Goal: Transaction & Acquisition: Subscribe to service/newsletter

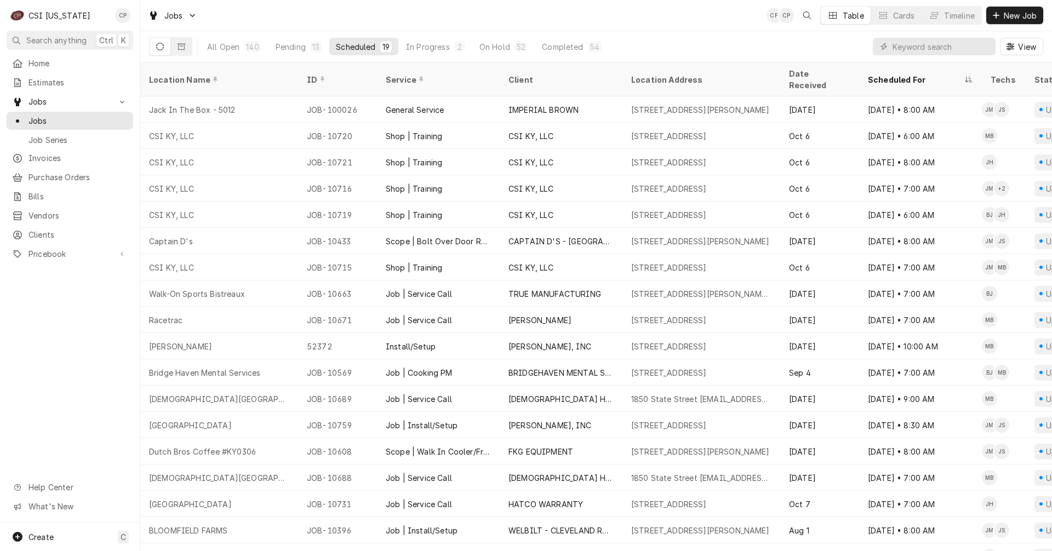
click at [920, 46] on input "Dynamic Content Wrapper" at bounding box center [941, 47] width 98 height 18
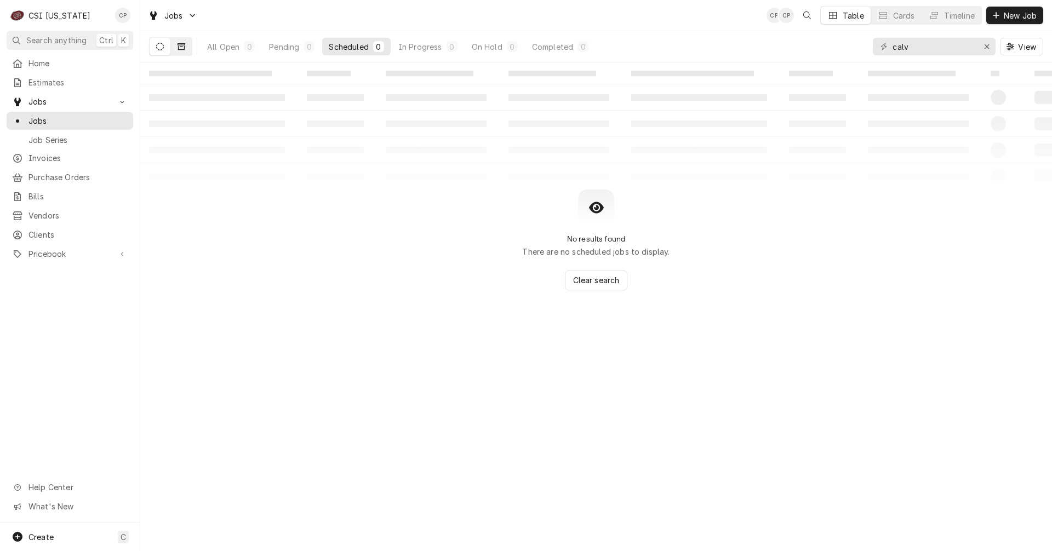
click at [184, 47] on icon "Dynamic Content Wrapper" at bounding box center [182, 46] width 8 height 7
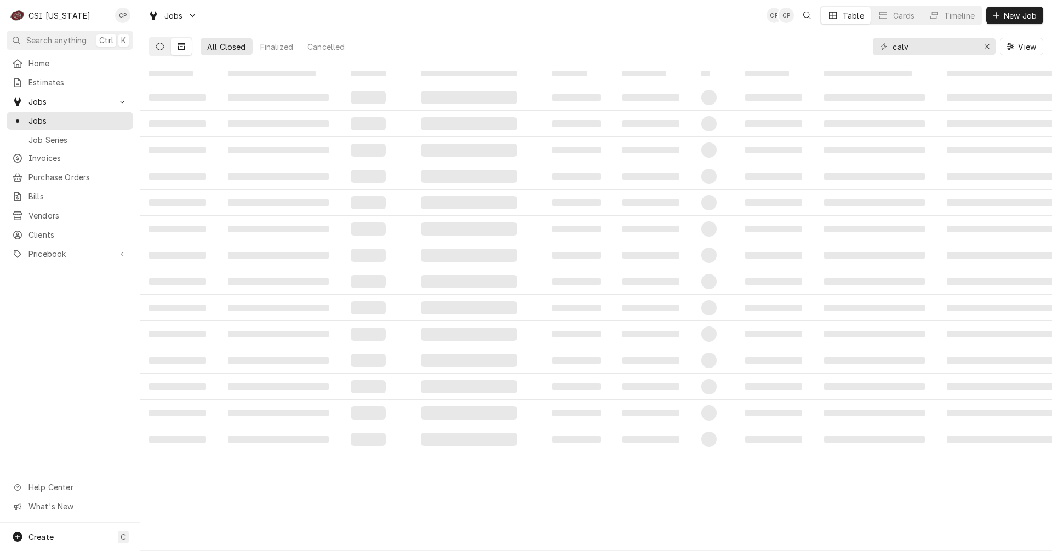
click at [163, 48] on icon "Dynamic Content Wrapper" at bounding box center [160, 47] width 8 height 8
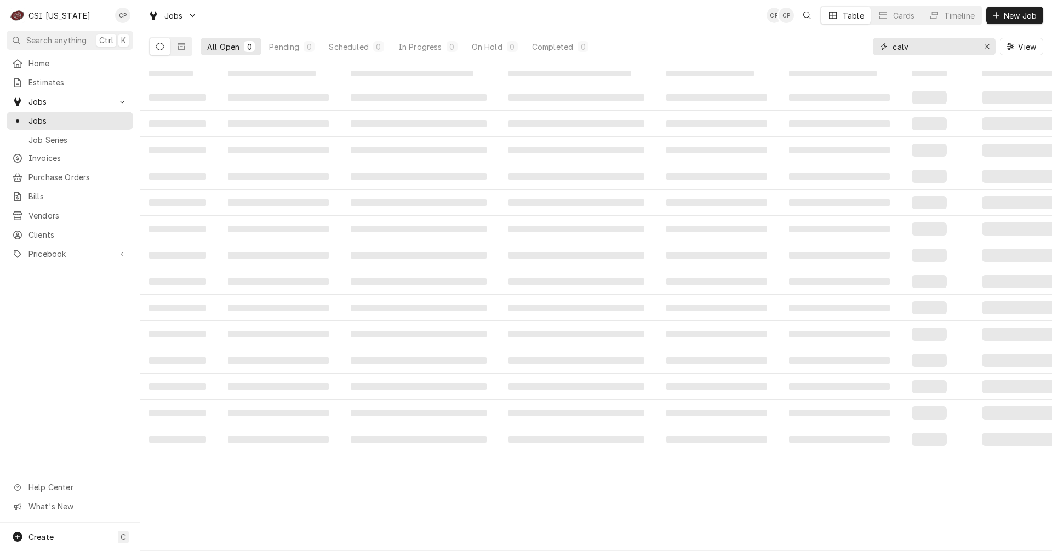
click at [938, 46] on input "calv" at bounding box center [933, 47] width 82 height 18
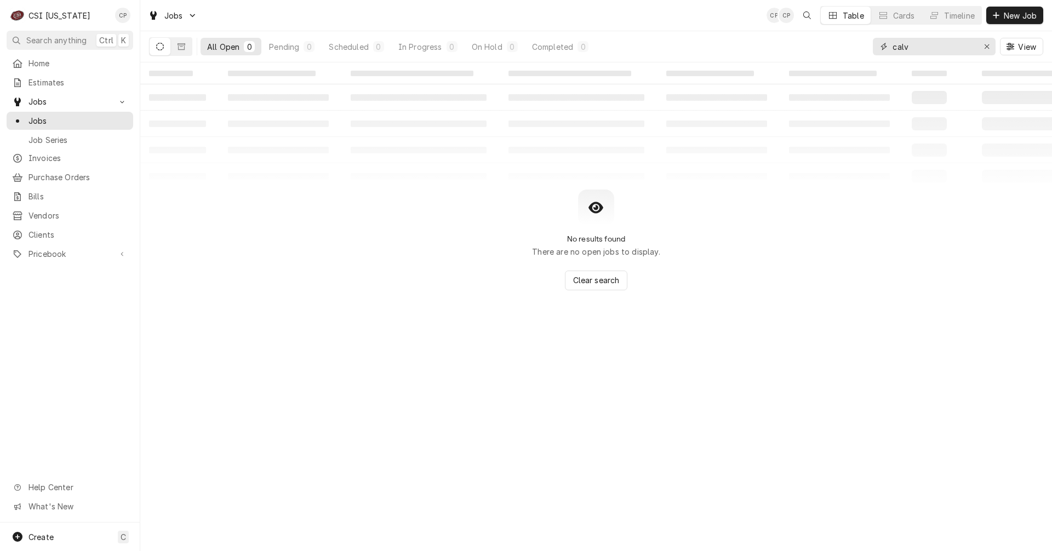
click at [930, 48] on input "calv" at bounding box center [933, 47] width 82 height 18
type input "calvary"
click at [185, 47] on button "Dynamic Content Wrapper" at bounding box center [181, 47] width 21 height 18
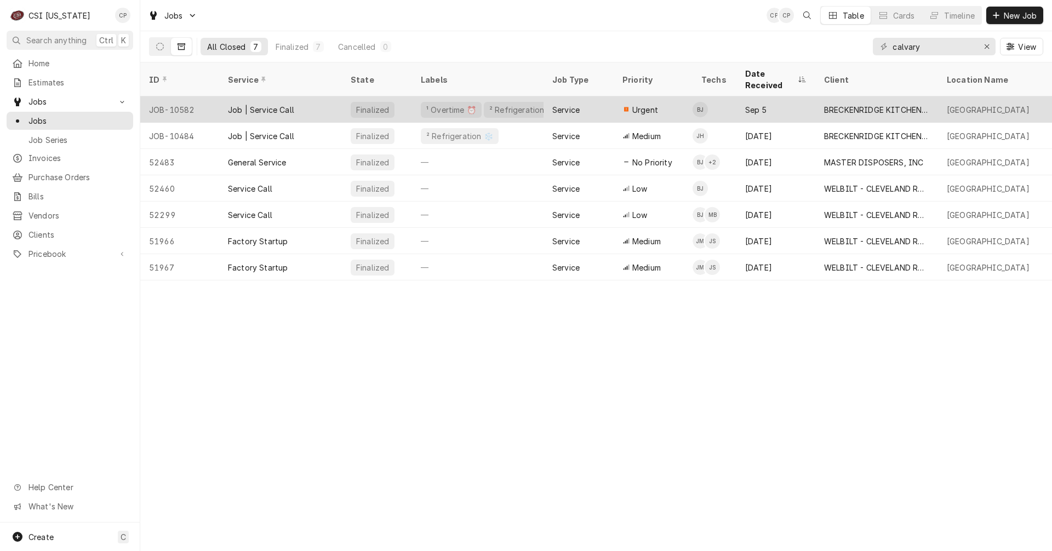
click at [273, 104] on div "Job | Service Call" at bounding box center [261, 110] width 66 height 12
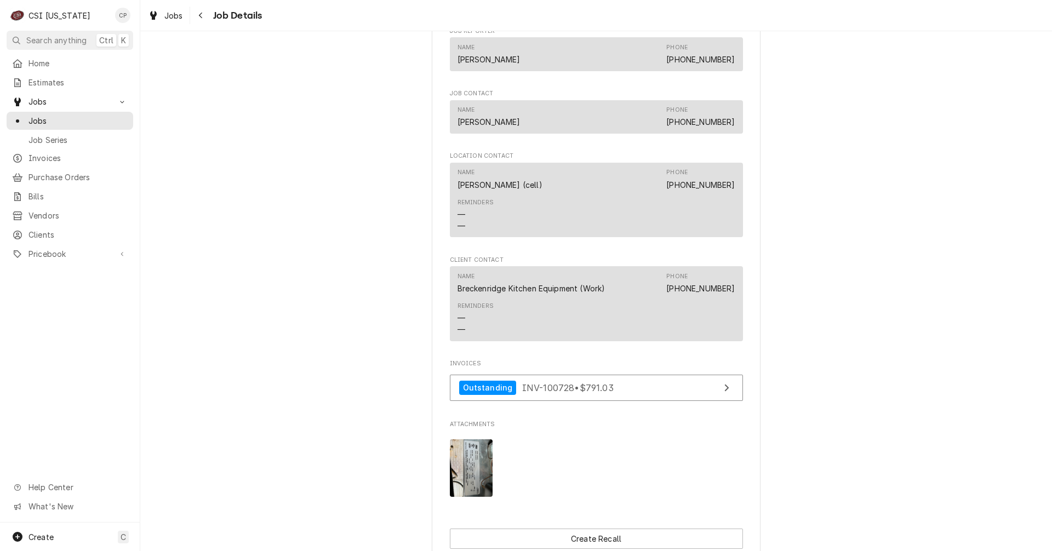
scroll to position [877, 0]
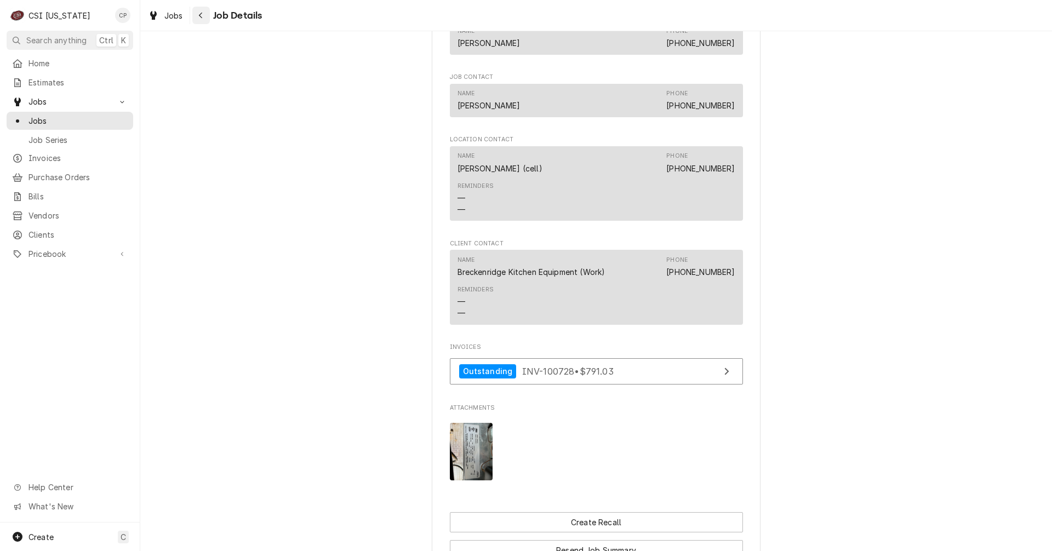
click at [198, 12] on icon "Navigate back" at bounding box center [200, 16] width 5 height 8
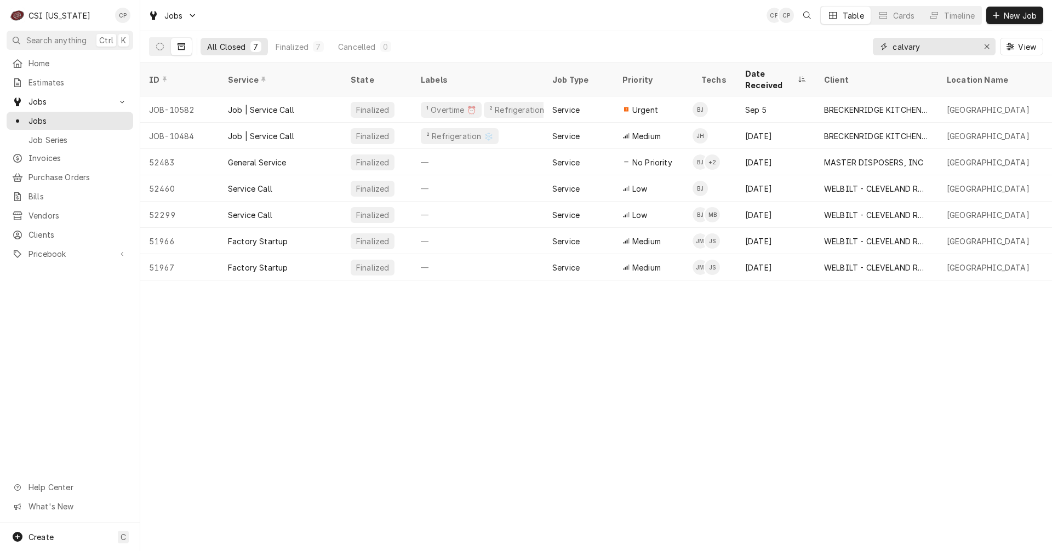
drag, startPoint x: 948, startPoint y: 45, endPoint x: 790, endPoint y: 41, distance: 158.4
click at [790, 41] on div "All Closed 7 Finalized 7 Cancelled 0 calvary View" at bounding box center [596, 46] width 894 height 31
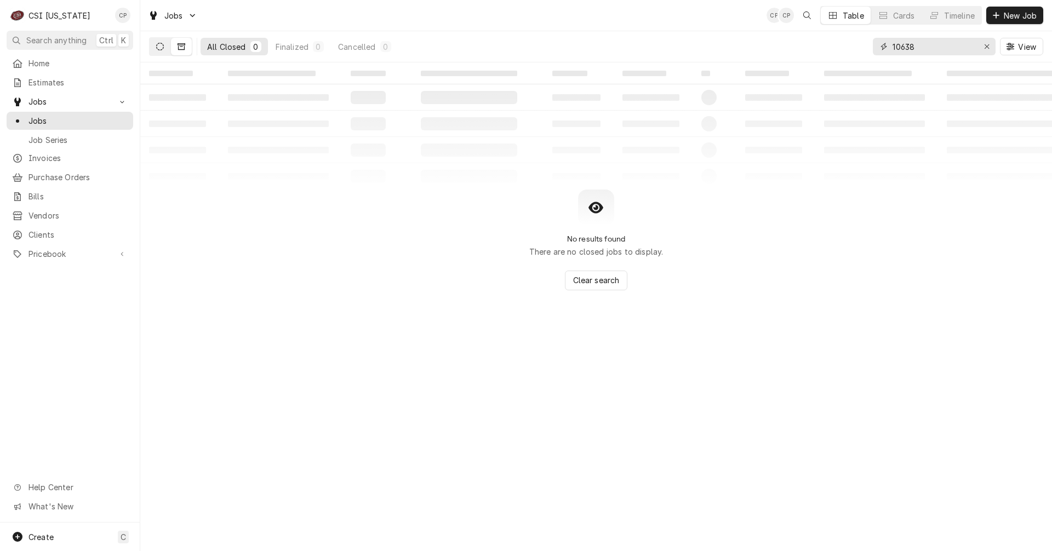
type input "10638"
click at [165, 47] on button "Dynamic Content Wrapper" at bounding box center [160, 47] width 21 height 18
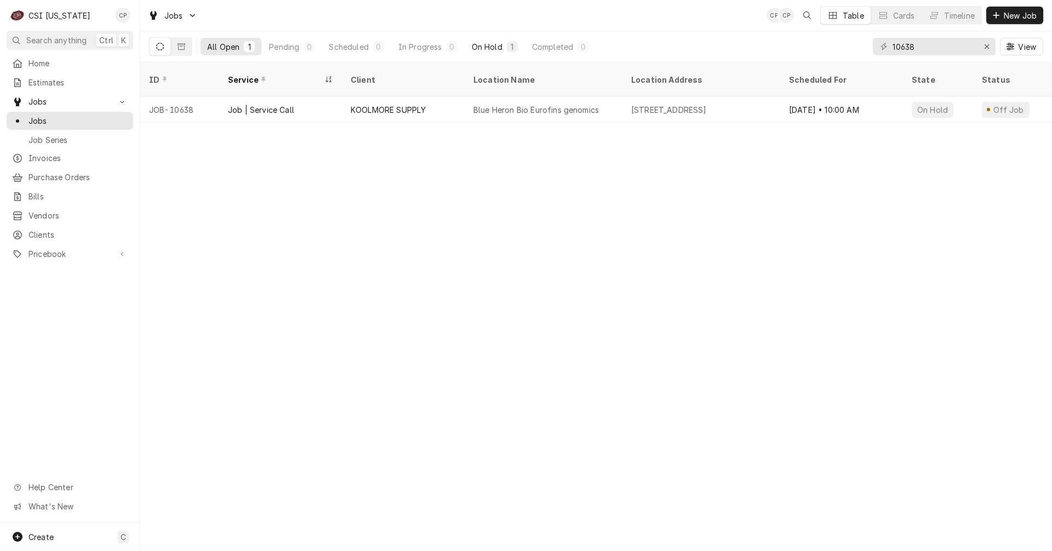
click at [498, 49] on div "On Hold" at bounding box center [487, 47] width 31 height 12
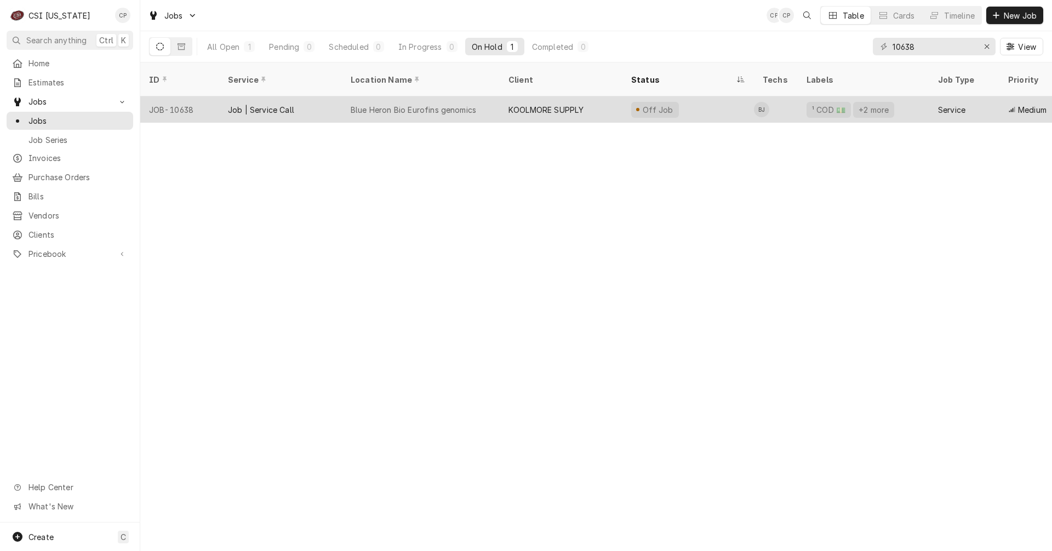
click at [543, 102] on div "KOOLMORE SUPPLY" at bounding box center [561, 109] width 123 height 26
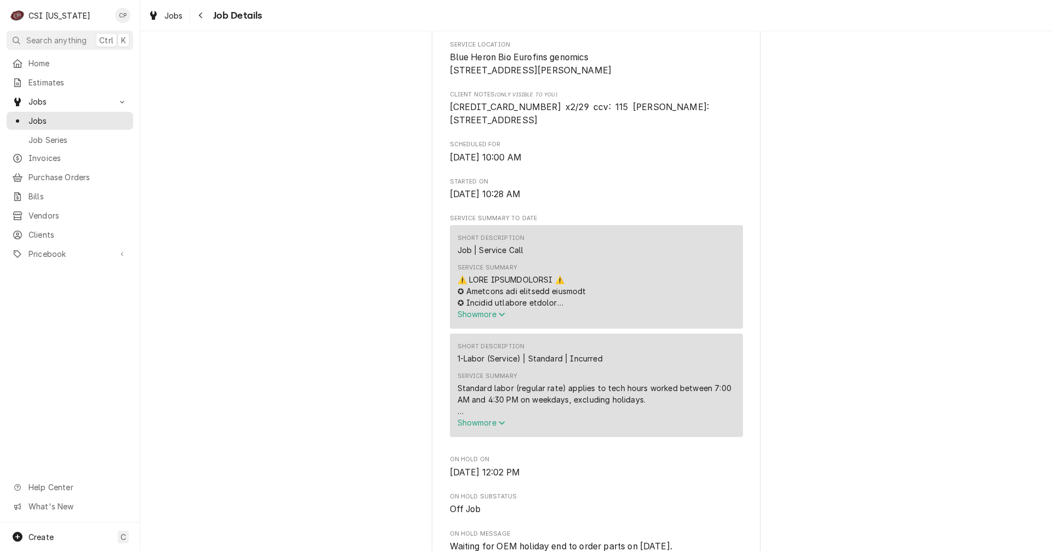
scroll to position [329, 0]
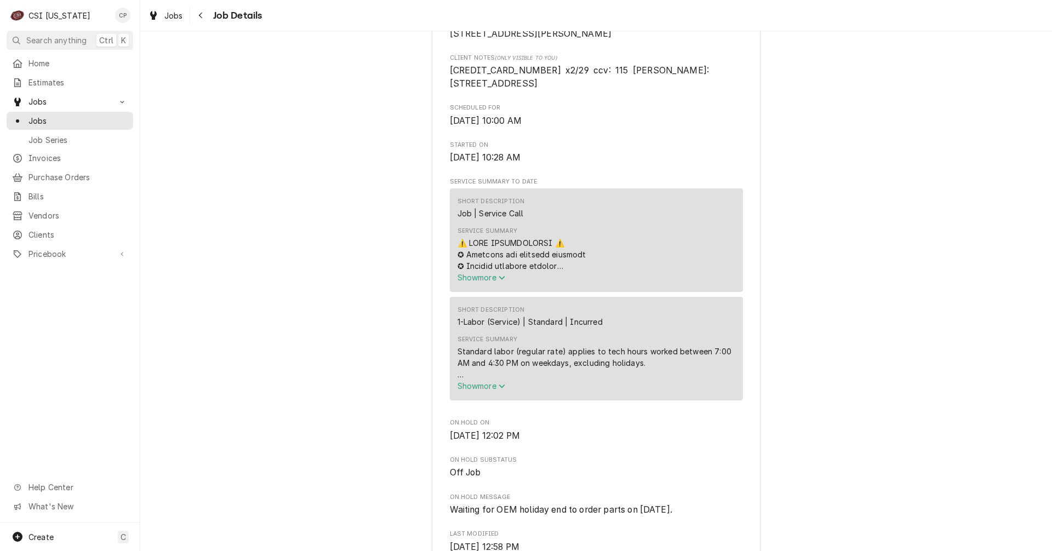
click at [495, 282] on span "Show more" at bounding box center [481, 277] width 48 height 9
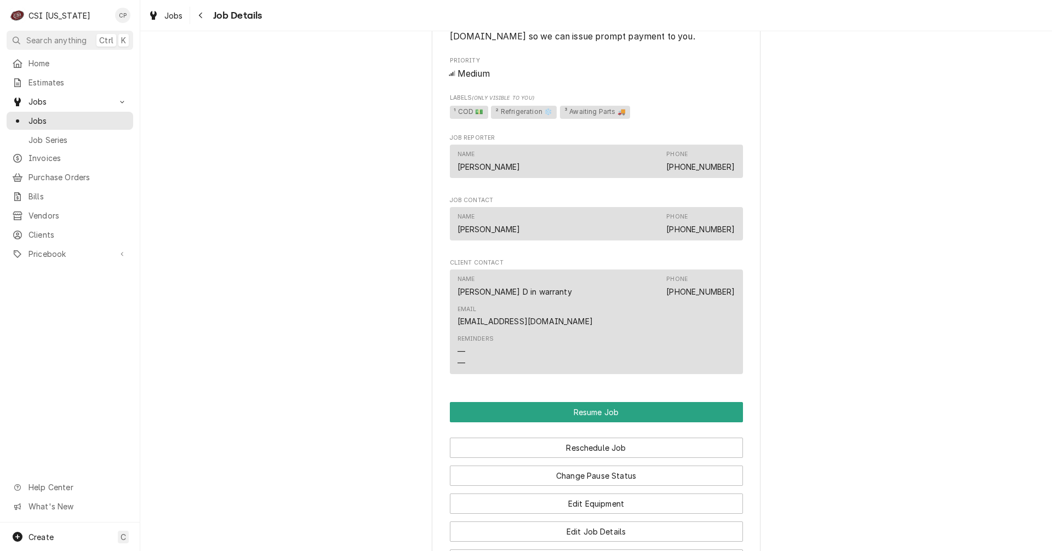
scroll to position [1972, 0]
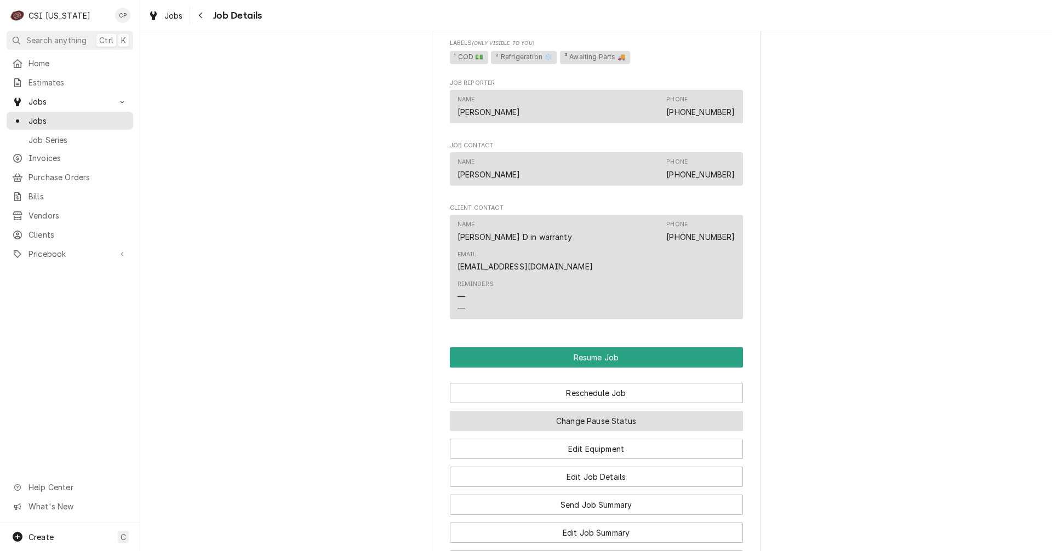
click at [603, 420] on button "Change Pause Status" at bounding box center [596, 421] width 293 height 20
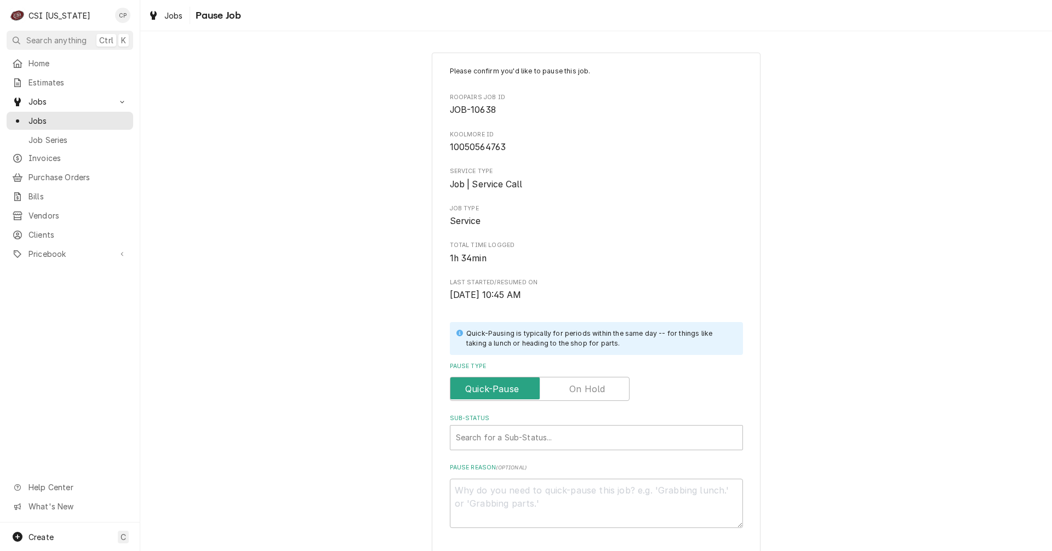
click at [589, 390] on label "Pause Type" at bounding box center [540, 389] width 180 height 24
click at [589, 390] on input "Pause Type" at bounding box center [540, 389] width 170 height 24
checkbox input "true"
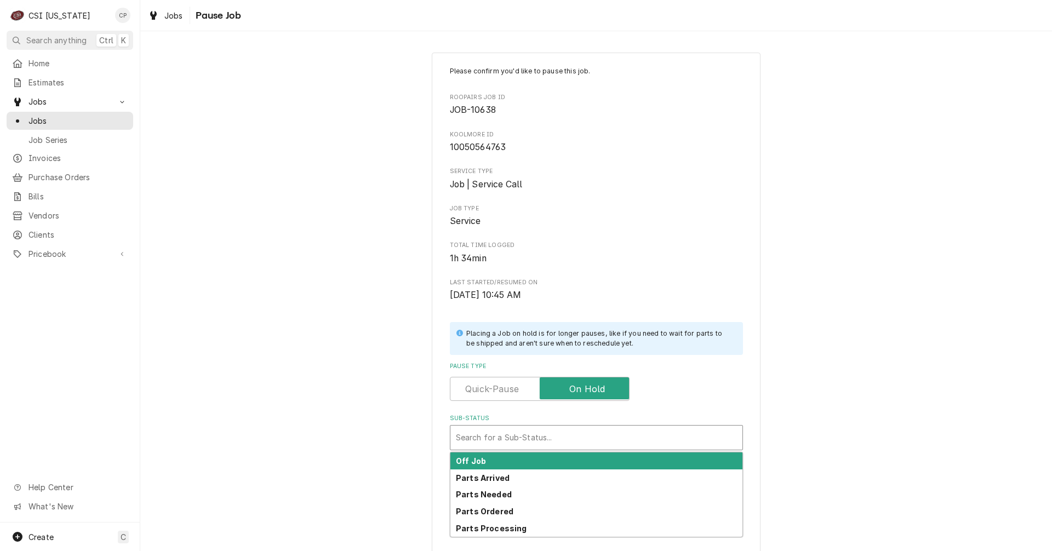
click at [525, 436] on div "Sub-Status" at bounding box center [596, 438] width 281 height 20
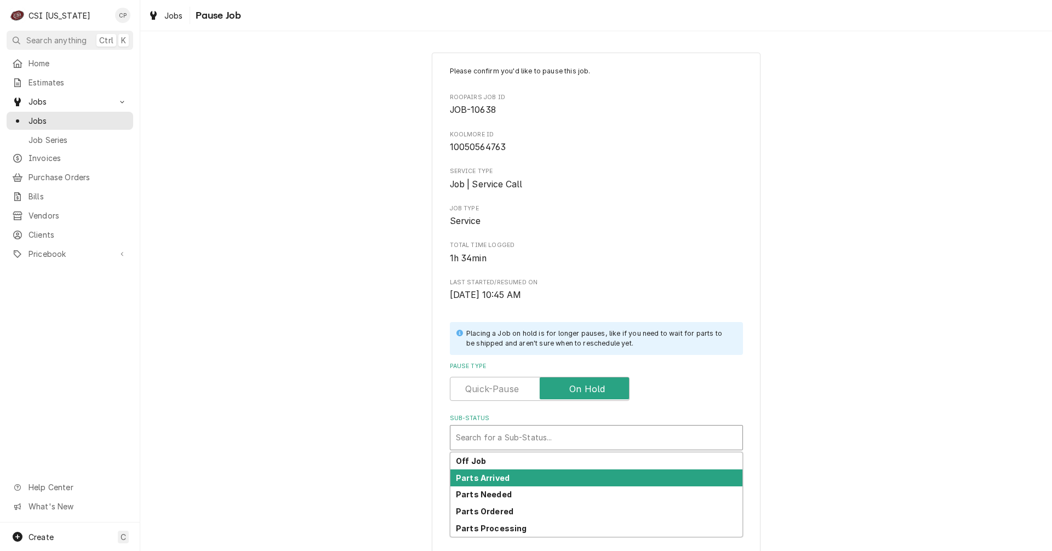
click at [490, 482] on strong "Parts Arrived" at bounding box center [483, 477] width 54 height 9
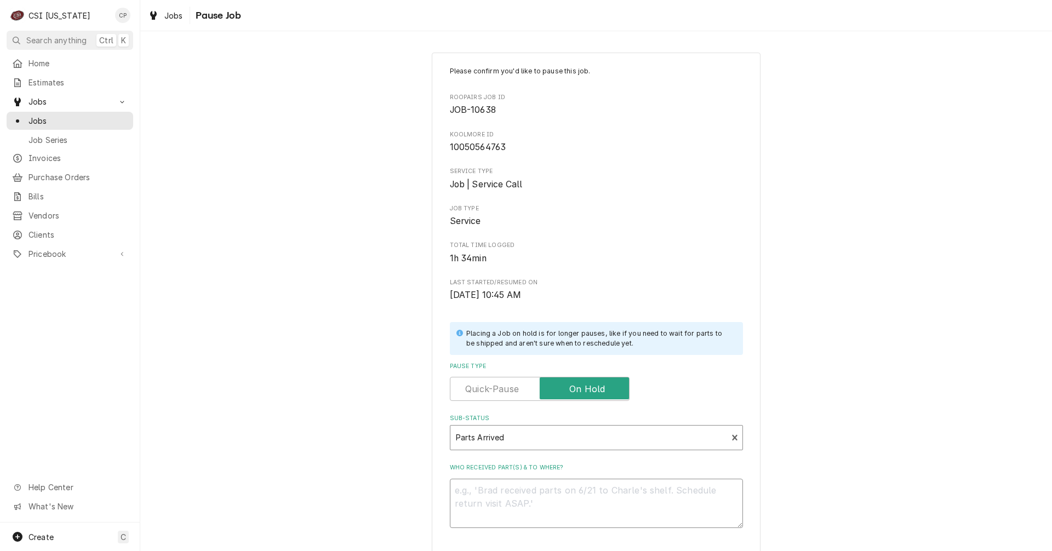
click at [489, 491] on textarea "Who received part(s) & to where?" at bounding box center [596, 503] width 293 height 49
type textarea "x"
type textarea "p"
type textarea "x"
type textarea "pa"
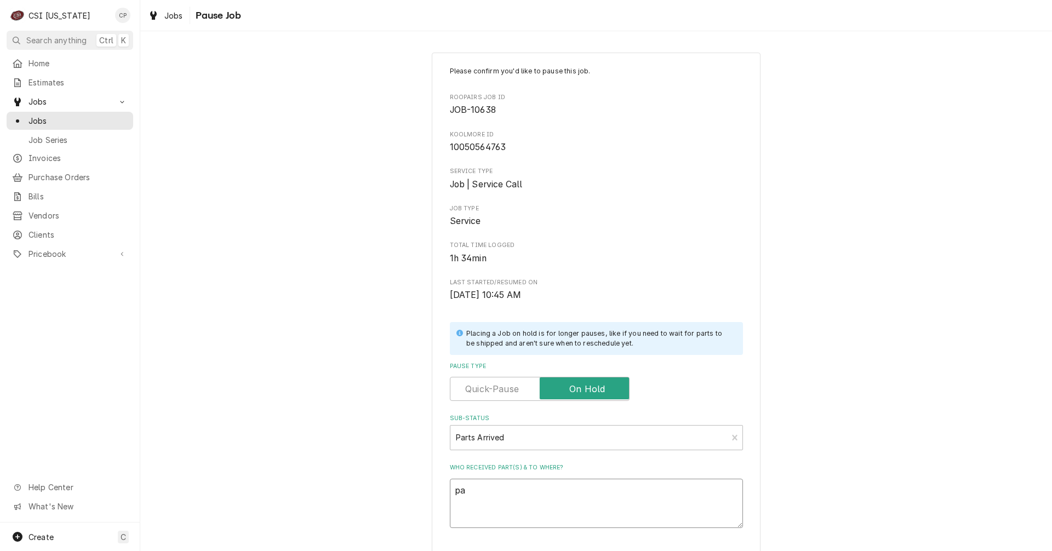
type textarea "x"
type textarea "par"
type textarea "x"
type textarea "part"
type textarea "x"
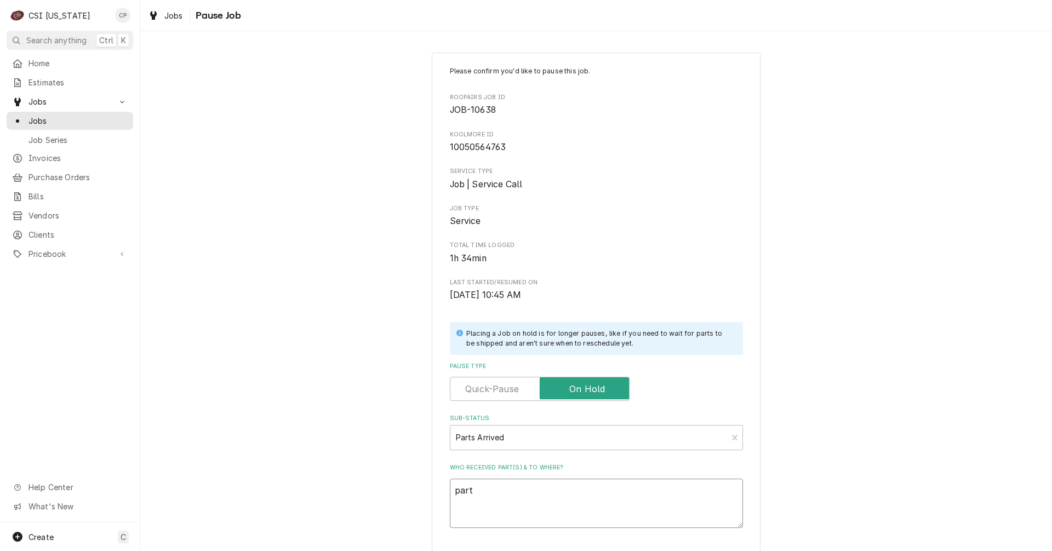
type textarea "parts"
type textarea "x"
type textarea "parts"
type textarea "x"
type textarea "parts r"
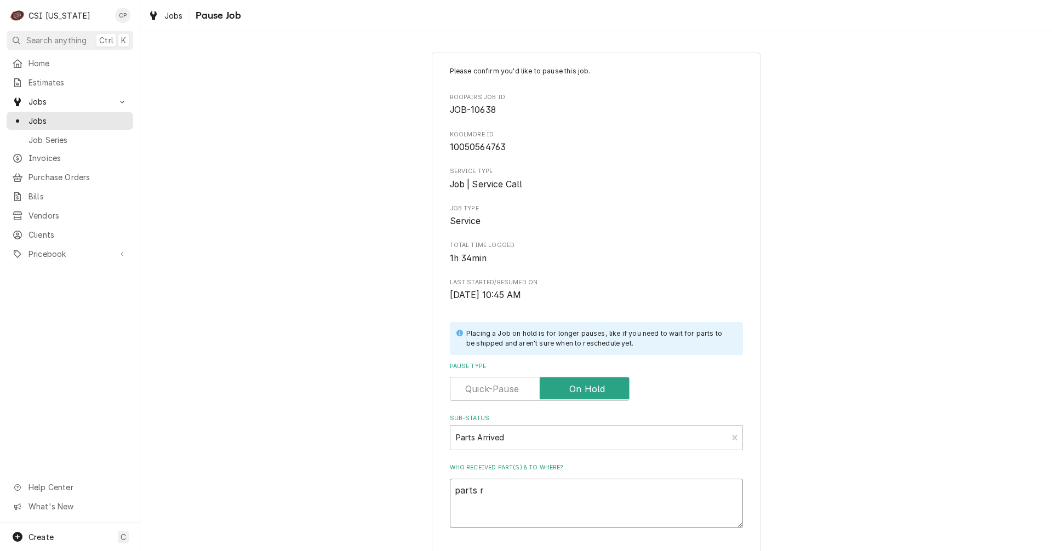
type textarea "x"
type textarea "parts re"
type textarea "x"
type textarea "parts rec"
type textarea "x"
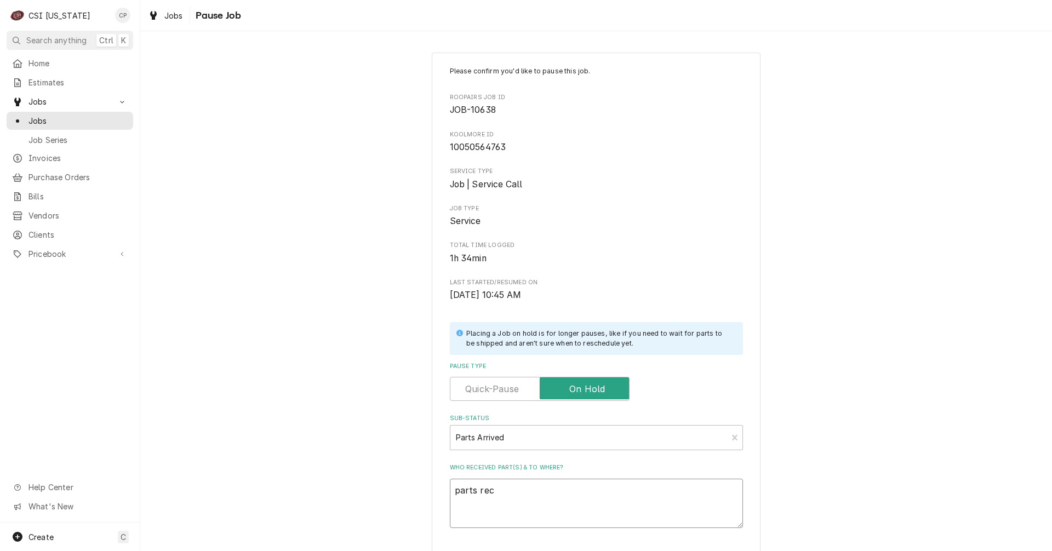
type textarea "parts rece"
type textarea "x"
type textarea "parts recei"
type textarea "x"
type textarea "parts receiv"
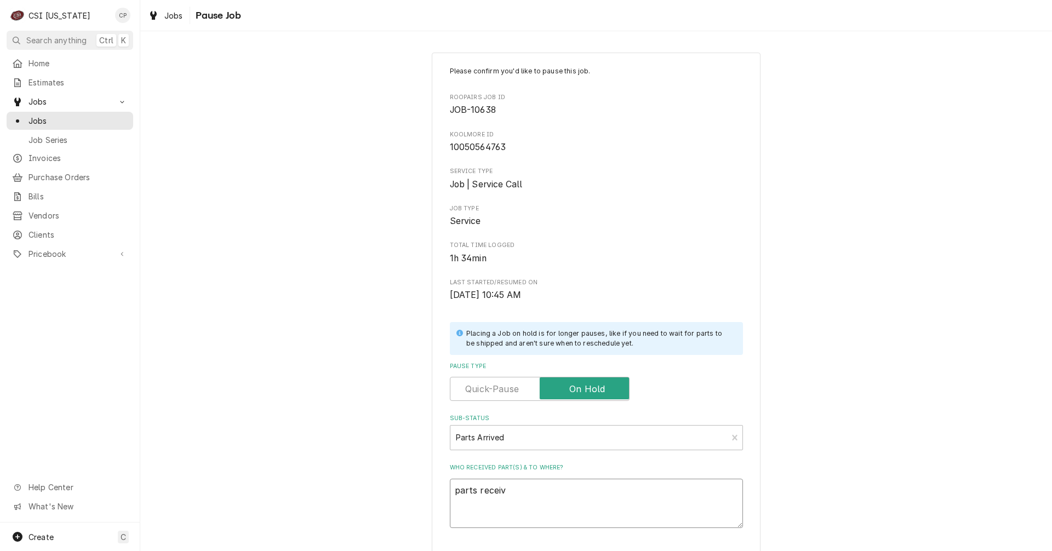
type textarea "x"
type textarea "parts receive"
type textarea "x"
type textarea "parts received"
type textarea "x"
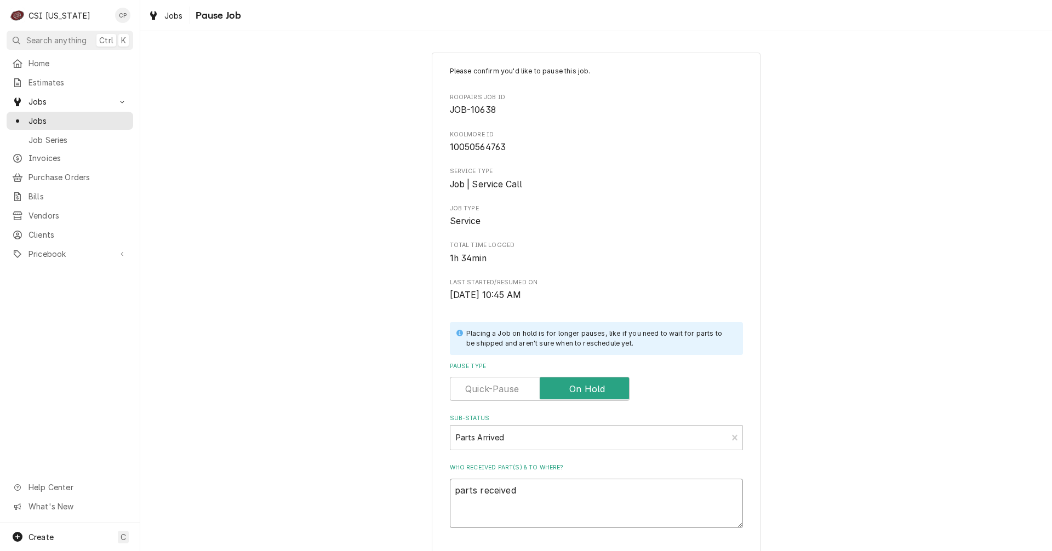
type textarea "parts received"
type textarea "x"
type textarea "parts received a"
type textarea "x"
type textarea "parts received an"
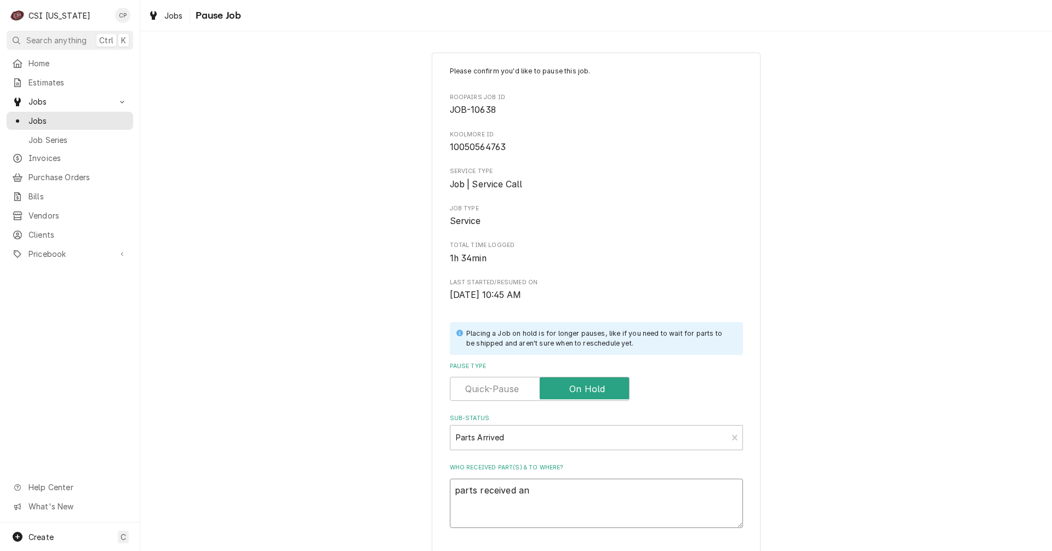
type textarea "x"
type textarea "parts received and"
type textarea "x"
type textarea "parts received and"
type textarea "x"
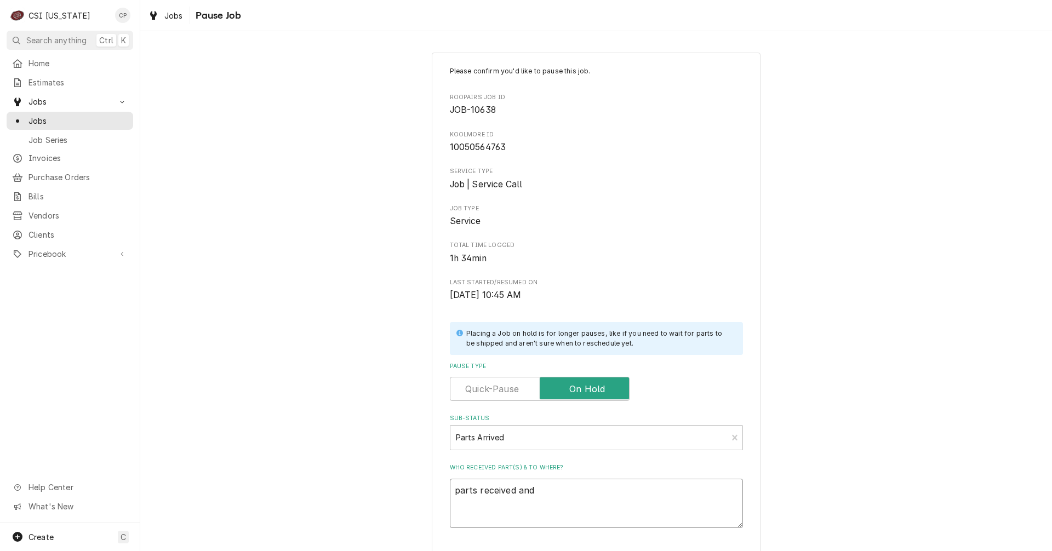
type textarea "parts received and p"
type textarea "x"
type textarea "parts received and pl"
type textarea "x"
type textarea "parts received and pla"
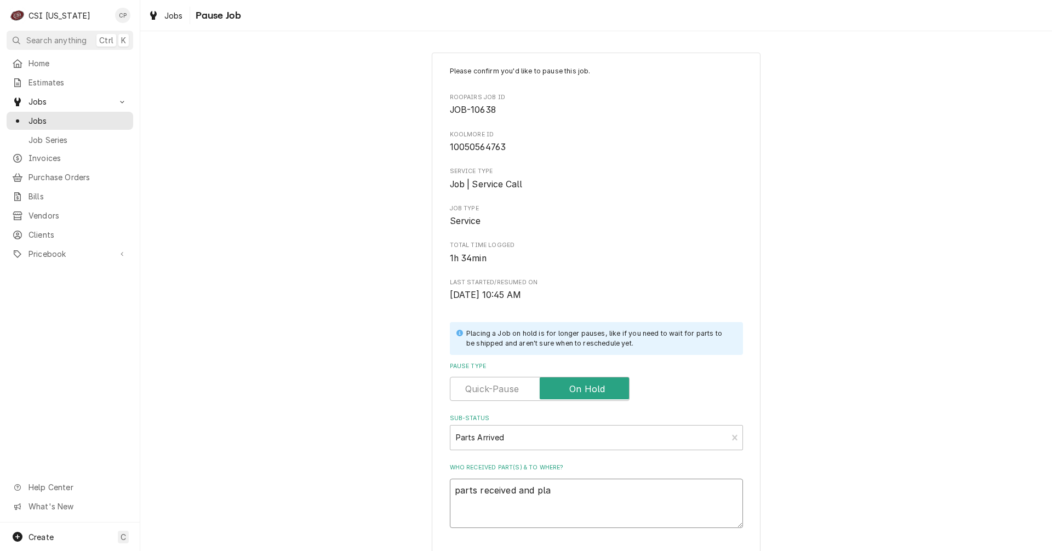
type textarea "x"
type textarea "parts received and plac"
type textarea "x"
type textarea "parts received and place"
type textarea "x"
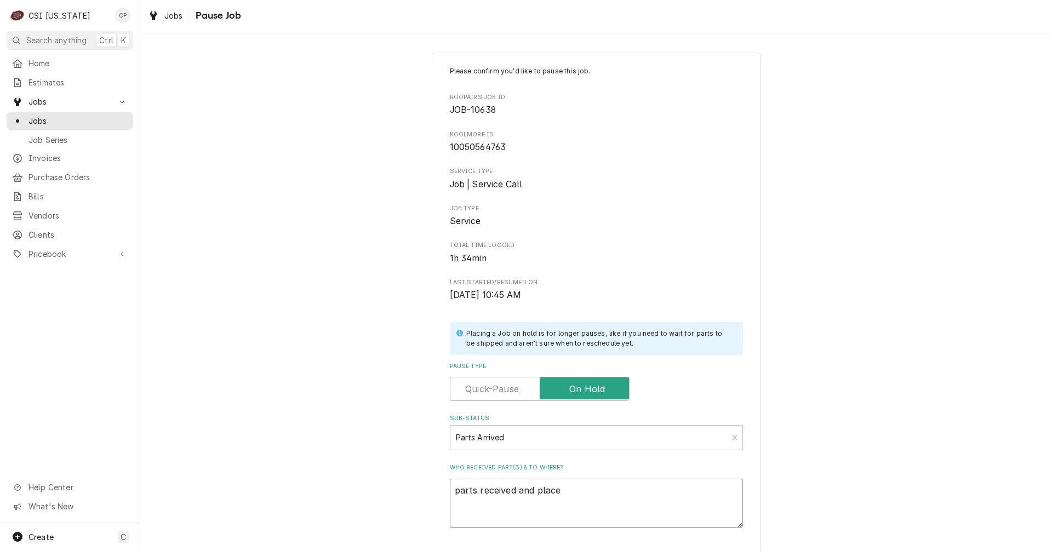
type textarea "parts received and placed"
type textarea "x"
type textarea "parts received and placed"
type textarea "x"
type textarea "parts received and placed o"
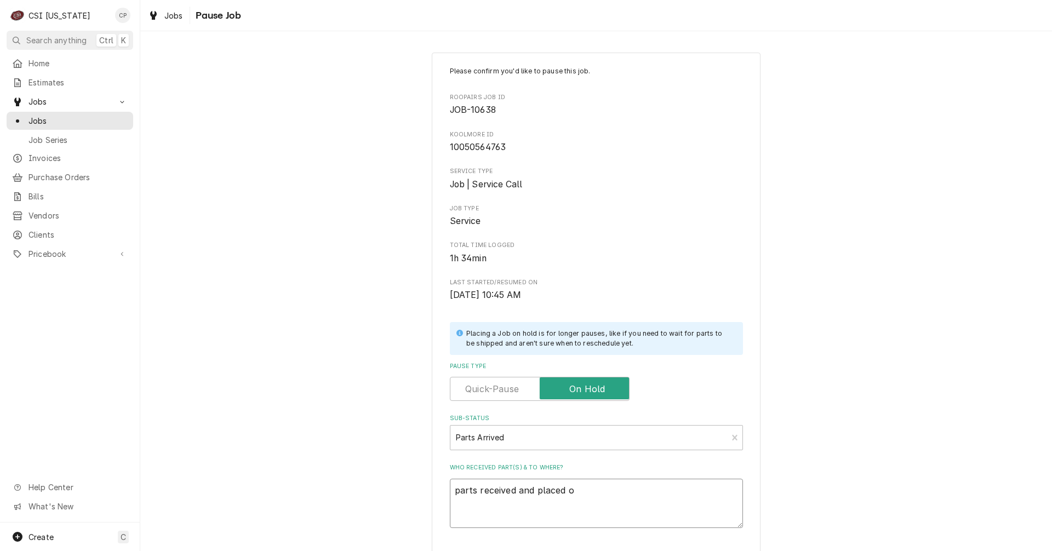
type textarea "x"
type textarea "parts received and placed on"
type textarea "x"
type textarea "parts received and placed on"
click at [601, 500] on textarea "parts received and placed on" at bounding box center [596, 503] width 293 height 49
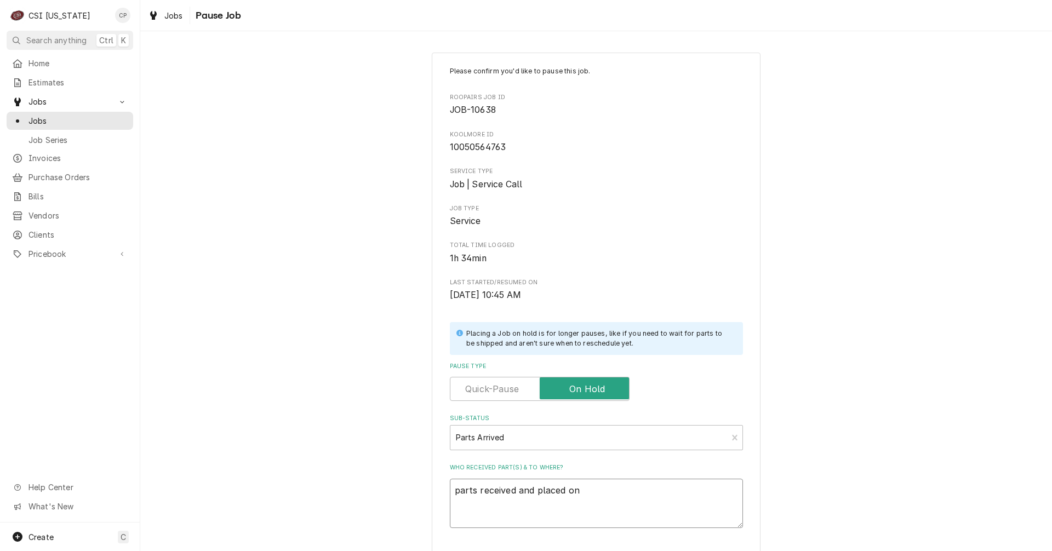
type textarea "x"
type textarea "parts received and placed on B"
type textarea "x"
type textarea "parts received and placed on Br"
type textarea "x"
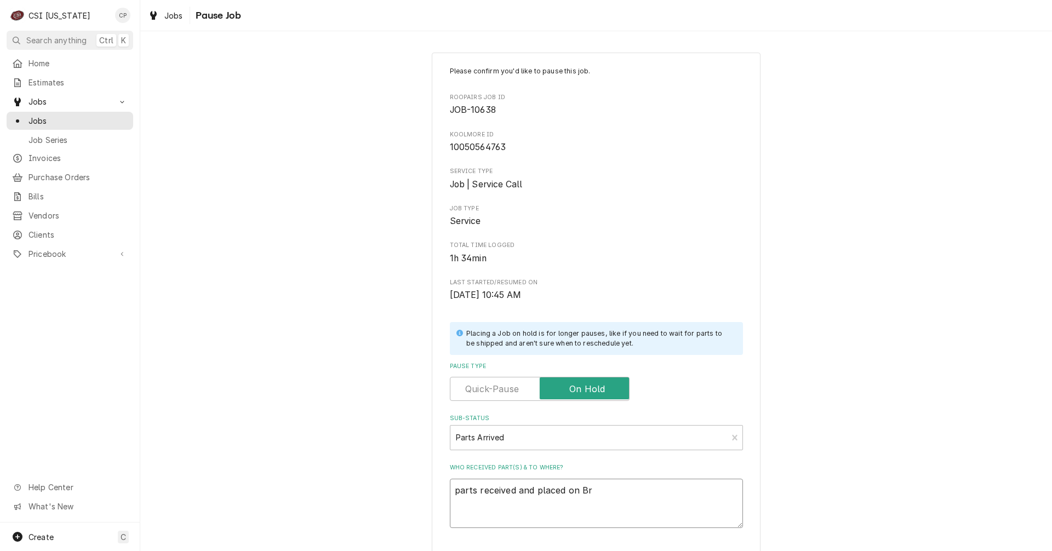
type textarea "parts received and placed on Bry"
type textarea "x"
type textarea "parts received and placed on Brya"
type textarea "x"
type textarea "parts received and placed on Bryan"
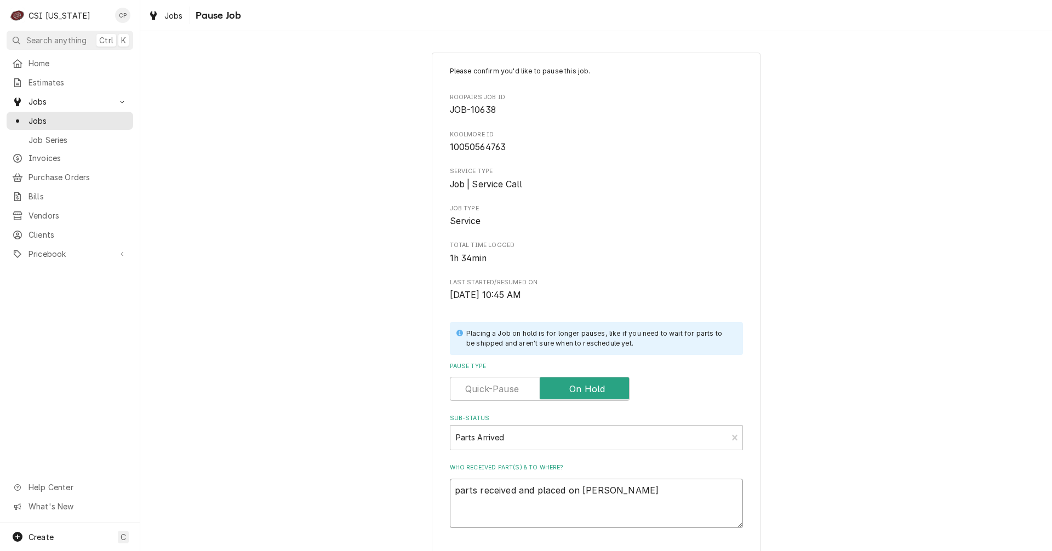
type textarea "x"
type textarea "parts received and placed on Bryant"
type textarea "x"
type textarea "parts received and placed on Bryants"
type textarea "x"
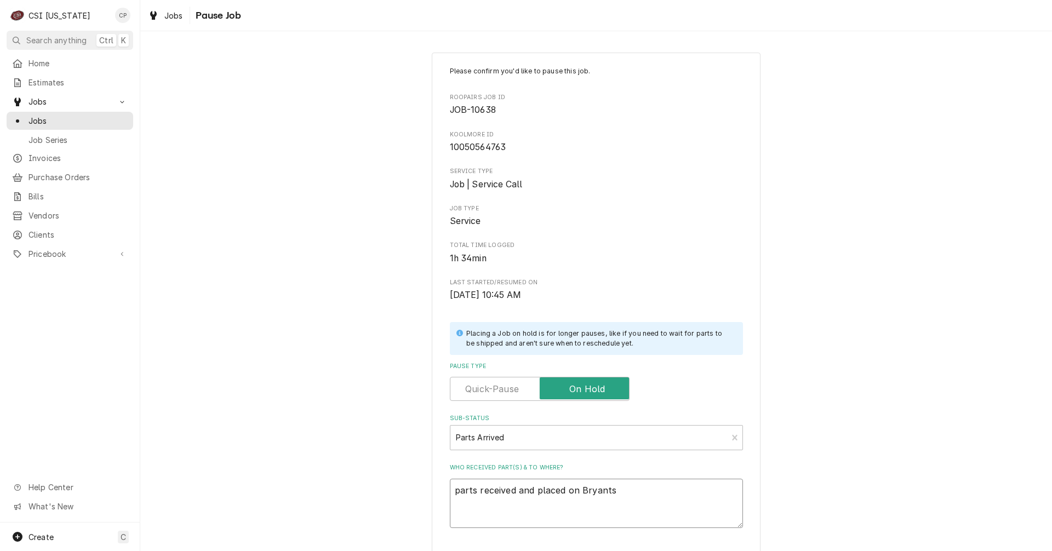
type textarea "parts received and placed on Bryants"
type textarea "x"
type textarea "parts received and placed on Bryants s"
type textarea "x"
type textarea "parts received and placed on Bryants sh"
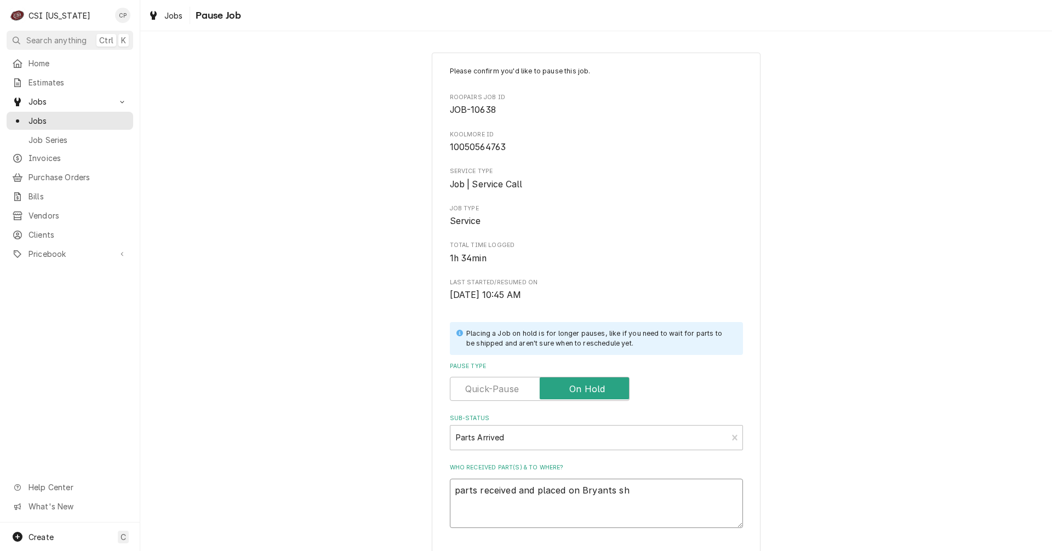
type textarea "x"
type textarea "parts received and placed on Bryants she"
type textarea "x"
type textarea "parts received and placed on Bryants shel"
type textarea "x"
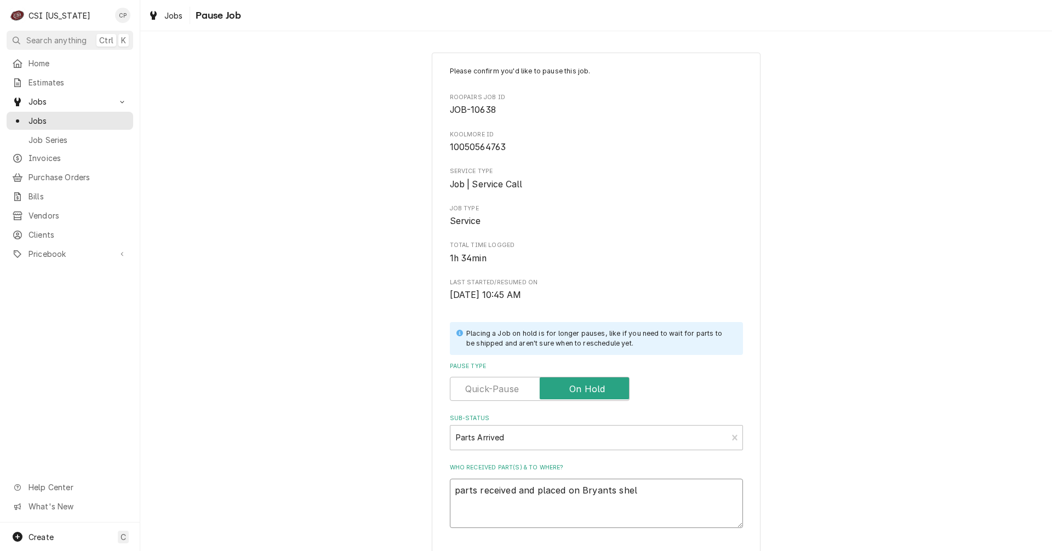
type textarea "parts received and placed on Bryants shelf"
type textarea "x"
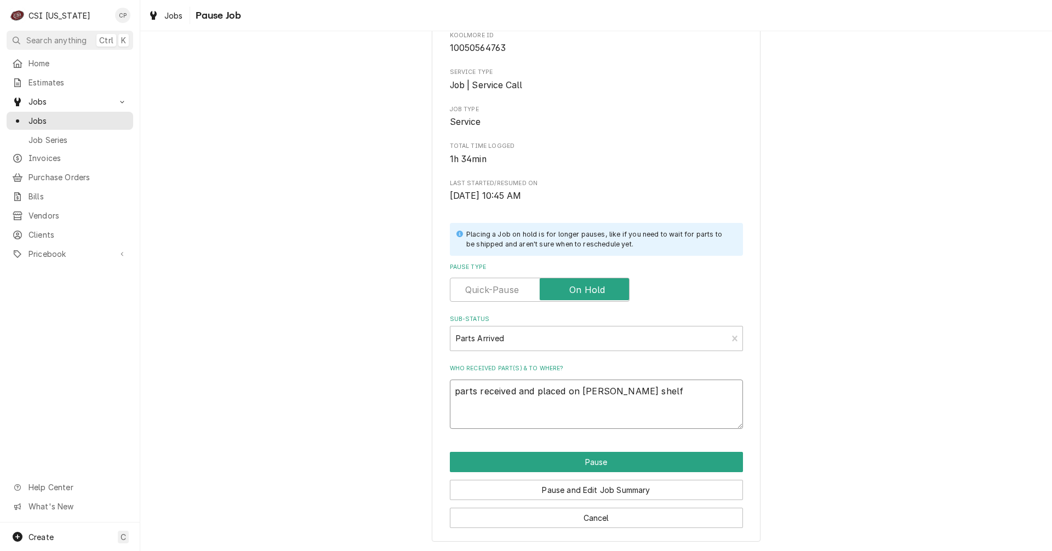
scroll to position [100, 0]
type textarea "parts received and placed on Bryant's shelf"
click at [605, 464] on button "Pause" at bounding box center [596, 461] width 293 height 20
type textarea "x"
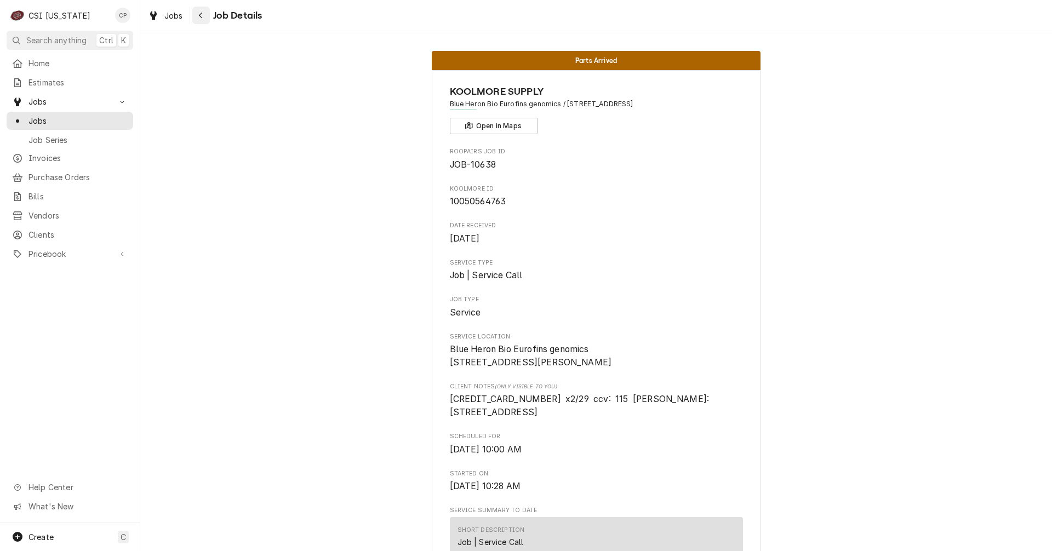
click at [198, 16] on icon "Navigate back" at bounding box center [200, 16] width 5 height 8
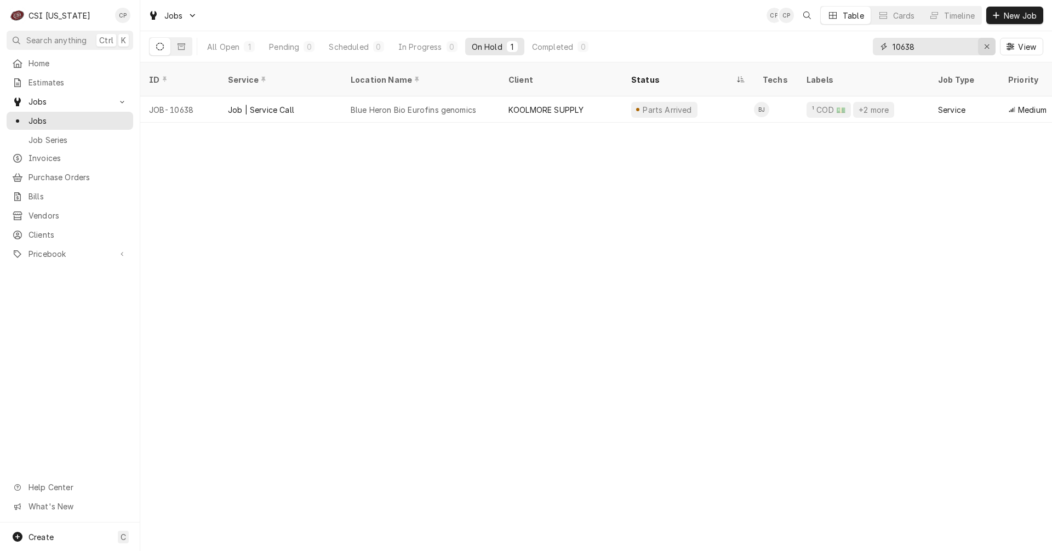
click at [988, 50] on div "Erase input" at bounding box center [986, 46] width 11 height 11
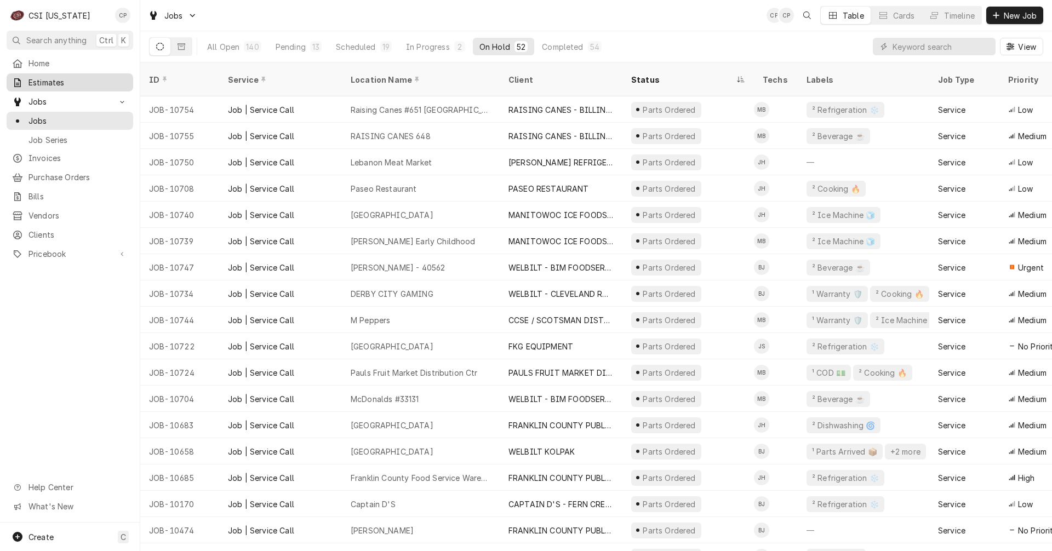
click at [50, 82] on span "Estimates" at bounding box center [77, 83] width 99 height 12
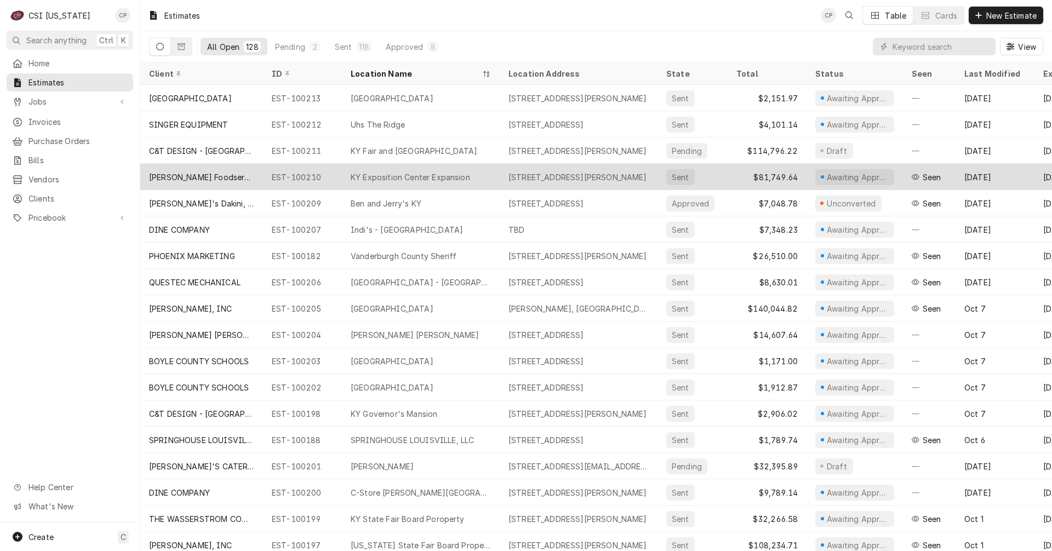
click at [222, 173] on div "[PERSON_NAME] Foodservice Solutions - [GEOGRAPHIC_DATA]" at bounding box center [201, 177] width 105 height 12
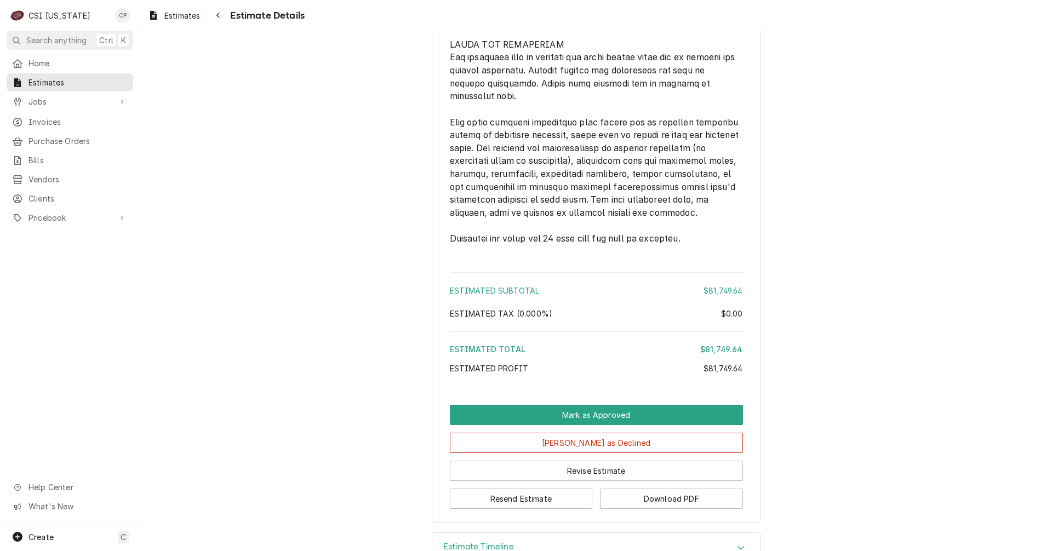
scroll to position [2254, 0]
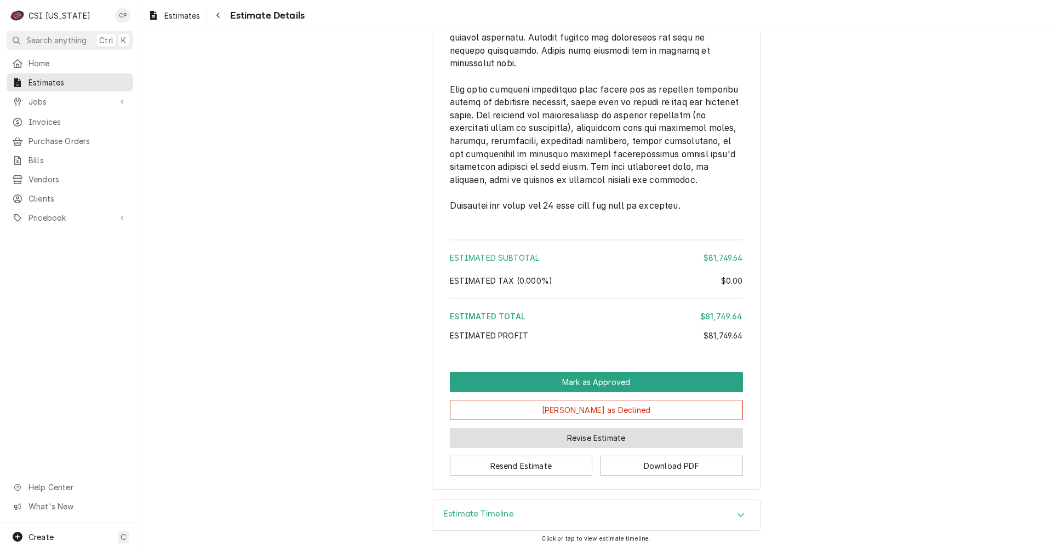
click at [595, 434] on button "Revise Estimate" at bounding box center [596, 438] width 293 height 20
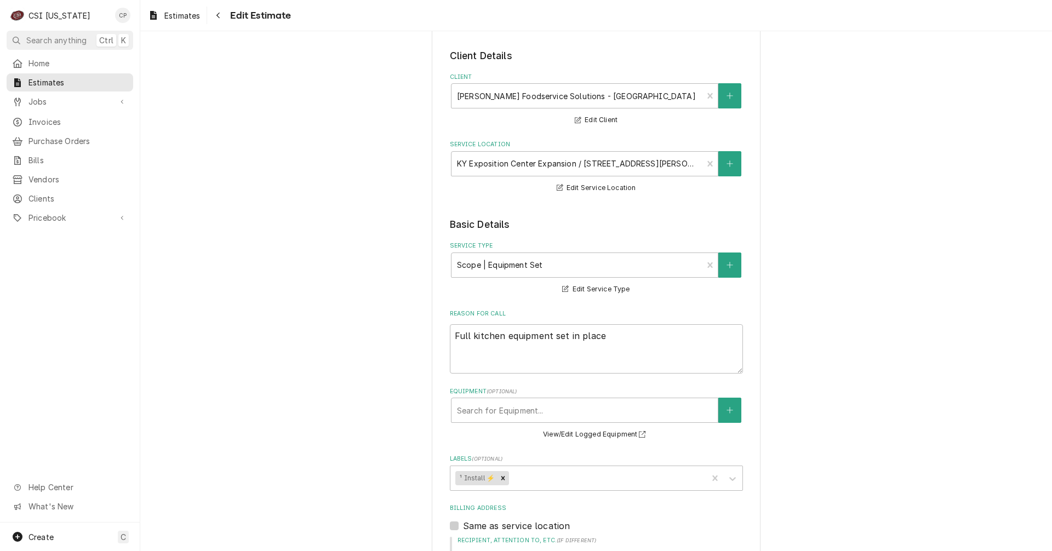
scroll to position [164, 0]
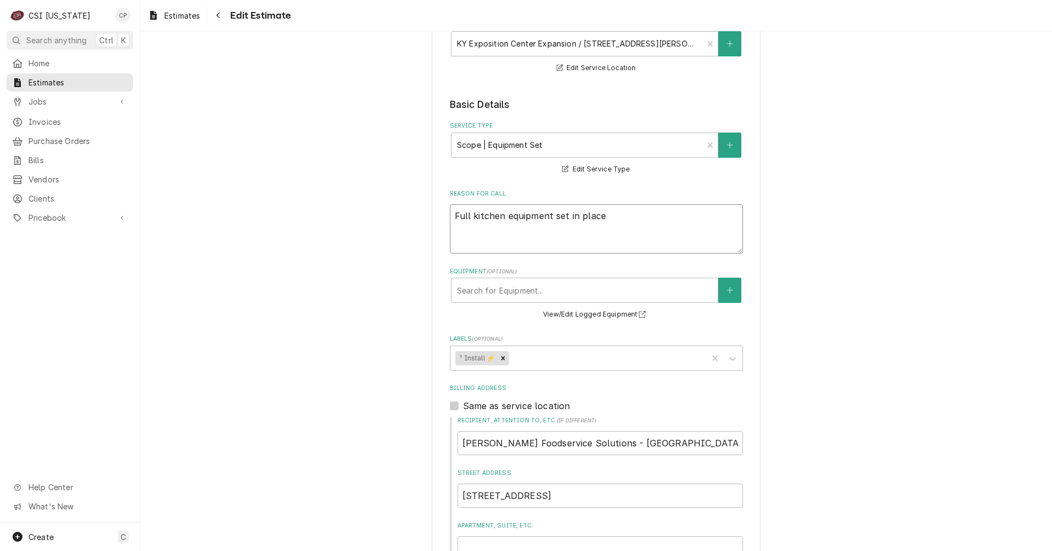
click at [477, 233] on textarea "Full kitchen equipment set in place" at bounding box center [596, 228] width 293 height 49
drag, startPoint x: 469, startPoint y: 215, endPoint x: 648, endPoint y: 231, distance: 179.3
click at [648, 231] on textarea "Full kitchen equipment set in place" at bounding box center [596, 228] width 293 height 49
type textarea "x"
type textarea "Full"
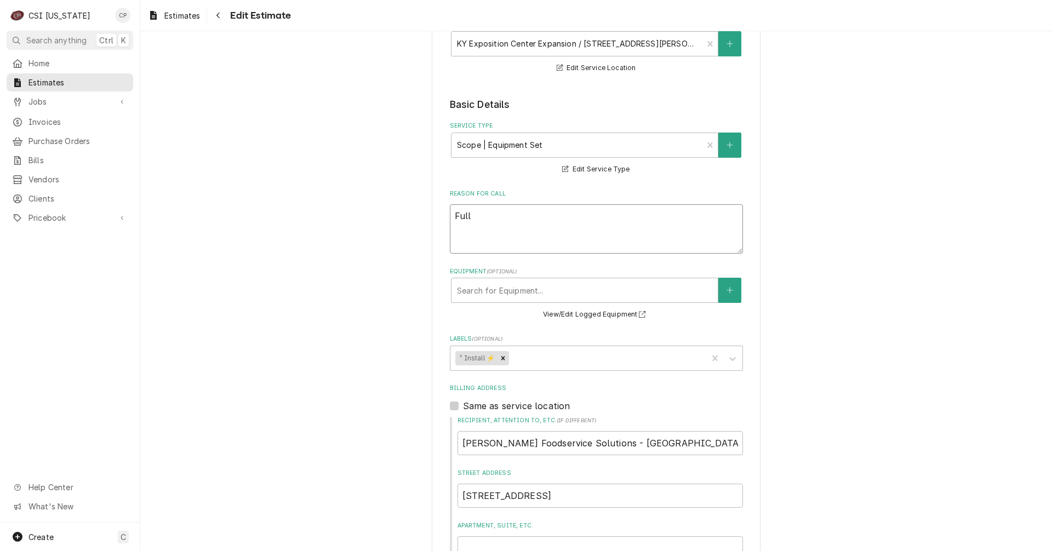
type textarea "x"
type textarea "Full"
type textarea "x"
type textarea "Ful"
type textarea "x"
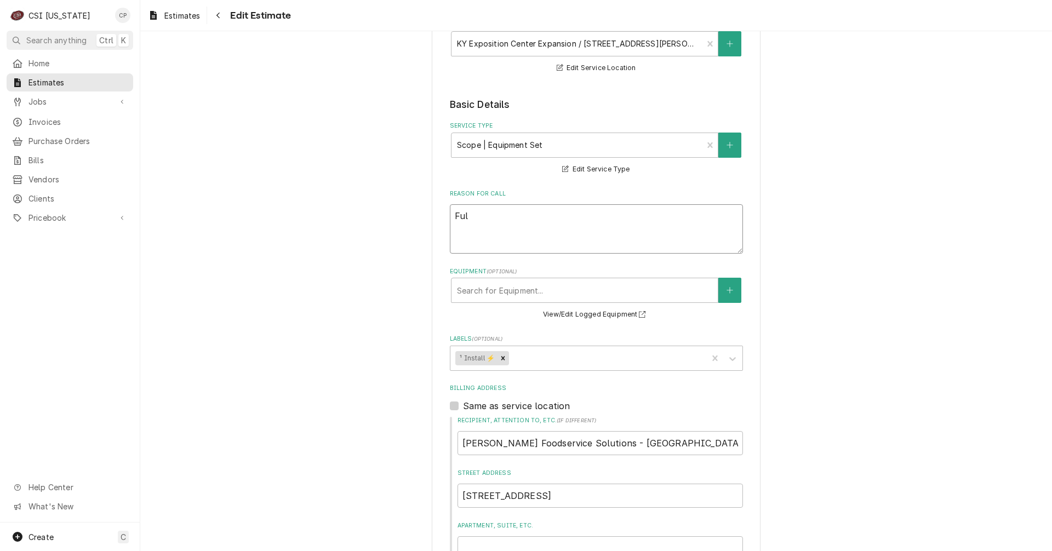
type textarea "Fu"
type textarea "x"
type textarea "F"
type textarea "x"
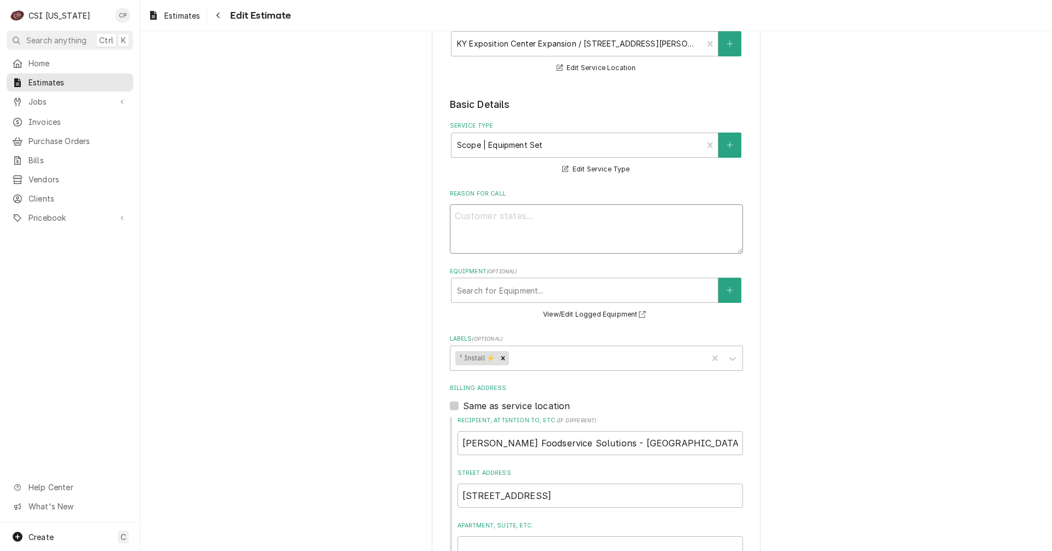
type textarea "C"
type textarea "x"
type textarea "Co"
type textarea "x"
type textarea "Com"
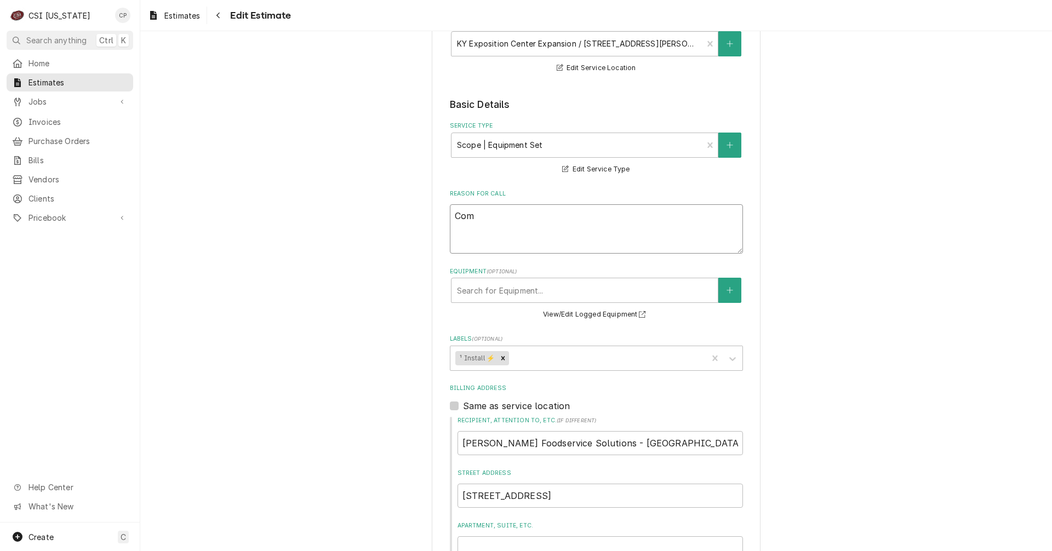
type textarea "x"
type textarea "Comp"
type textarea "x"
type textarea "Compl"
type textarea "x"
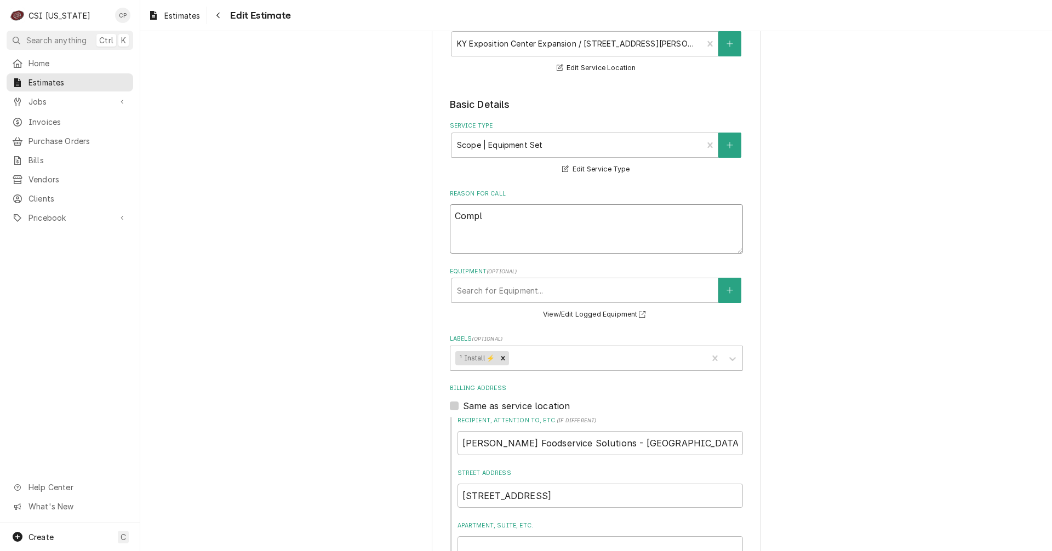
type textarea "Comple"
type textarea "x"
type textarea "Complete"
type textarea "x"
type textarea "Complete"
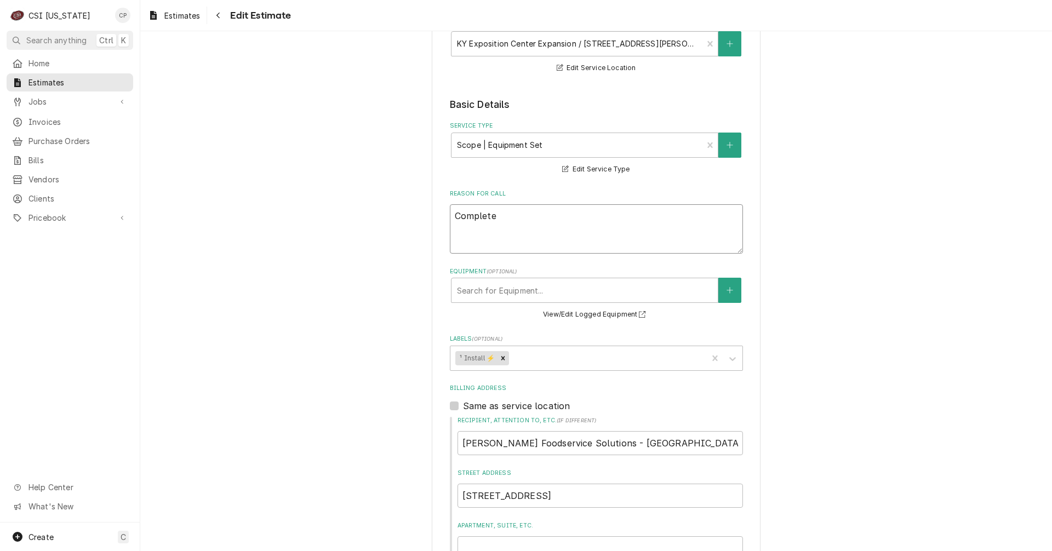
type textarea "x"
type textarea "Complete f"
type textarea "x"
type textarea "Complete fo"
type textarea "x"
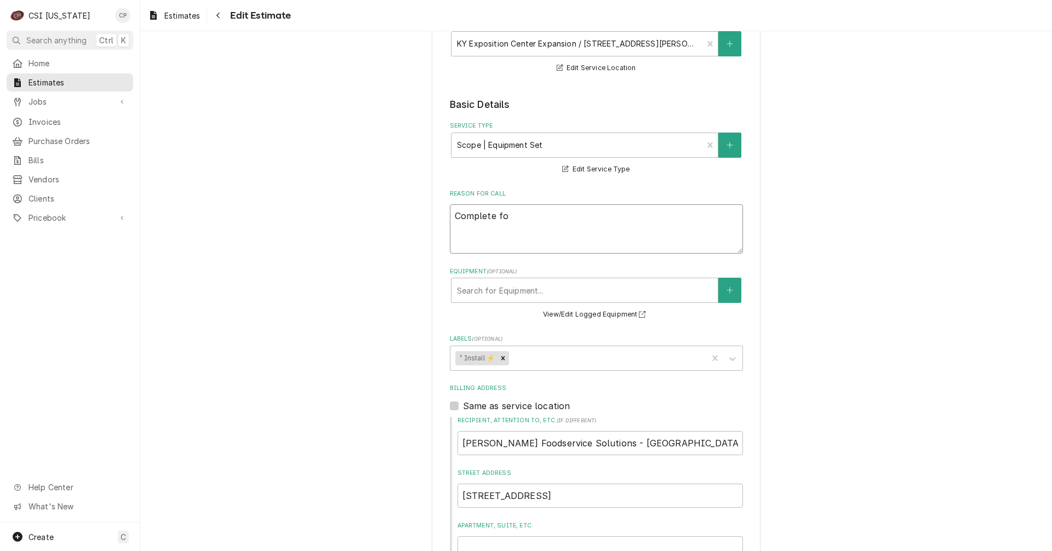
type textarea "Complete foo"
type textarea "x"
type textarea "Complete food"
type textarea "x"
type textarea "Complete food"
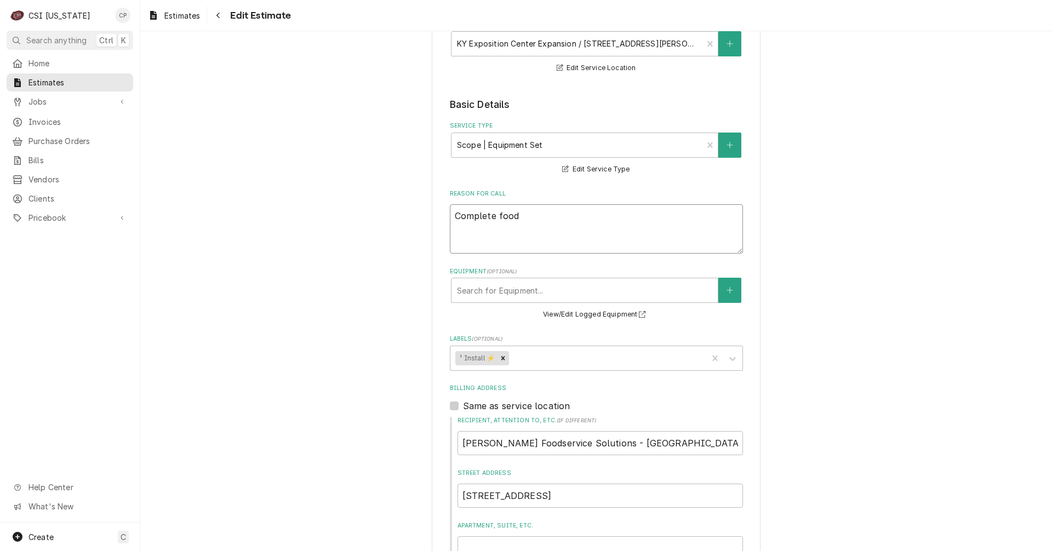
type textarea "x"
type textarea "Complete food s"
type textarea "x"
type textarea "Complete food se"
type textarea "x"
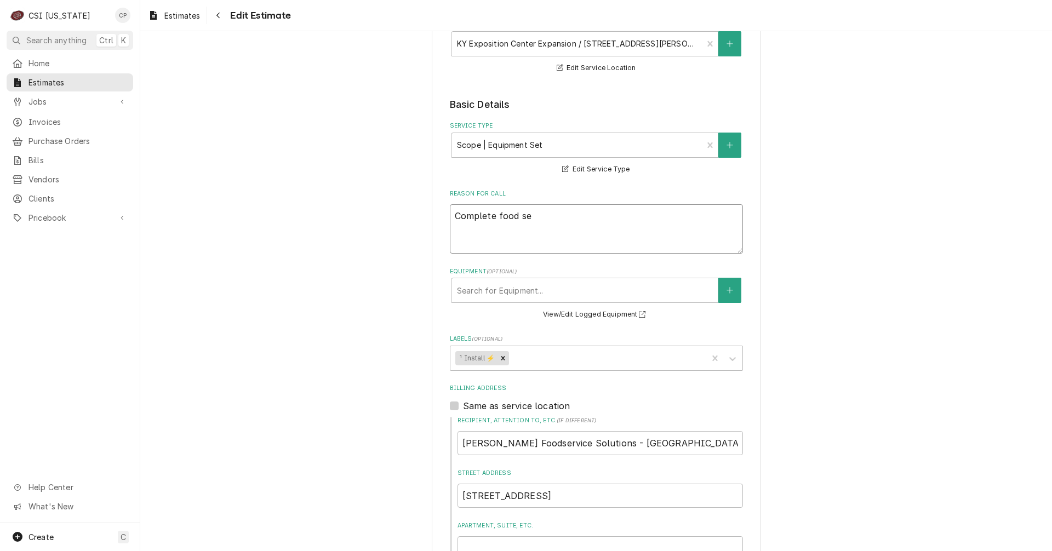
type textarea "Complete food ser"
type textarea "x"
type textarea "Complete food serv"
type textarea "x"
type textarea "Complete food servi"
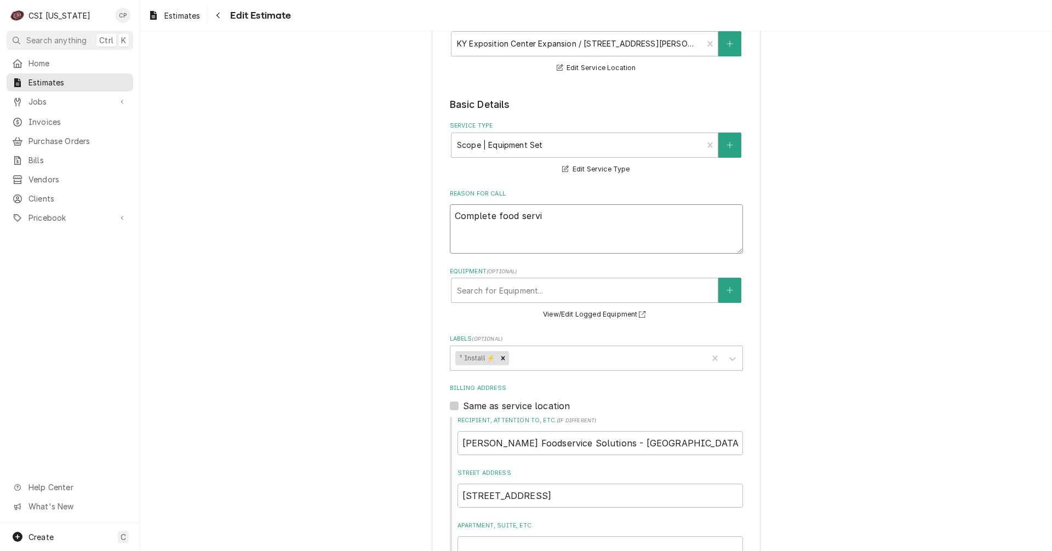
type textarea "x"
type textarea "Complete food servic"
type textarea "x"
type textarea "Complete food servi"
type textarea "x"
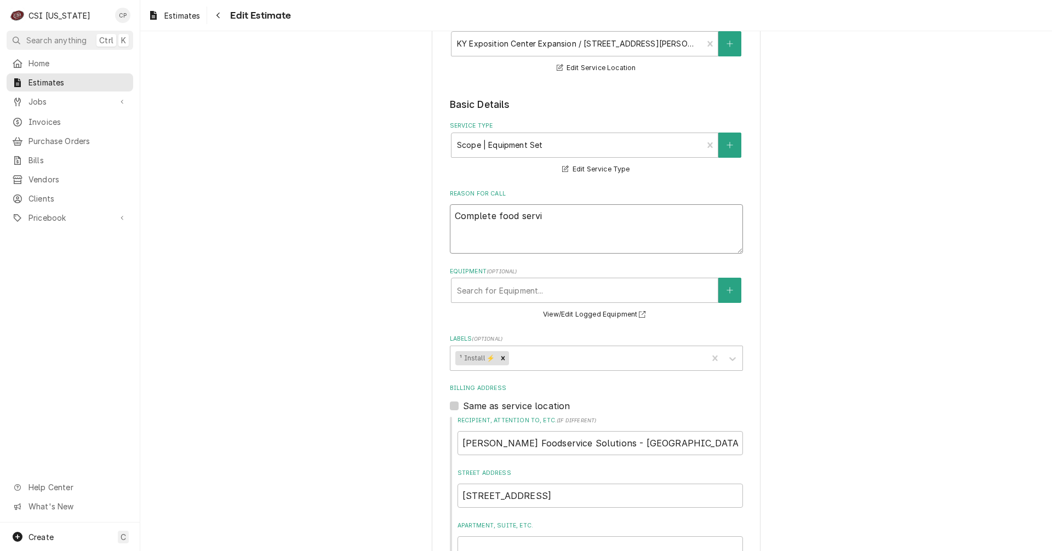
type textarea "Complete food serv"
type textarea "x"
type textarea "Complete food ser"
type textarea "x"
type textarea "Complete food se"
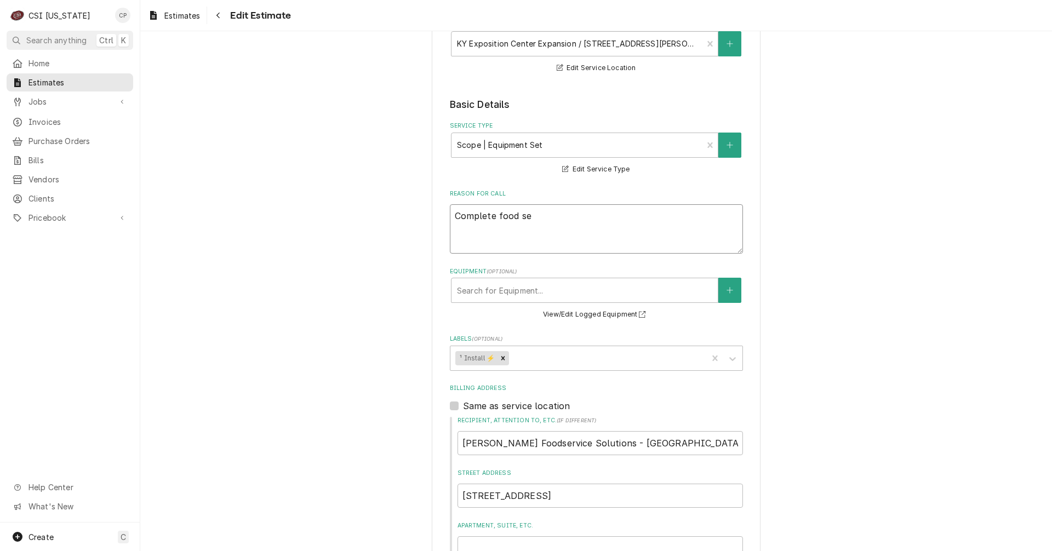
type textarea "x"
type textarea "Complete food s"
type textarea "x"
type textarea "Complete food"
type textarea "x"
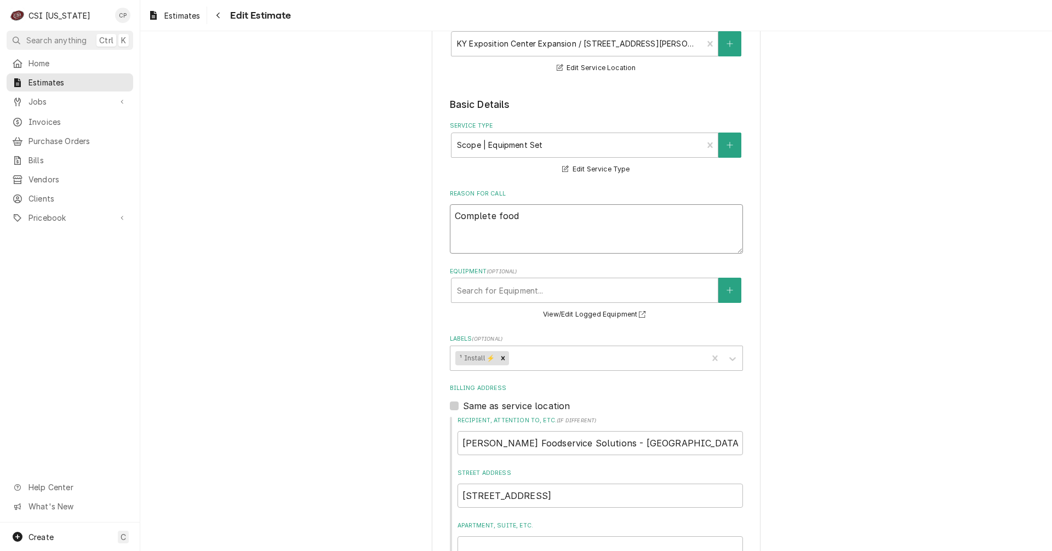
type textarea "Complete food"
type textarea "x"
type textarea "Complete foods"
type textarea "x"
type textarea "Complete foodse"
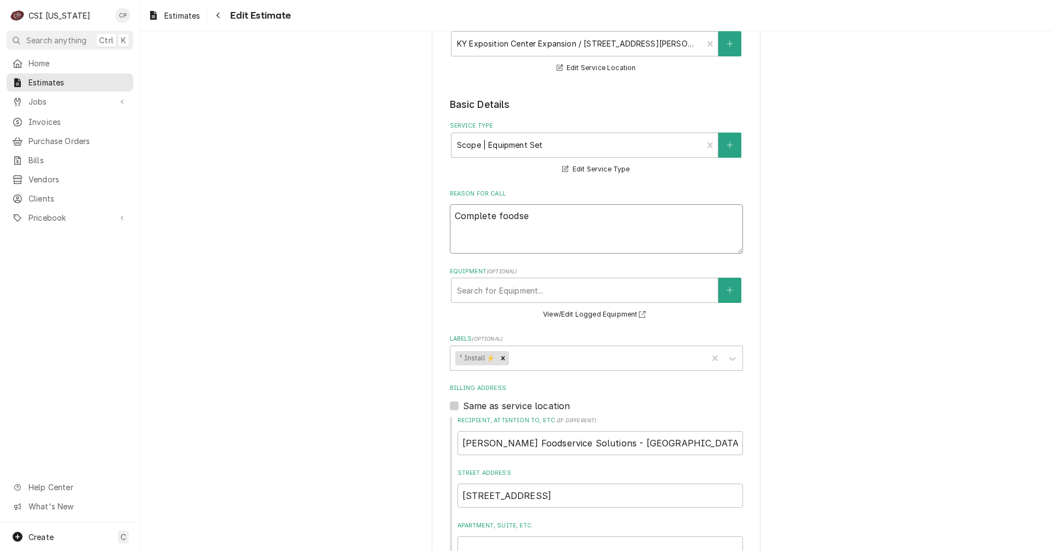
type textarea "x"
type textarea "Complete foodser"
type textarea "x"
type textarea "Complete foodserv"
type textarea "x"
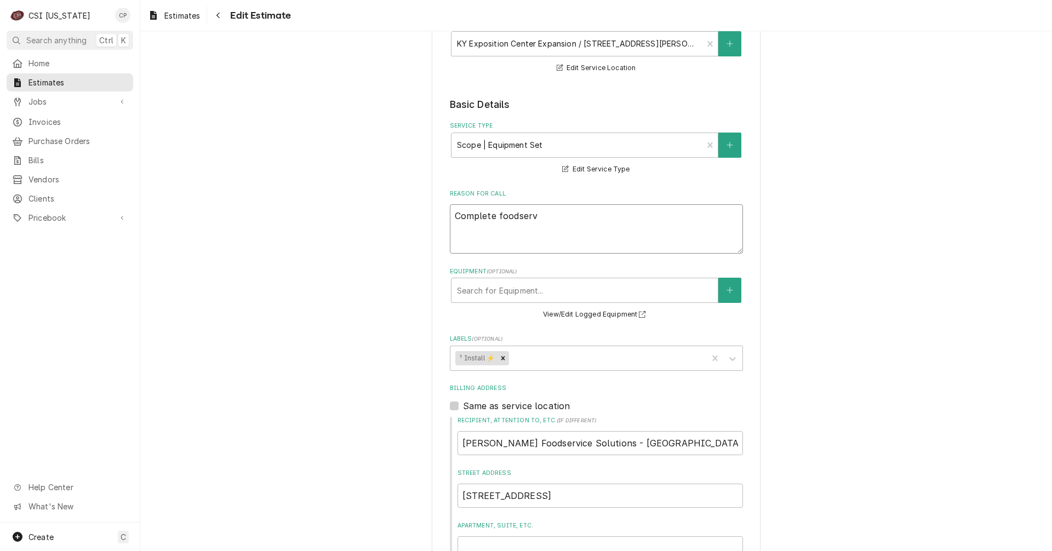
type textarea "Complete foodservi"
type textarea "x"
type textarea "Complete foodservic"
type textarea "x"
type textarea "Complete foodservice"
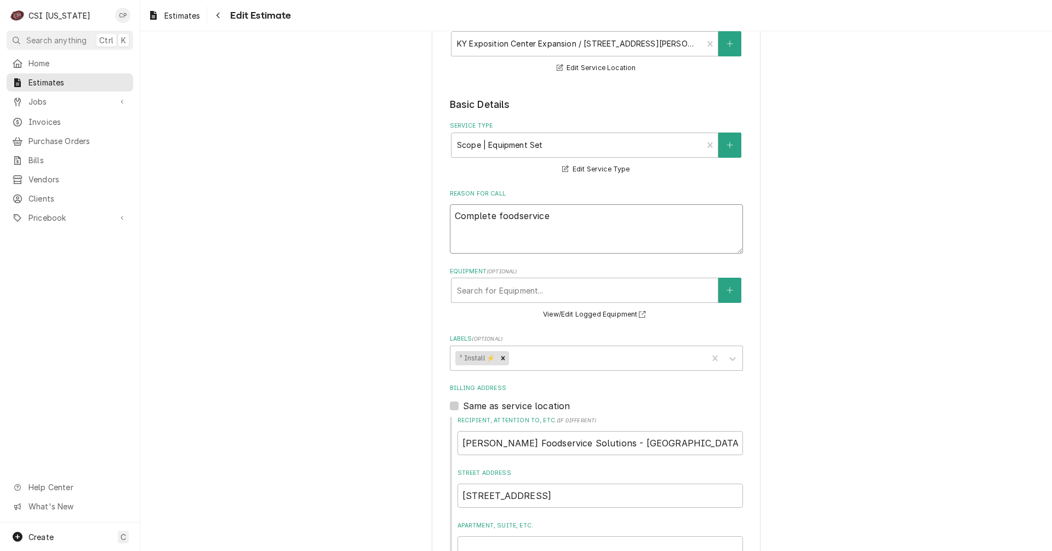
type textarea "x"
type textarea "Complete foodservice"
type textarea "x"
type textarea "Complete foodservice e"
type textarea "x"
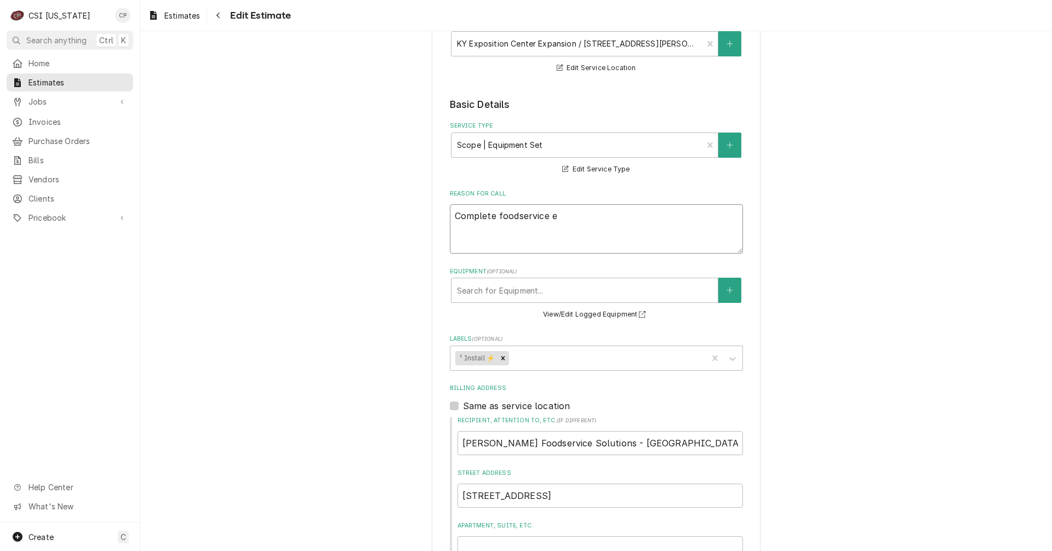
type textarea "Complete foodservice eq"
type textarea "x"
type textarea "Complete foodservice equ"
type textarea "x"
type textarea "Complete foodservice equi"
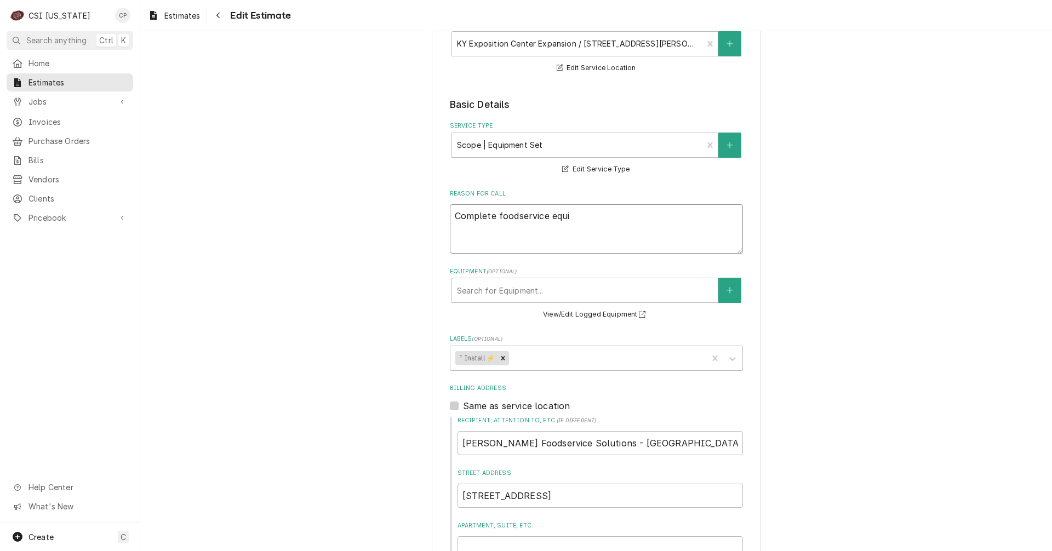
type textarea "x"
type textarea "Complete foodservice equip"
type textarea "x"
type textarea "Complete foodservice equipm"
type textarea "x"
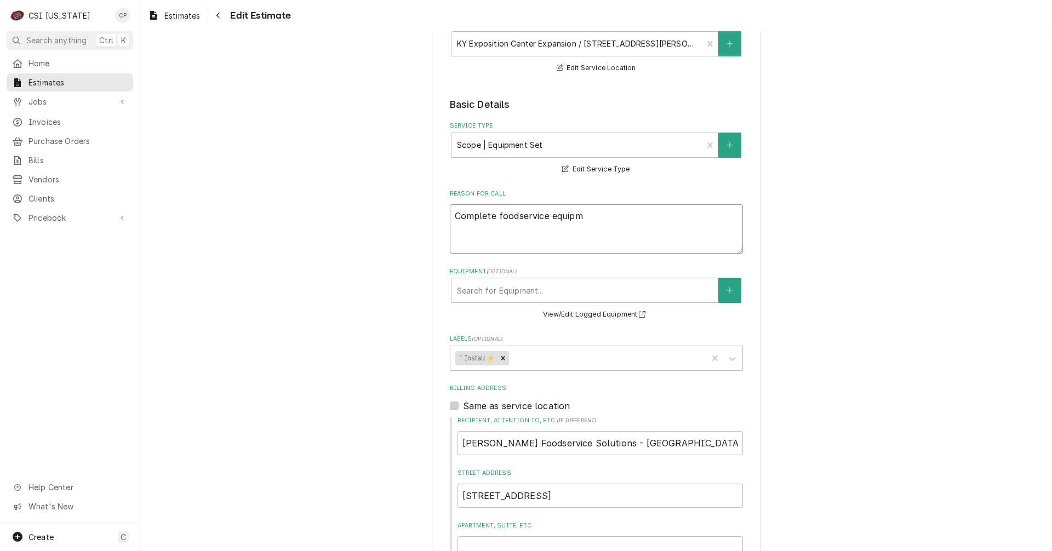
type textarea "Complete foodservice equipme"
type textarea "x"
type textarea "Complete foodservice equipmen"
type textarea "x"
type textarea "Complete foodservice equipment"
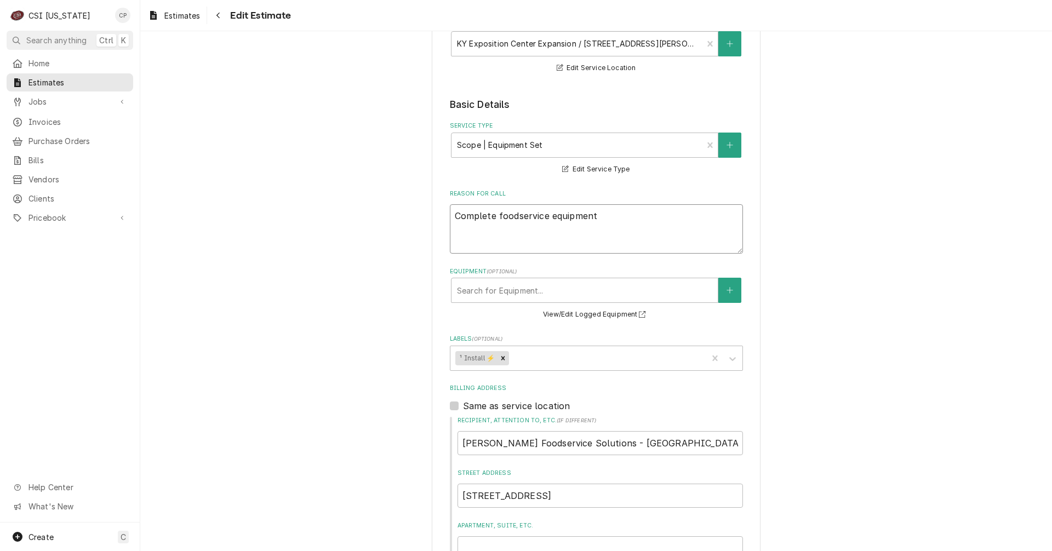
type textarea "x"
type textarea "Complete foodservice equipment"
type textarea "x"
type textarea "Complete foodservice equipment s"
type textarea "x"
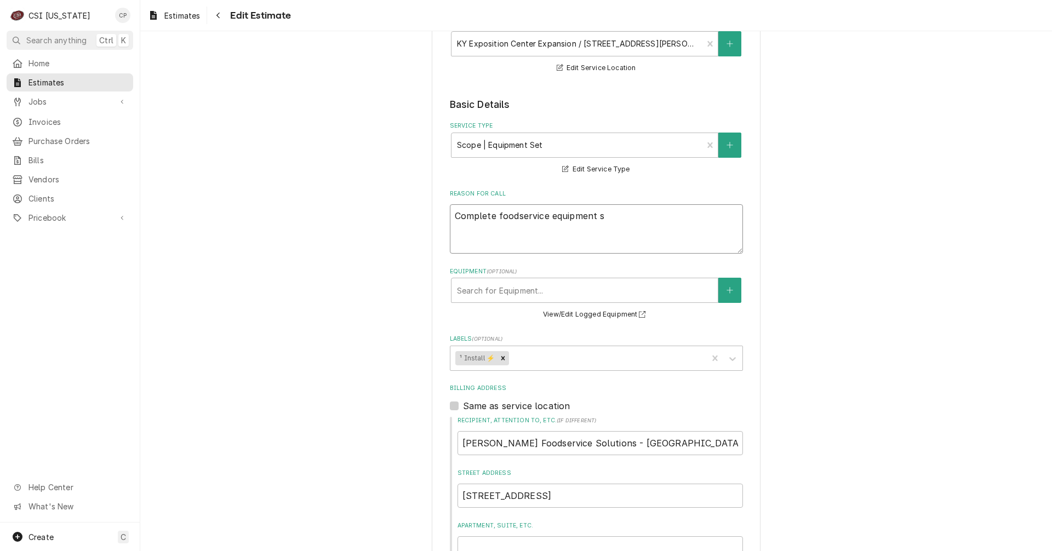
type textarea "Complete foodservice equipment se"
type textarea "x"
type textarea "Complete foodservice equipment set"
type textarea "x"
type textarea "Complete foodservice equipment set"
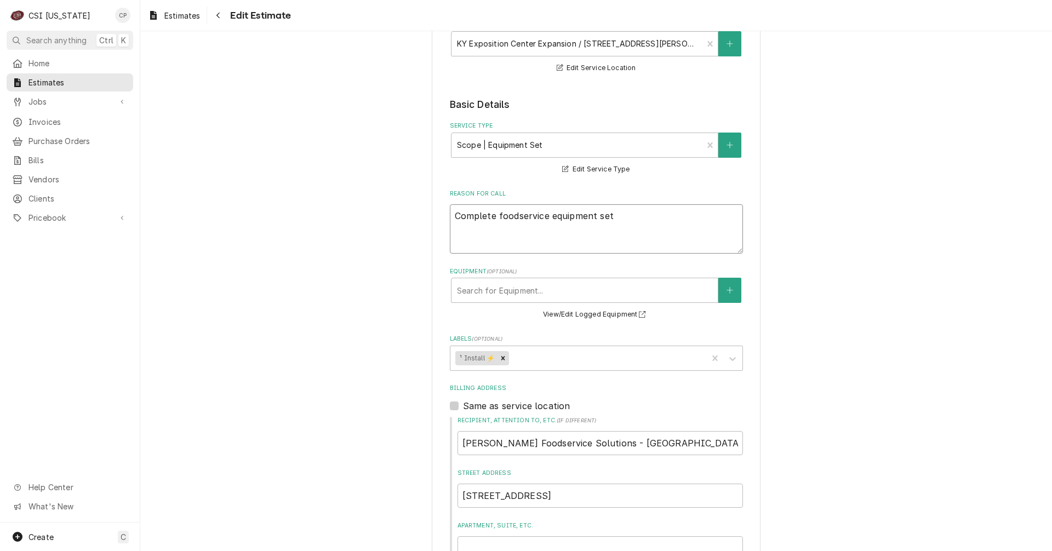
type textarea "x"
type textarea "Complete foodservice equipment set i"
type textarea "x"
type textarea "Complete foodservice equipment set in"
type textarea "x"
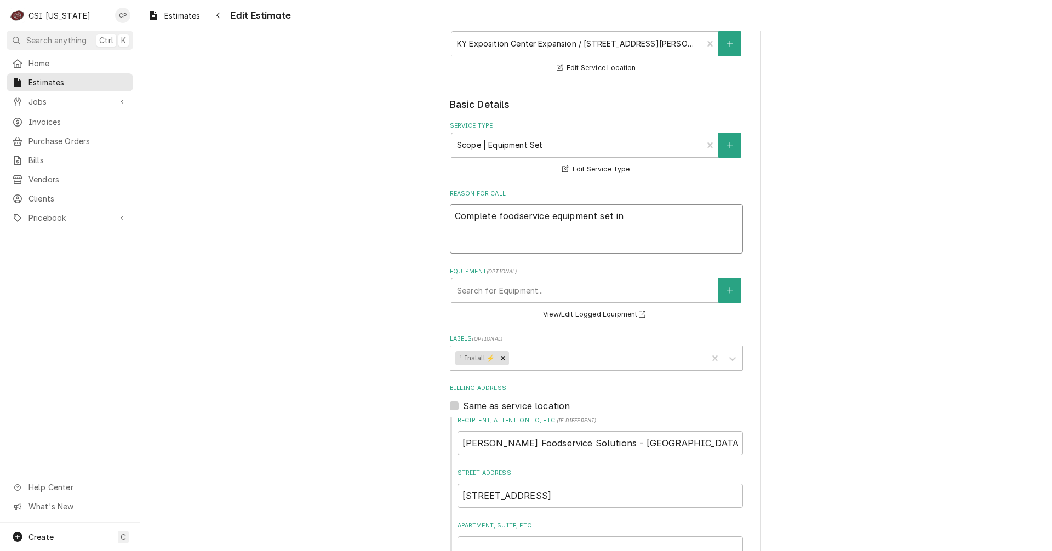
type textarea "Complete foodservice equipment set in"
type textarea "x"
type textarea "Complete foodservice equipment set in p"
type textarea "x"
type textarea "Complete foodservice equipment set in pl"
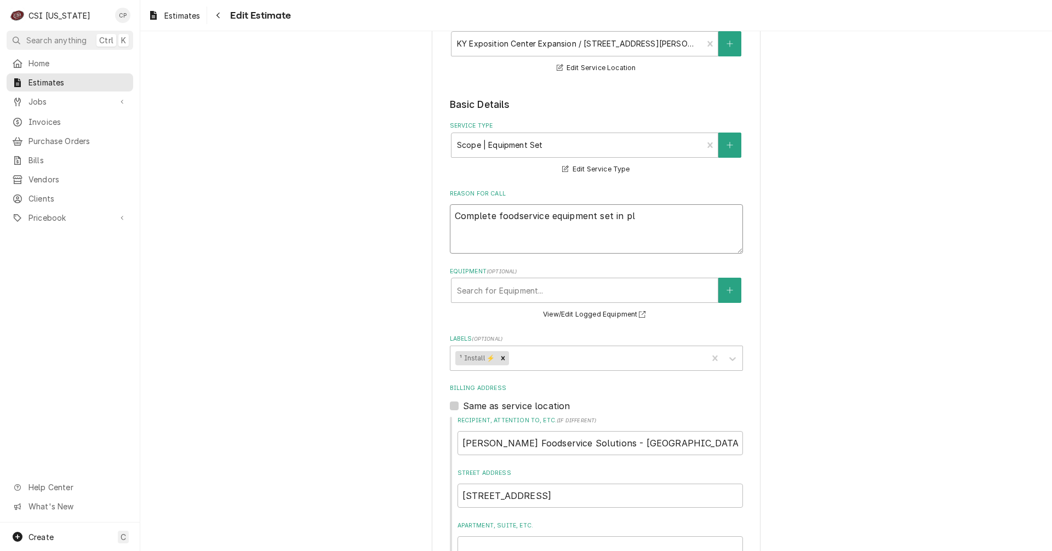
type textarea "x"
type textarea "Complete foodservice equipment set in pla"
type textarea "x"
type textarea "Complete foodservice equipment set in plas"
type textarea "x"
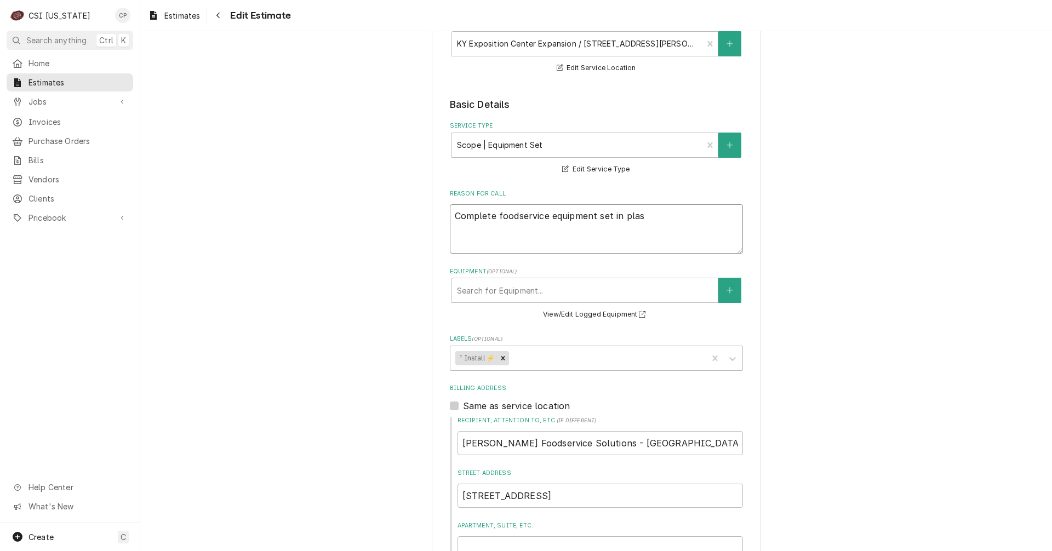
type textarea "Complete foodservice equipment set in plase"
type textarea "x"
type textarea "Complete foodservice equipment set in plas"
type textarea "x"
type textarea "Complete foodservice equipment set in pla"
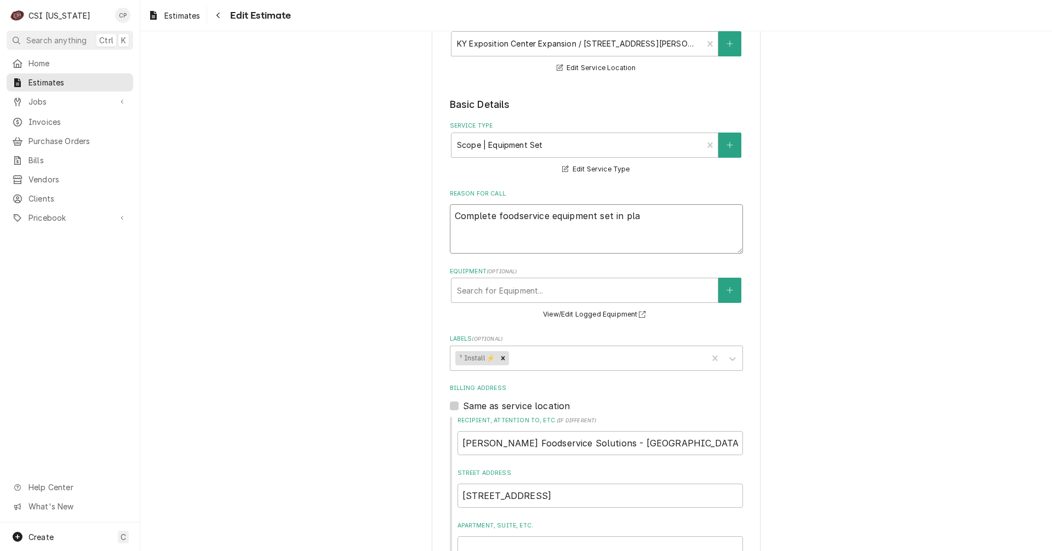
type textarea "x"
type textarea "Complete foodservice equipment set in plac"
type textarea "x"
type textarea "Complete foodservice equipment set in place"
type textarea "x"
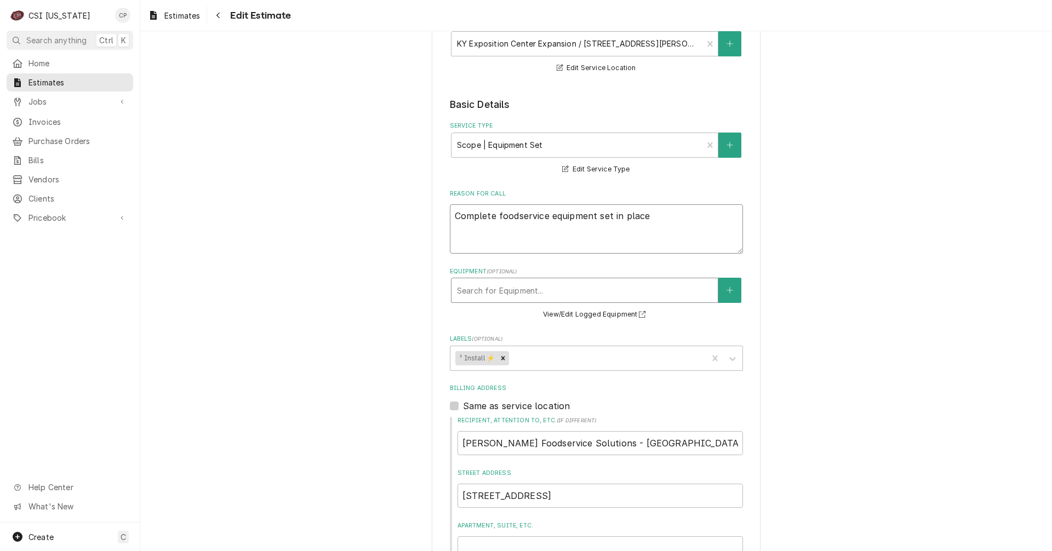
type textarea "Complete foodservice equipment set in place"
type textarea "x"
type textarea "Complete foodservice equipment set in place o"
type textarea "x"
type textarea "Complete foodservice equipment set in place of"
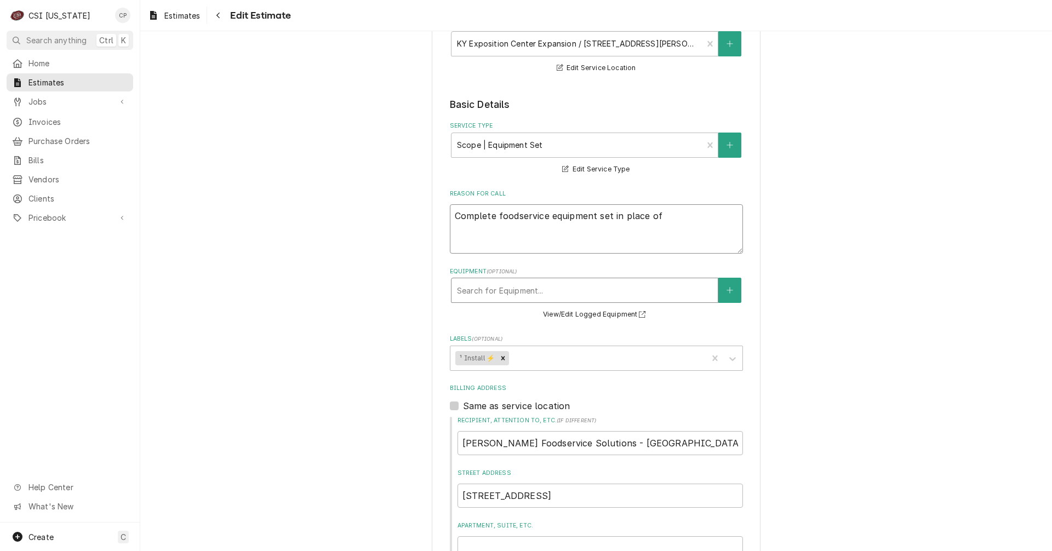
type textarea "x"
type textarea "Complete foodservice equipment set in place of"
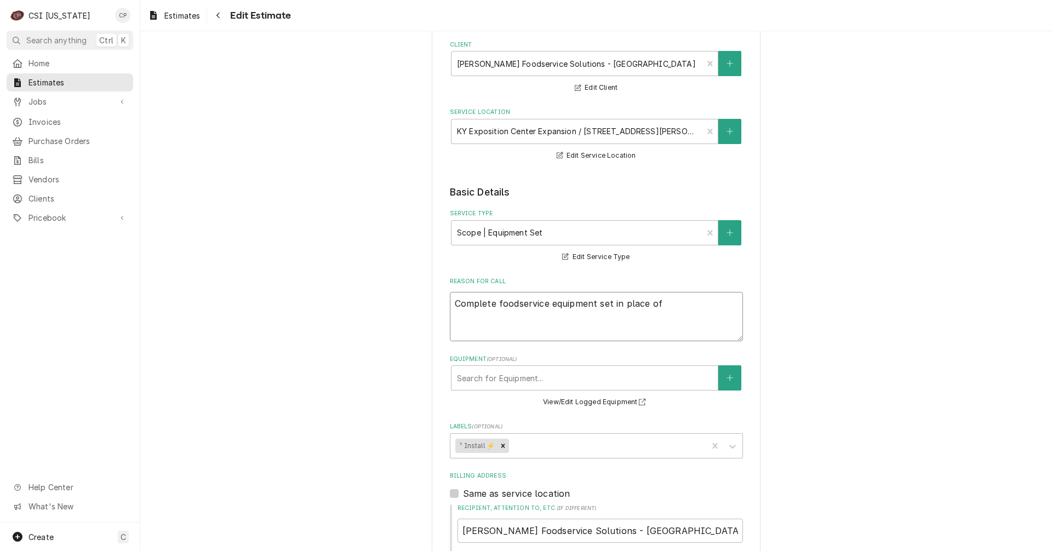
scroll to position [0, 0]
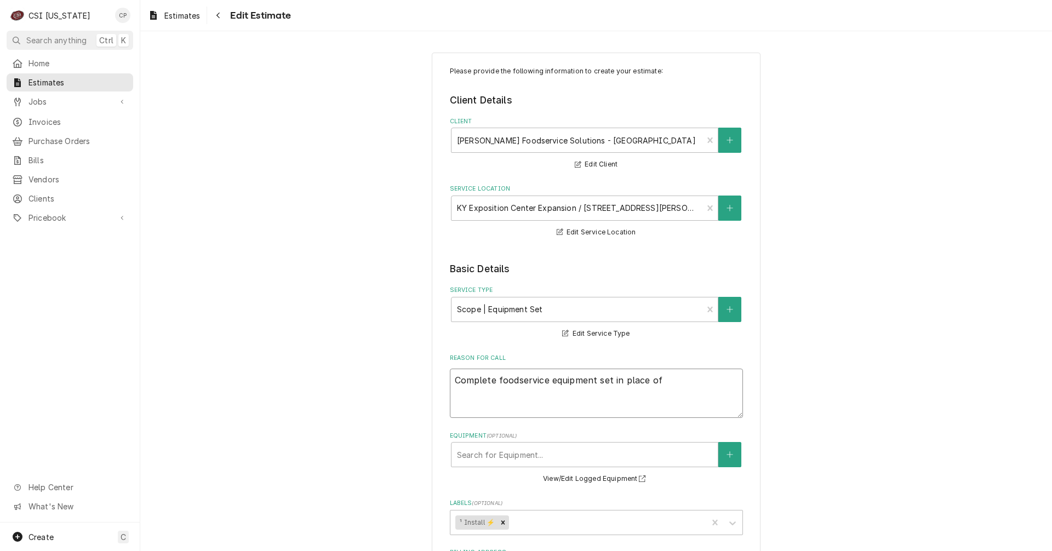
type textarea "x"
type textarea "Complete foodservice equipment set in place of"
type textarea "x"
type textarea "Complete foodservice equipment set in place o"
type textarea "x"
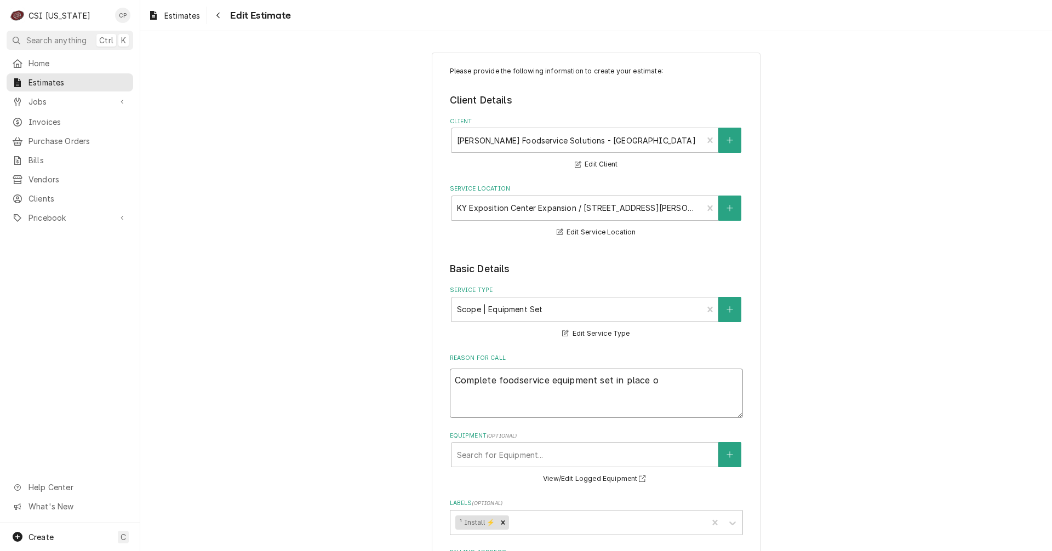
type textarea "Complete foodservice equipment set in place"
type textarea "x"
type textarea "Complete foodservice equipment set in place f"
type textarea "x"
type textarea "Complete foodservice equipment set in place fo"
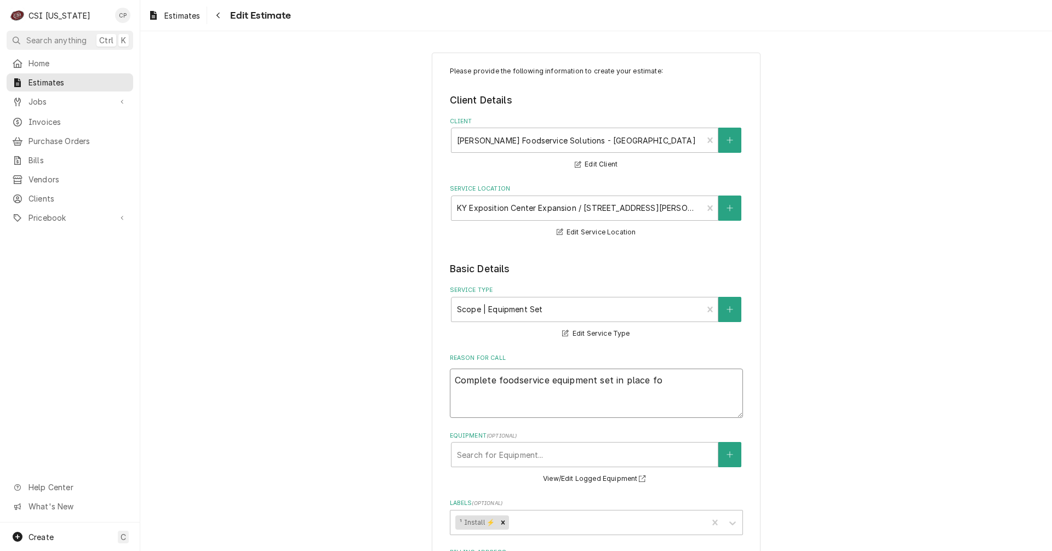
type textarea "x"
type textarea "Complete foodservice equipment set in place for"
type textarea "x"
type textarea "Complete foodservice equipment set in place for"
type textarea "x"
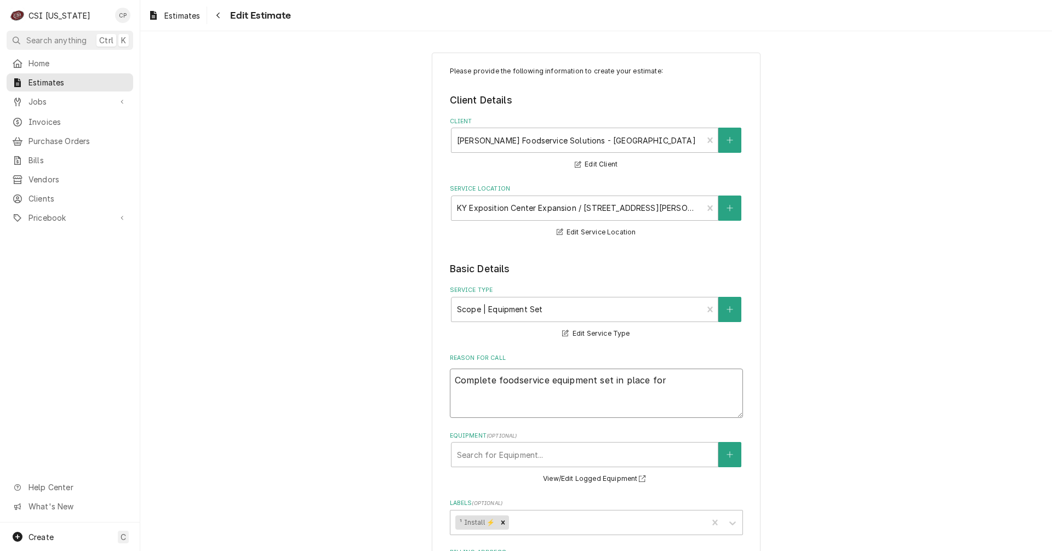
type textarea "Complete foodservice equipment set in place for 3"
type textarea "x"
type textarea "Complete foodservice equipment set in place for 3"
type textarea "x"
type textarea "Complete foodservice equipment set in place for 3 l"
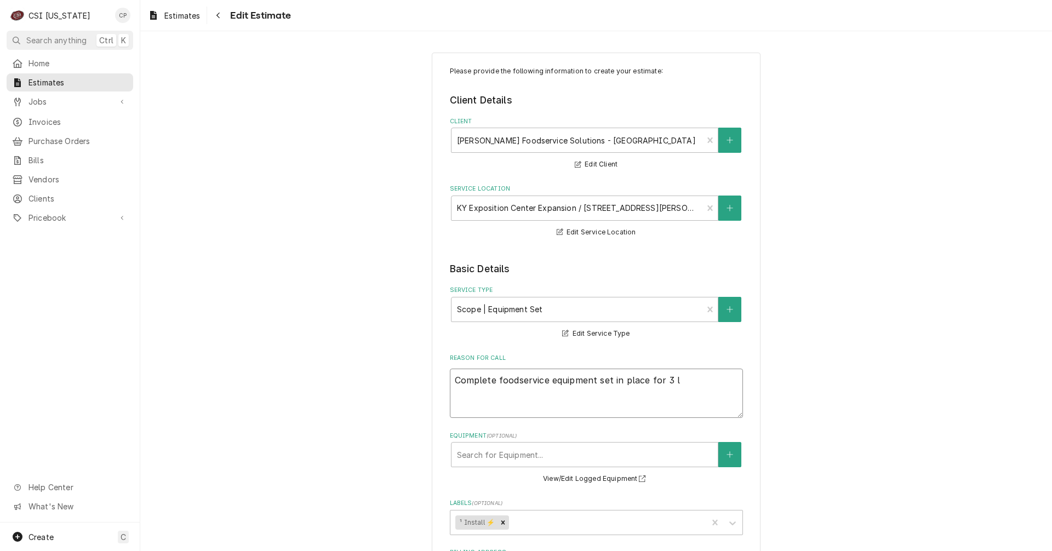
type textarea "x"
type textarea "Complete foodservice equipment set in place for 3 lo"
type textarea "x"
type textarea "Complete foodservice equipment set in place for 3 loc"
type textarea "x"
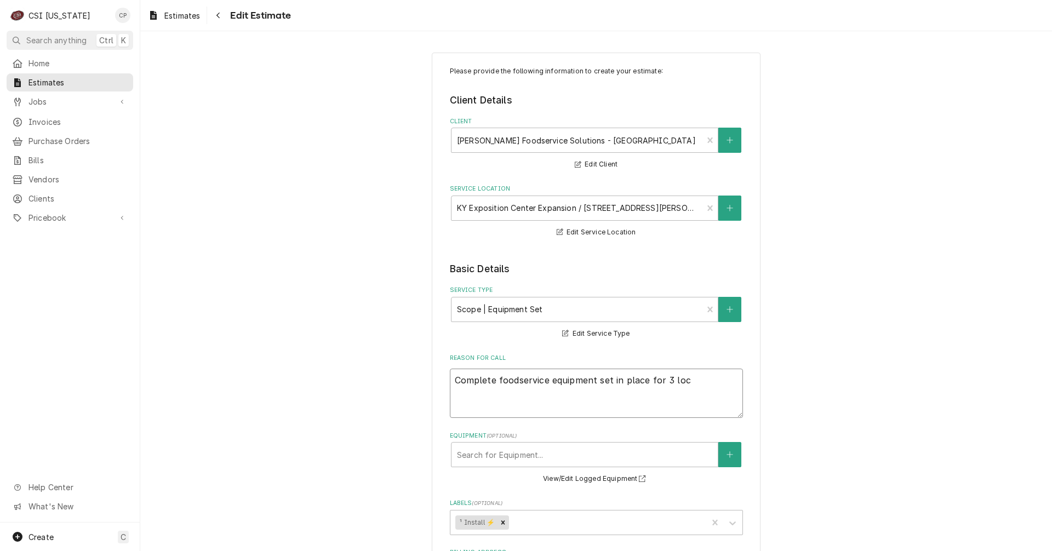
type textarea "Complete foodservice equipment set in place for 3 loca"
type textarea "x"
type textarea "Complete foodservice equipment set in place for 3 locat"
type textarea "x"
type textarea "Complete foodservice equipment set in place for 3 locati"
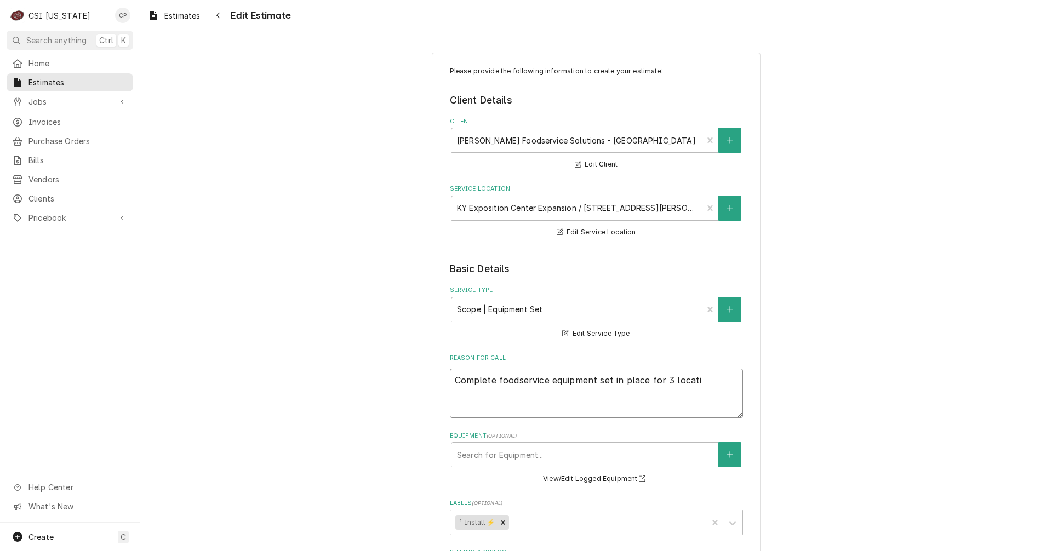
type textarea "x"
type textarea "Complete foodservice equipment set in place for 3 locatio"
type textarea "x"
type textarea "Complete foodservice equipment set in place for 3 location"
type textarea "x"
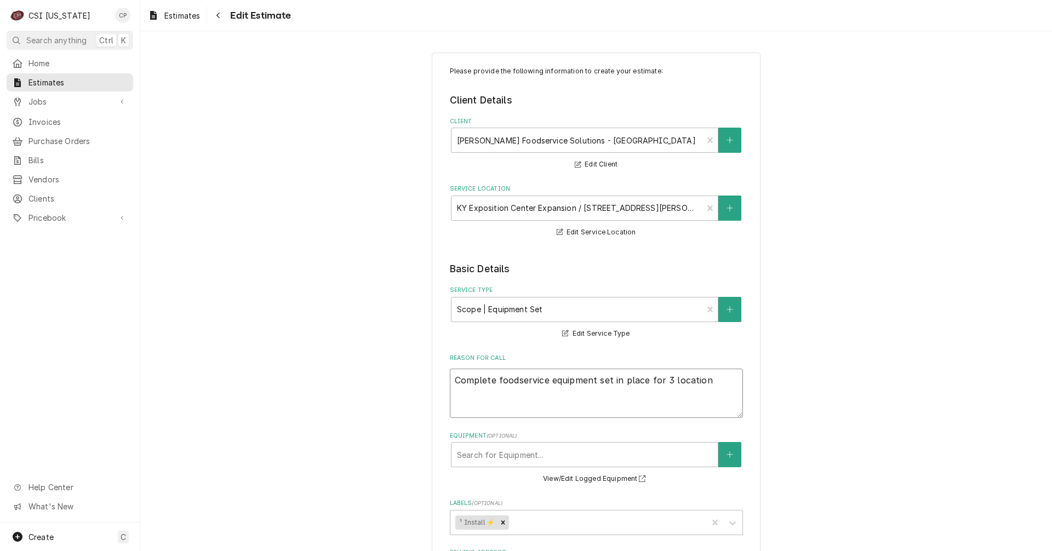
type textarea "Complete foodservice equipment set in place for 3 locations"
type textarea "x"
type textarea "Complete foodservice equipment set in place for 3 locations"
type textarea "x"
type textarea "Complete foodservice equipment set in place for 3 locations a"
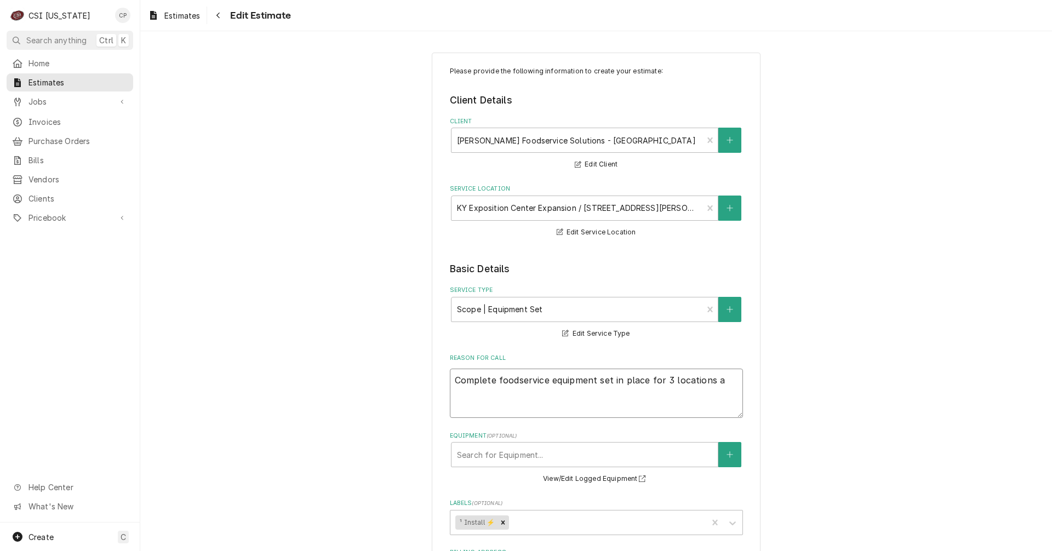
type textarea "x"
type textarea "Complete foodservice equipment set in place for 3 locations at"
type textarea "x"
type textarea "Complete foodservice equipment set in place for 3 locations at"
type textarea "x"
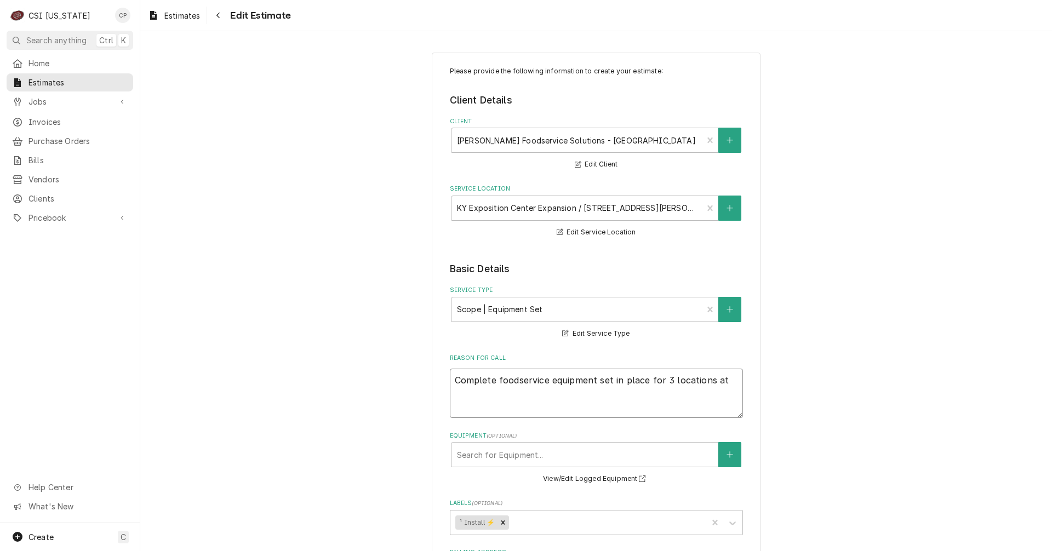
type textarea "Complete foodservice equipment set in place for 3 locations at E"
type textarea "x"
type textarea "Complete foodservice equipment set in place for 3 locations at Ec"
type textarea "x"
type textarea "Complete foodservice equipment set in place for 3 locations at Ecx"
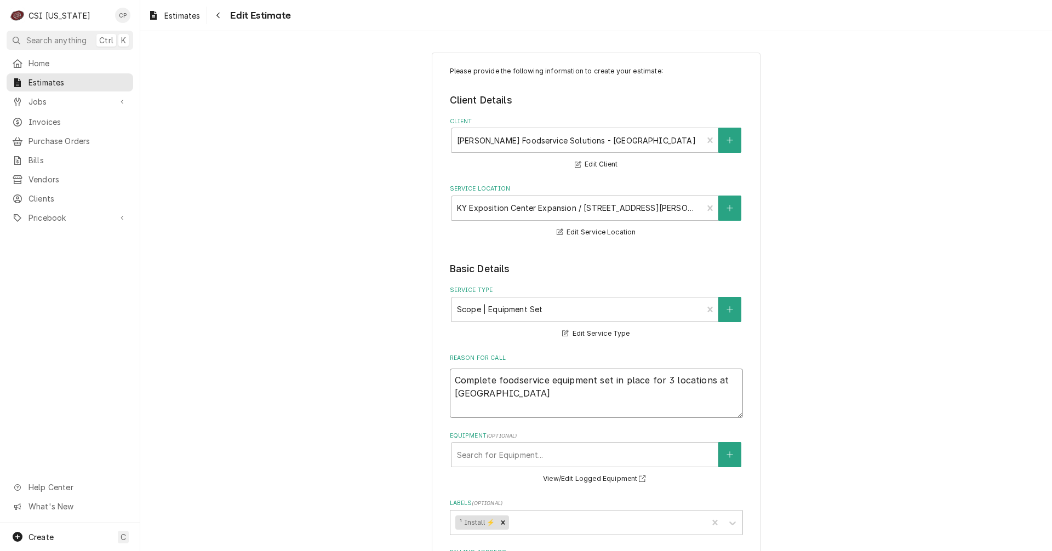
type textarea "x"
type textarea "Complete foodservice equipment set in place for 3 locations at Ec"
type textarea "x"
type textarea "Complete foodservice equipment set in place for 3 locations at E"
type textarea "x"
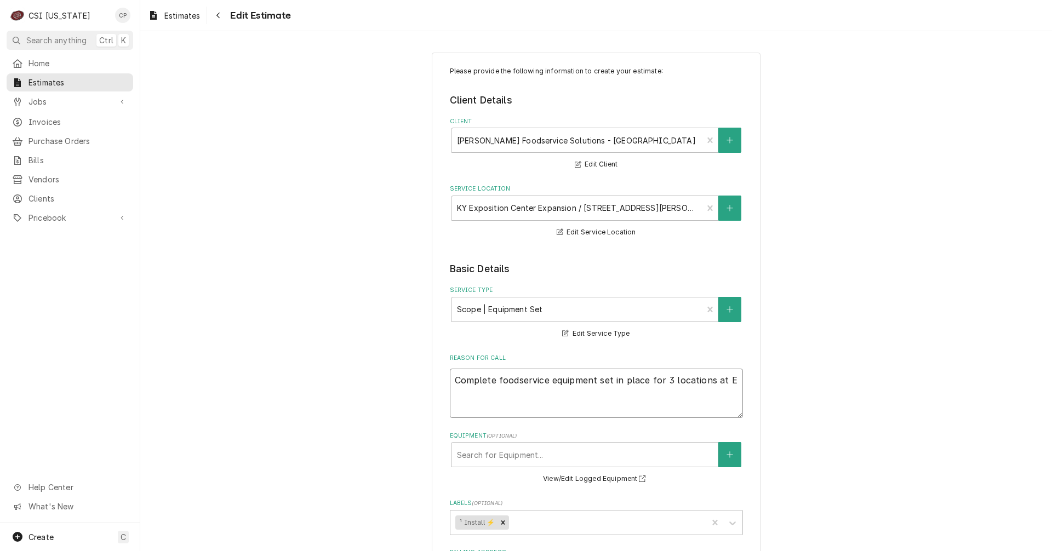
type textarea "Complete foodservice equipment set in place for 3 locations at Ec"
type textarea "x"
type textarea "Complete foodservice equipment set in place for 3 locations at Ecp"
type textarea "x"
type textarea "Complete foodservice equipment set in place for 3 locations at Ecpo"
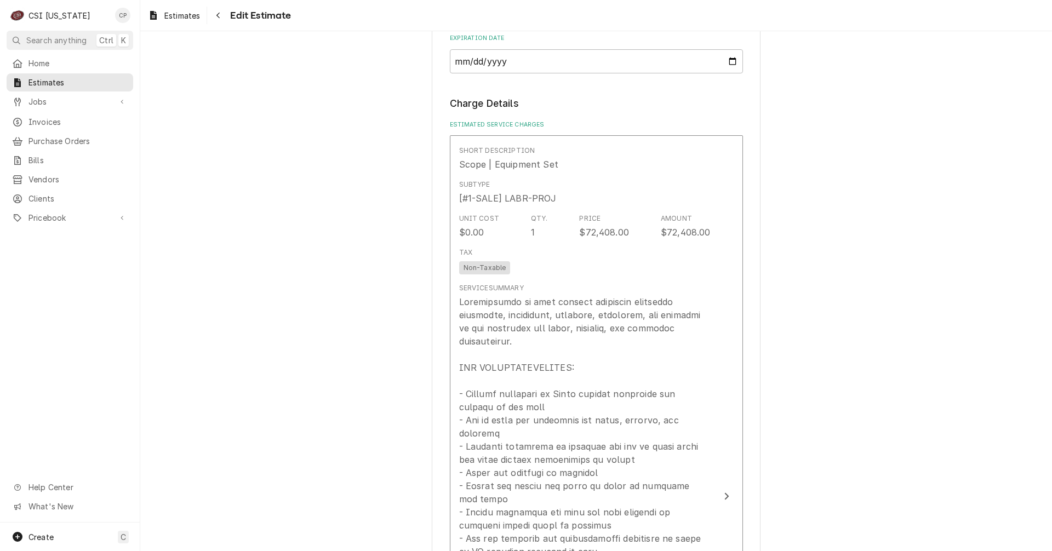
scroll to position [931, 0]
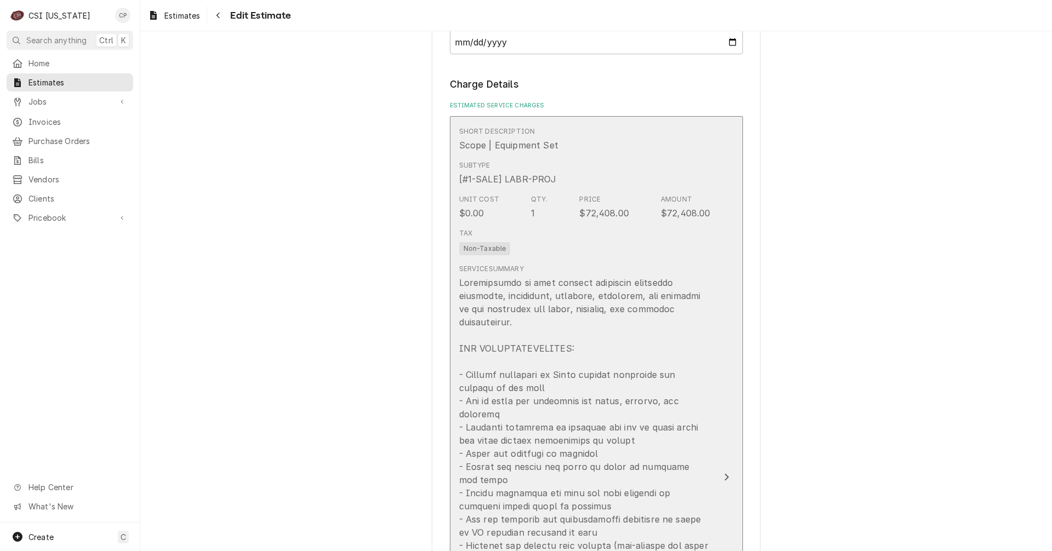
click at [724, 474] on icon "Update Line Item" at bounding box center [726, 477] width 4 height 7
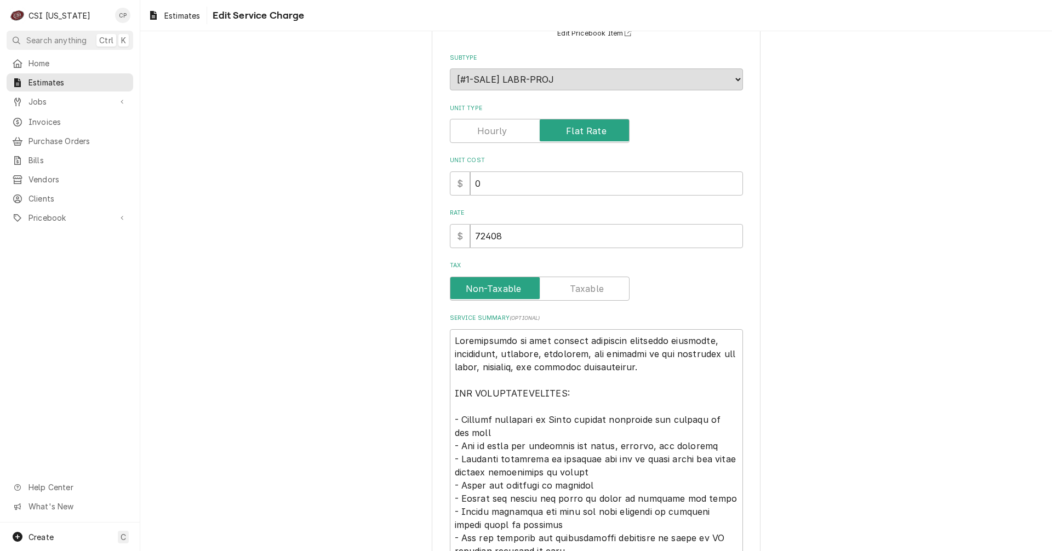
scroll to position [110, 0]
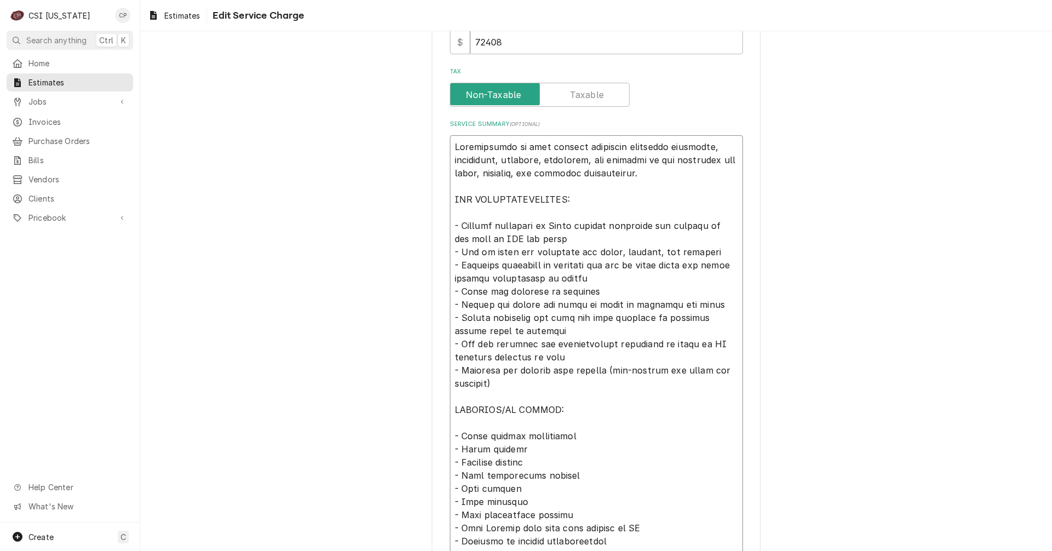
scroll to position [329, 0]
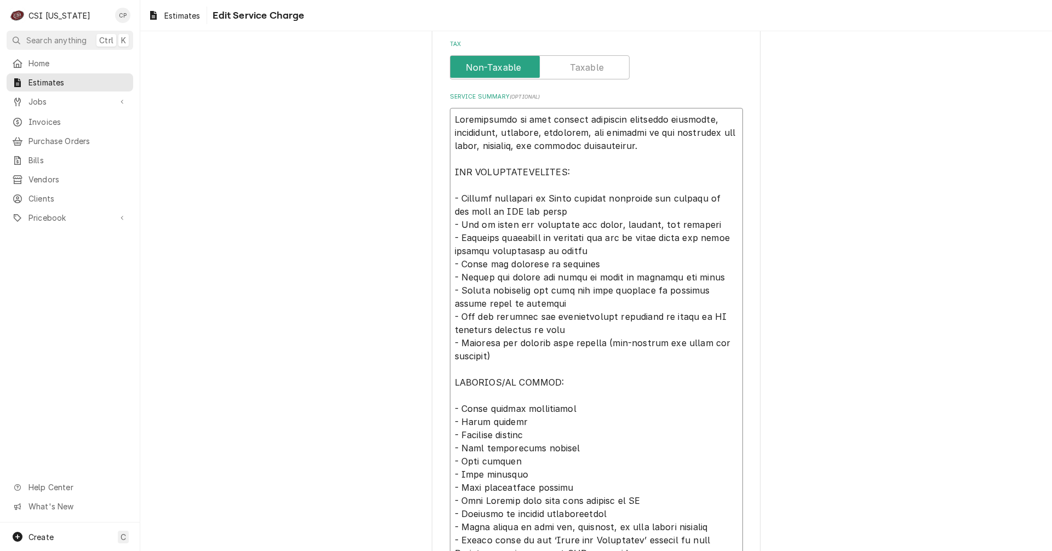
click at [475, 362] on textarea "Service Summary ( optional )" at bounding box center [596, 369] width 293 height 523
drag, startPoint x: 448, startPoint y: 345, endPoint x: 497, endPoint y: 363, distance: 52.5
click at [497, 363] on textarea "Service Summary ( optional )" at bounding box center [596, 369] width 293 height 523
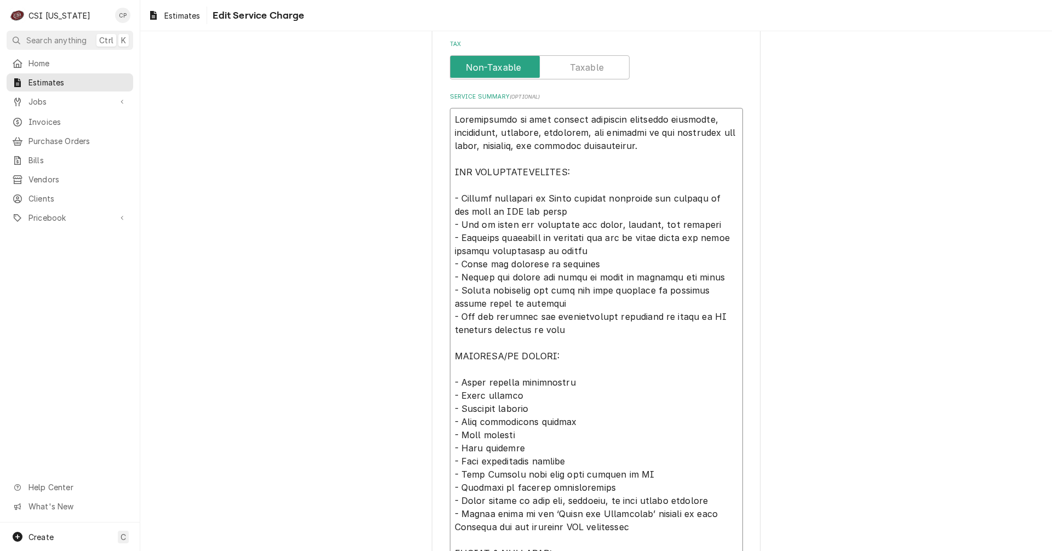
drag, startPoint x: 514, startPoint y: 436, endPoint x: 452, endPoint y: 436, distance: 62.5
click at [452, 436] on textarea "Service Summary ( optional )" at bounding box center [596, 356] width 293 height 496
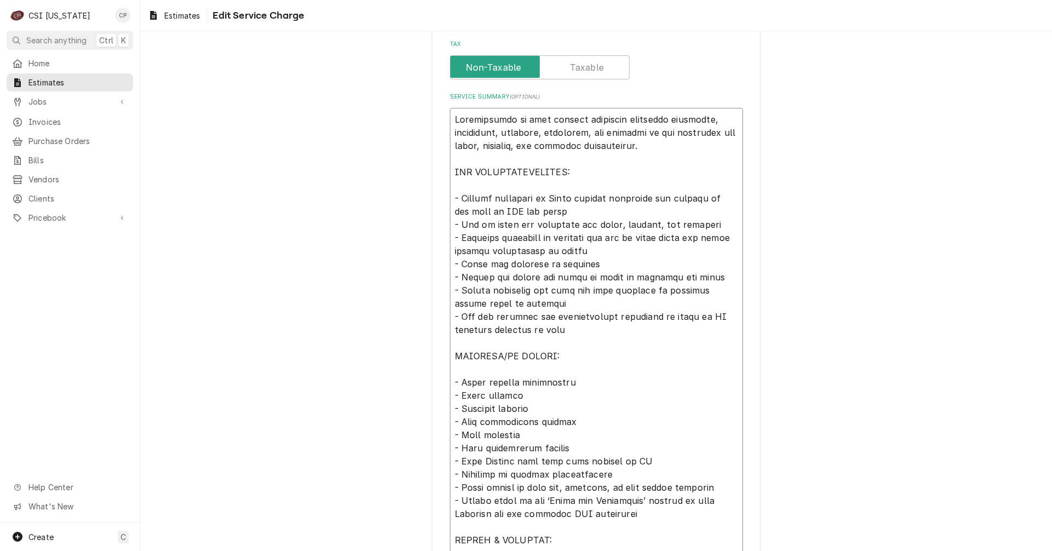
click at [562, 214] on textarea "Service Summary ( optional )" at bounding box center [596, 349] width 293 height 483
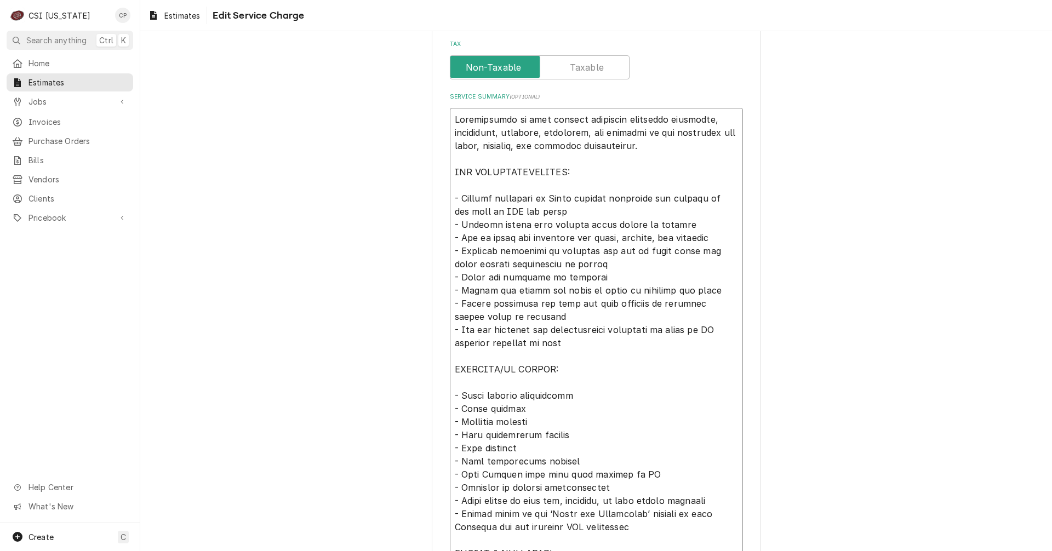
click at [488, 224] on textarea "Service Summary ( optional )" at bounding box center [596, 356] width 293 height 496
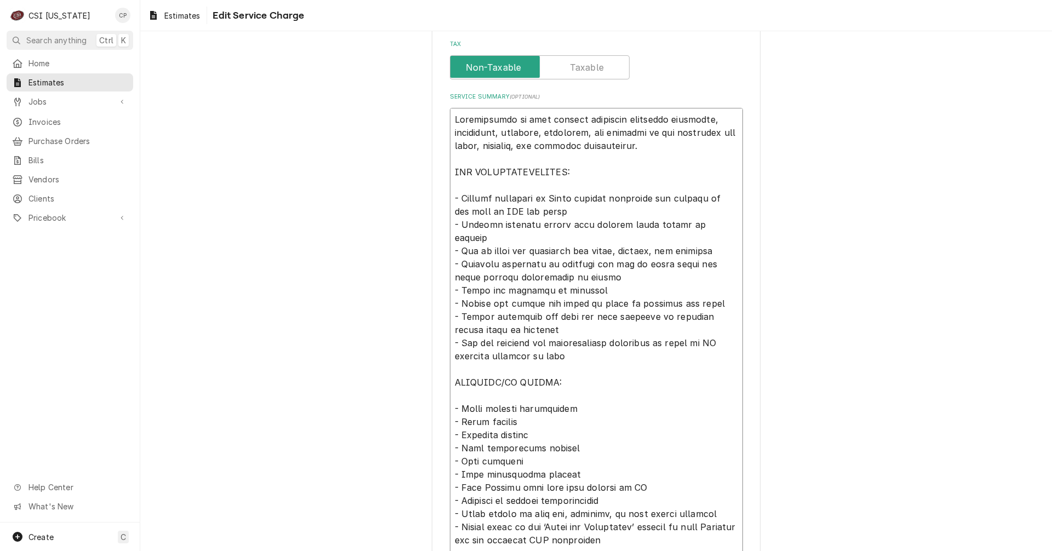
click at [488, 222] on textarea "Service Summary ( optional )" at bounding box center [596, 356] width 293 height 496
click at [489, 238] on textarea "Service Summary ( optional )" at bounding box center [596, 362] width 293 height 509
drag, startPoint x: 533, startPoint y: 238, endPoint x: 500, endPoint y: 237, distance: 32.3
click at [500, 237] on textarea "Service Summary ( optional )" at bounding box center [596, 362] width 293 height 509
click at [633, 300] on textarea "Service Summary ( optional )" at bounding box center [596, 362] width 293 height 509
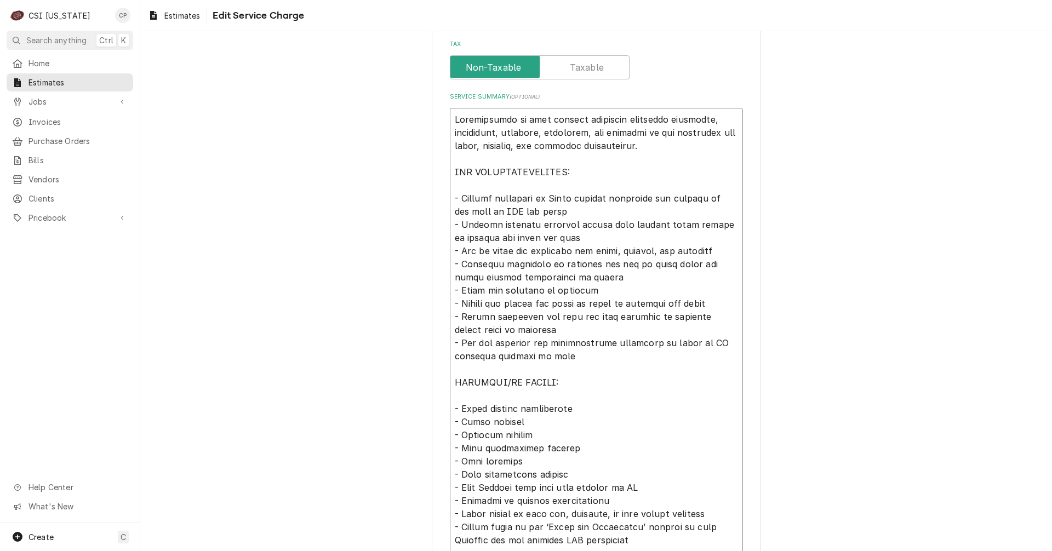
click at [597, 265] on textarea "Service Summary ( optional )" at bounding box center [596, 362] width 293 height 509
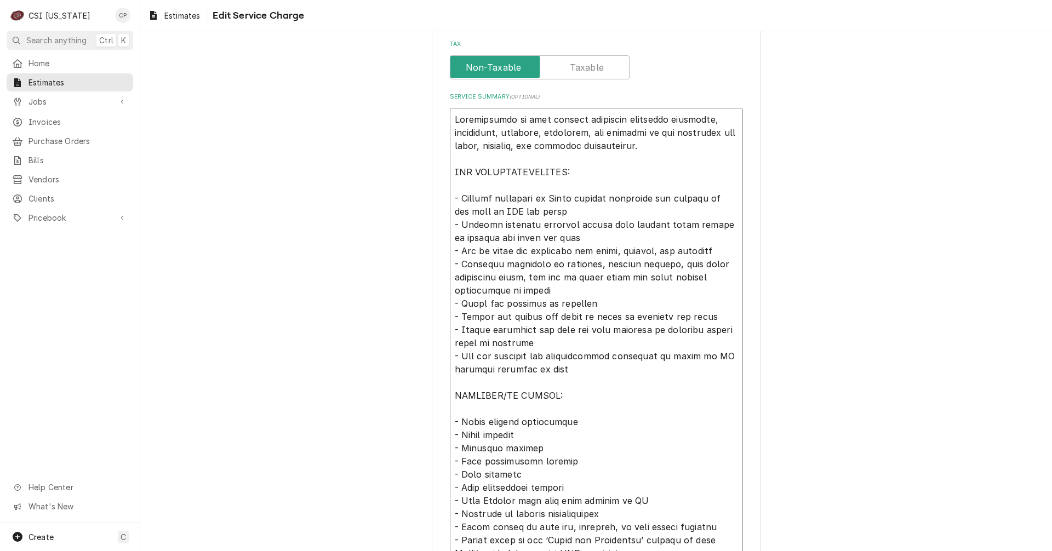
drag, startPoint x: 693, startPoint y: 263, endPoint x: 662, endPoint y: 289, distance: 40.5
click at [661, 289] on textarea "Service Summary ( optional )" at bounding box center [596, 369] width 293 height 523
click at [703, 265] on textarea "Service Summary ( optional )" at bounding box center [596, 369] width 293 height 523
click at [708, 299] on textarea "Service Summary ( optional )" at bounding box center [596, 369] width 293 height 523
click at [688, 288] on textarea "Service Summary ( optional )" at bounding box center [596, 369] width 293 height 523
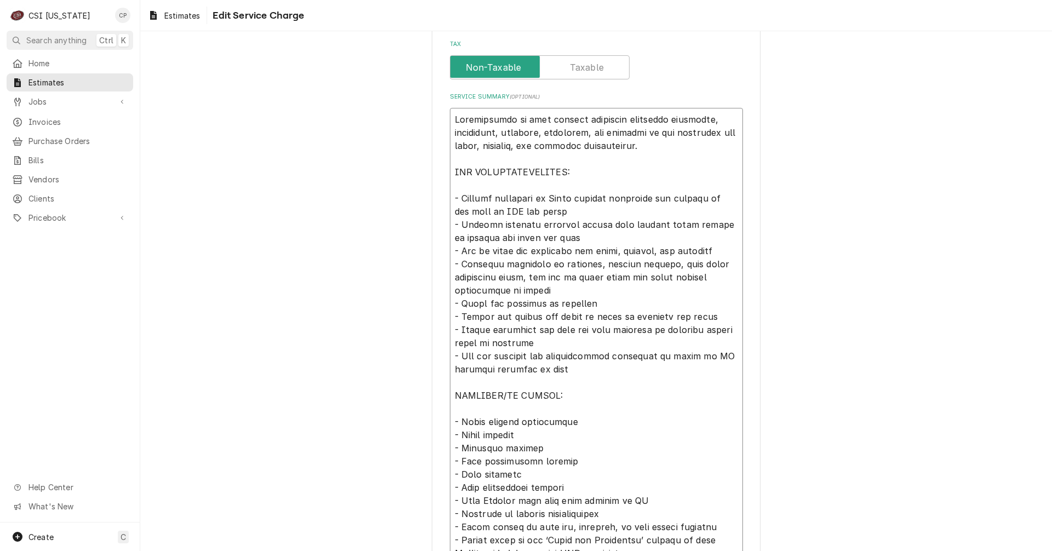
drag, startPoint x: 528, startPoint y: 330, endPoint x: 491, endPoint y: 325, distance: 37.6
click at [491, 325] on textarea "Service Summary ( optional )" at bounding box center [596, 369] width 293 height 523
click at [577, 391] on textarea "Service Summary ( optional )" at bounding box center [596, 369] width 293 height 523
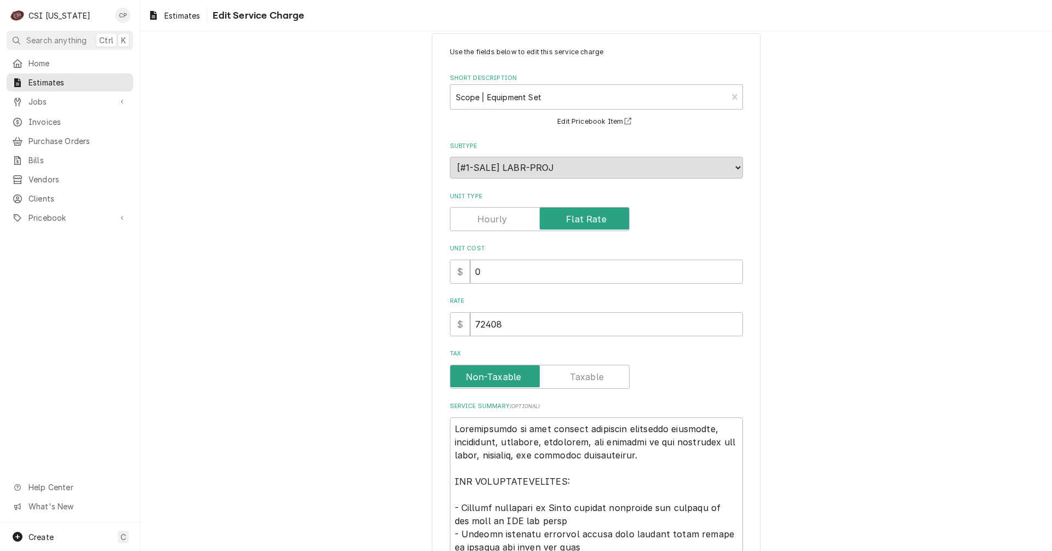
scroll to position [0, 0]
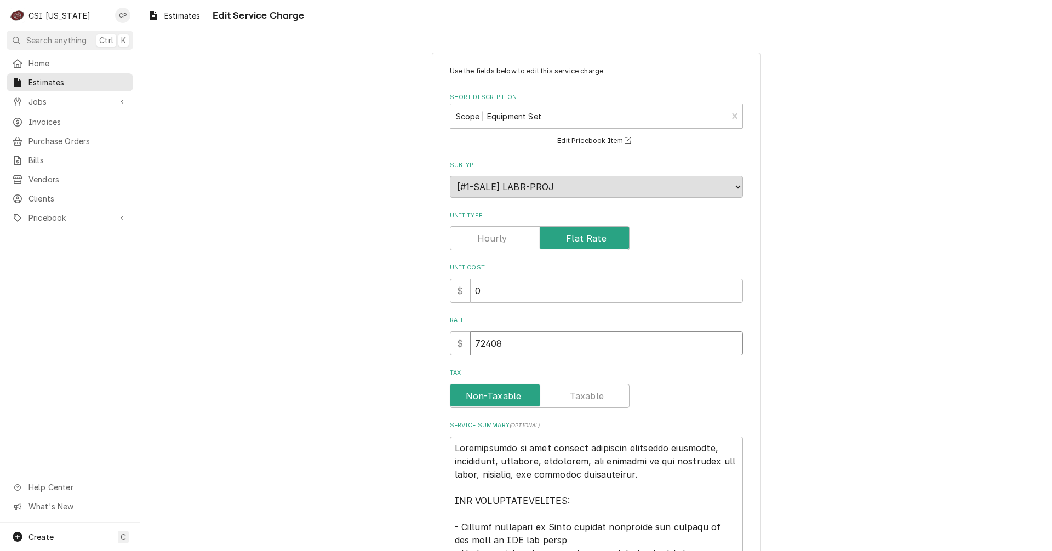
drag, startPoint x: 548, startPoint y: 345, endPoint x: 434, endPoint y: 334, distance: 114.4
click at [434, 335] on div "Use the fields below to edit this service charge Short Description Scope | Equi…" at bounding box center [596, 549] width 329 height 992
click at [874, 419] on div "Use the fields below to edit this service charge Short Description Scope | Equi…" at bounding box center [596, 548] width 912 height 1011
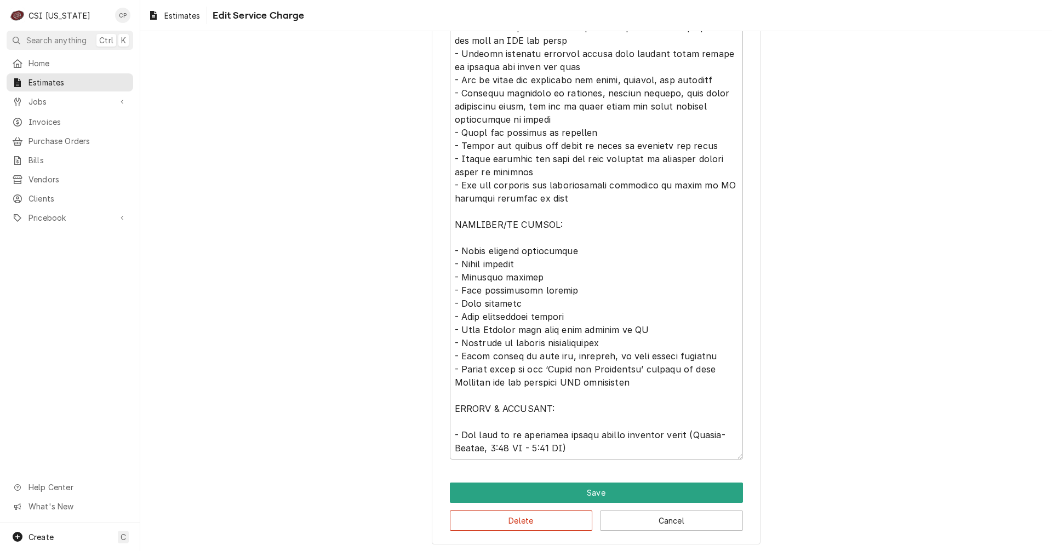
scroll to position [503, 0]
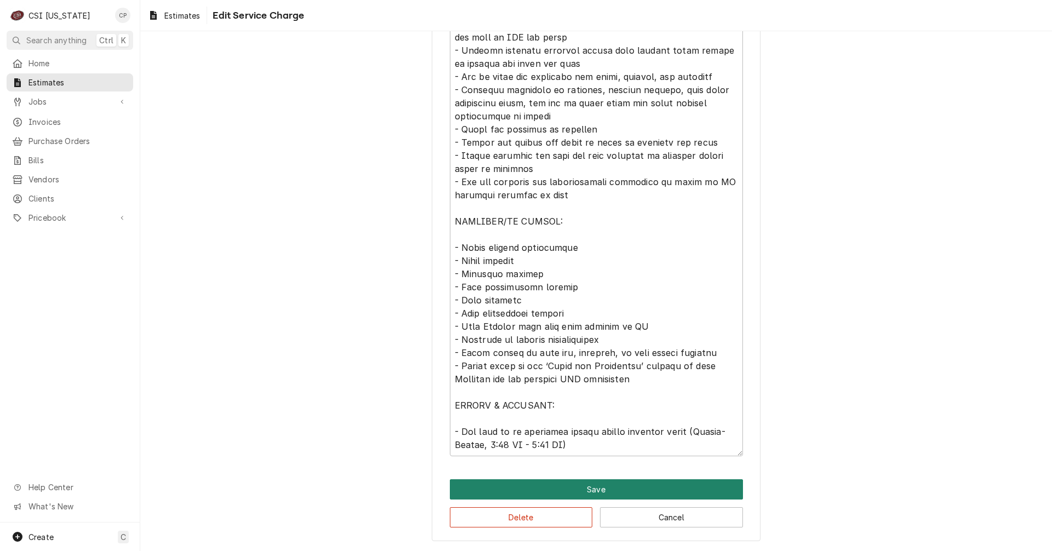
click at [608, 489] on button "Save" at bounding box center [596, 489] width 293 height 20
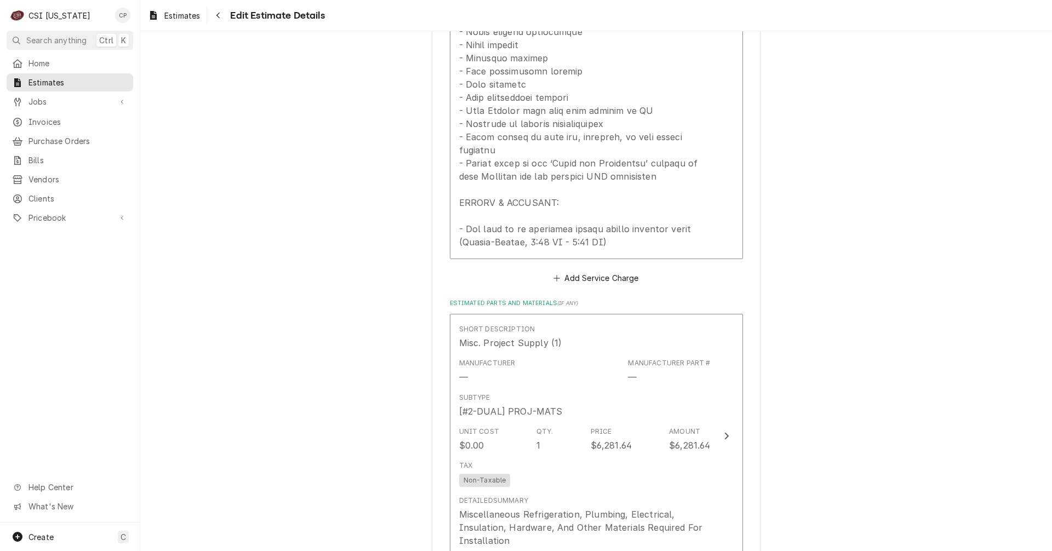
scroll to position [1576, 0]
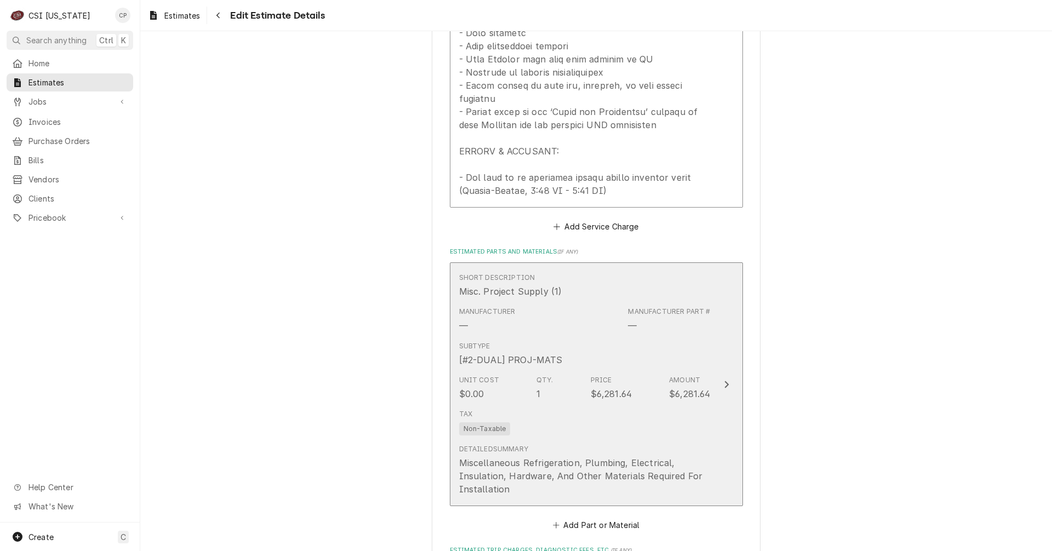
click at [724, 380] on icon "Update Line Item" at bounding box center [726, 384] width 5 height 9
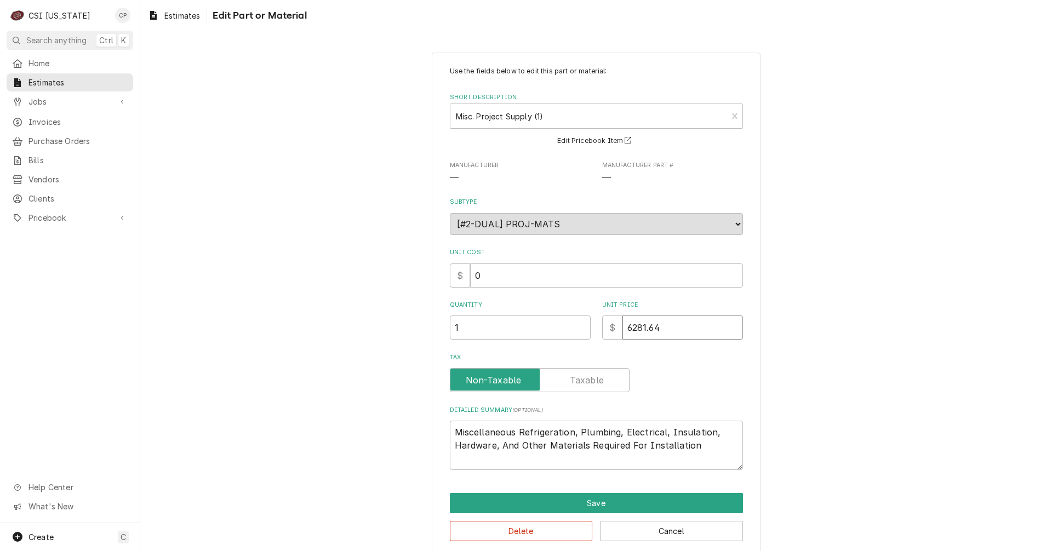
drag, startPoint x: 678, startPoint y: 325, endPoint x: 582, endPoint y: 320, distance: 95.5
click at [582, 320] on div "Quantity 1 Unit Price $ 6281.64" at bounding box center [596, 320] width 293 height 39
click at [504, 381] on label "Tax" at bounding box center [540, 380] width 180 height 24
click at [504, 381] on input "Tax" at bounding box center [540, 380] width 170 height 24
click at [503, 381] on label "Tax" at bounding box center [540, 380] width 180 height 24
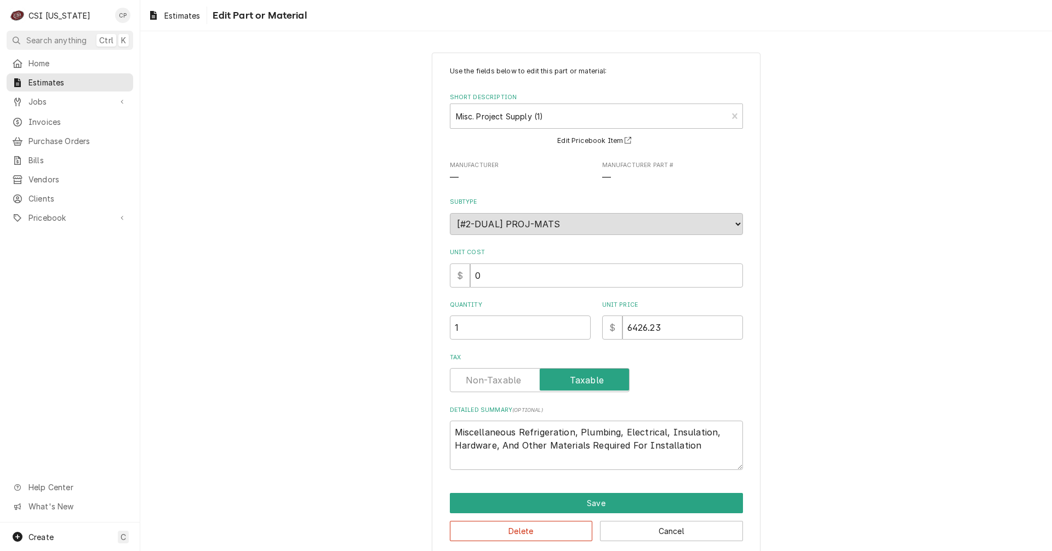
click at [503, 381] on input "Tax" at bounding box center [540, 380] width 170 height 24
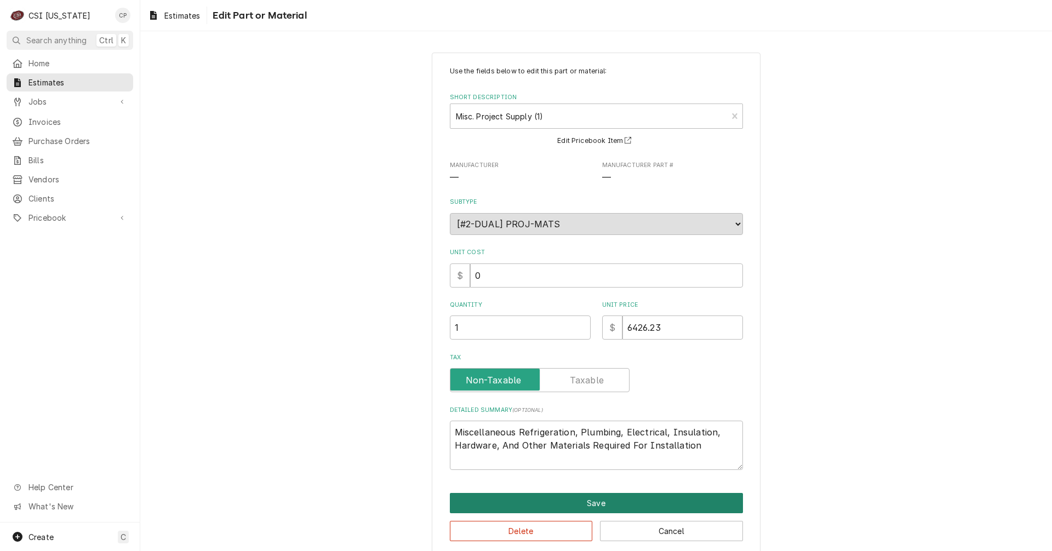
click at [576, 506] on button "Save" at bounding box center [596, 503] width 293 height 20
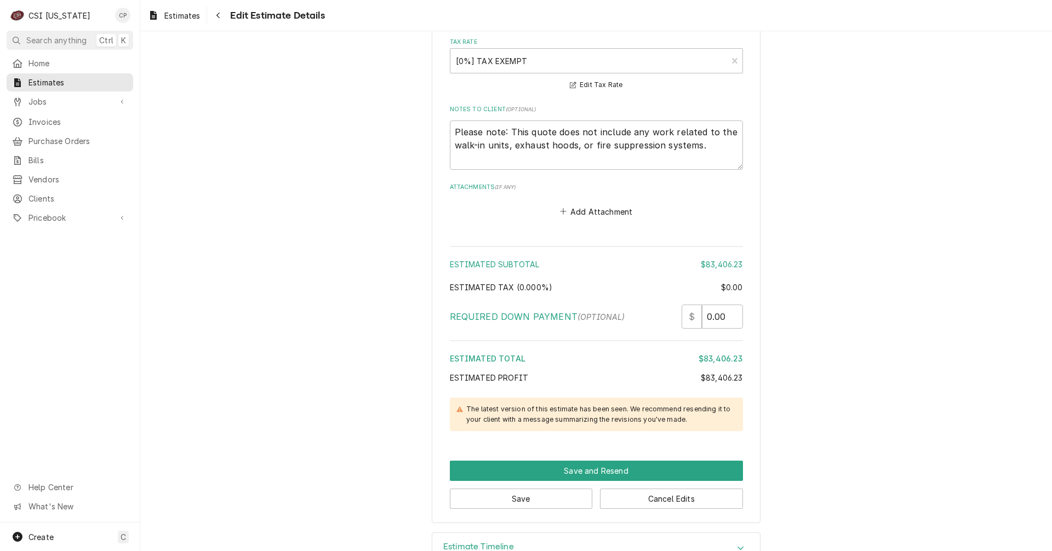
scroll to position [2500, 0]
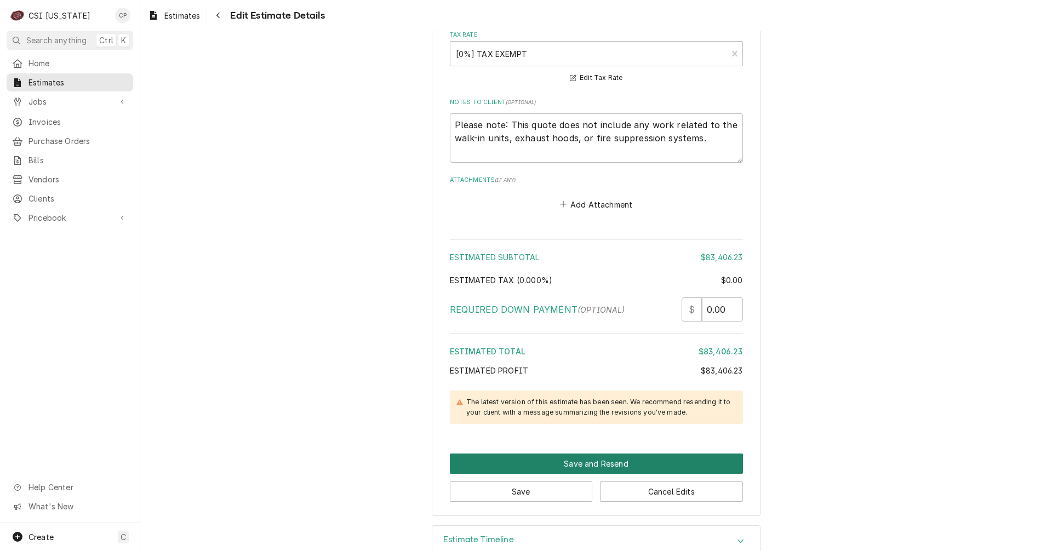
click at [592, 454] on button "Save and Resend" at bounding box center [596, 464] width 293 height 20
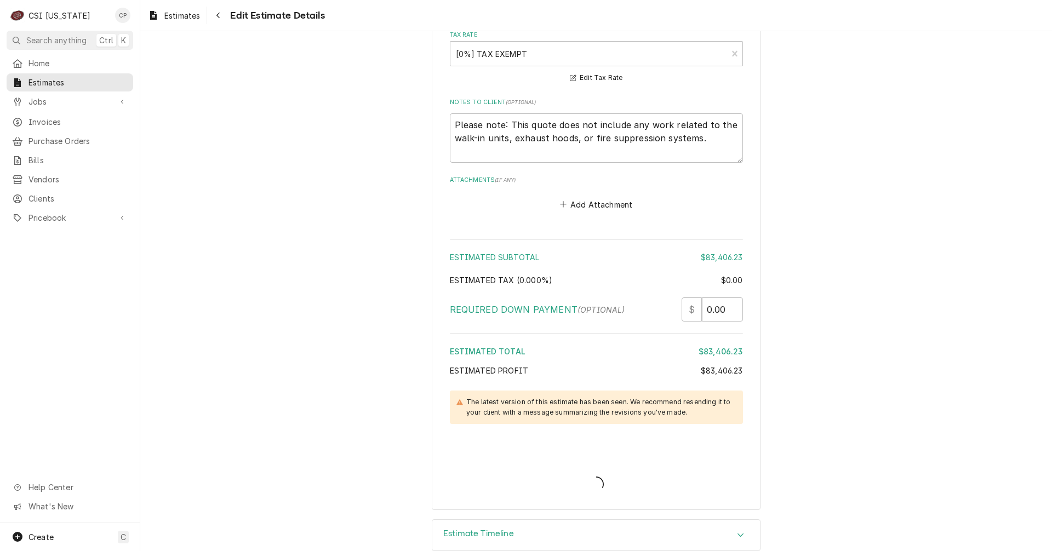
scroll to position [2494, 0]
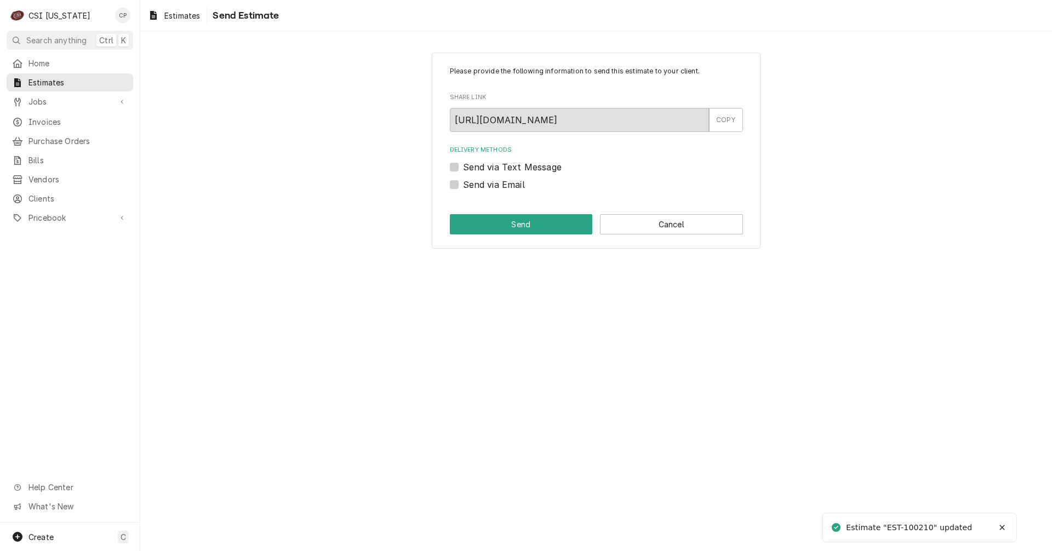
click at [463, 181] on label "Send via Email" at bounding box center [494, 184] width 62 height 13
click at [463, 181] on input "Send via Email" at bounding box center [609, 190] width 293 height 24
checkbox input "true"
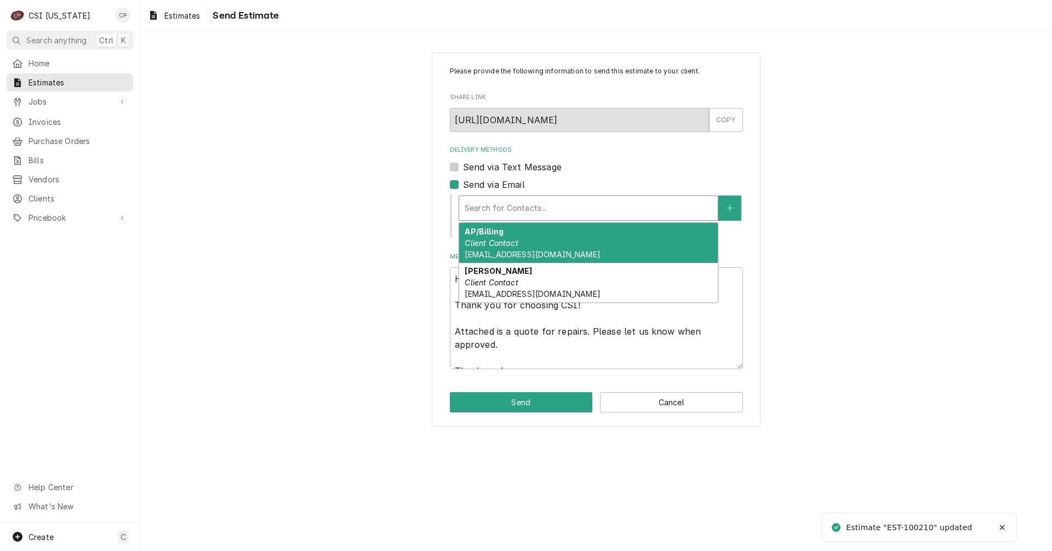
click at [547, 208] on div "Delivery Methods" at bounding box center [589, 208] width 248 height 20
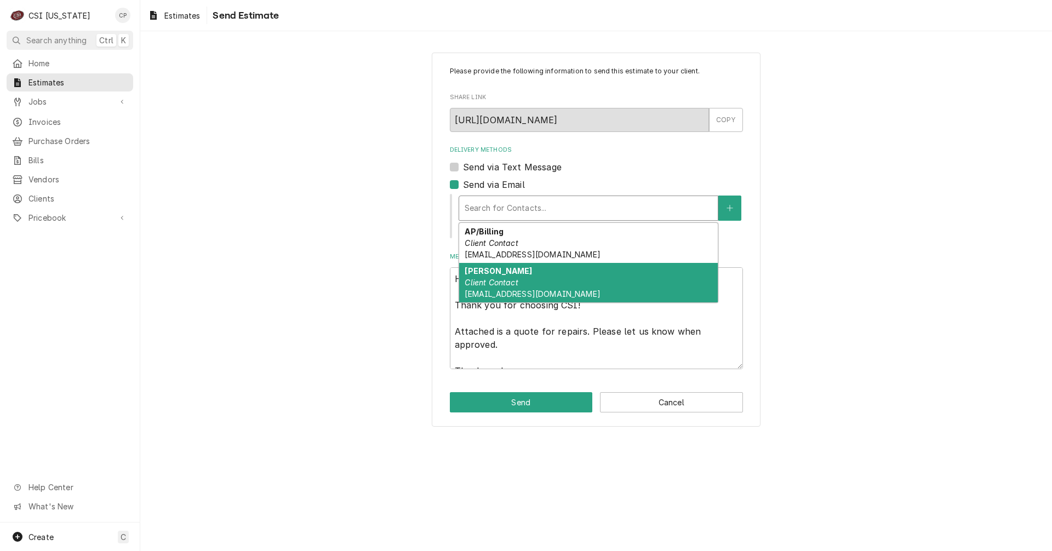
click at [487, 281] on em "Client Contact" at bounding box center [491, 282] width 53 height 9
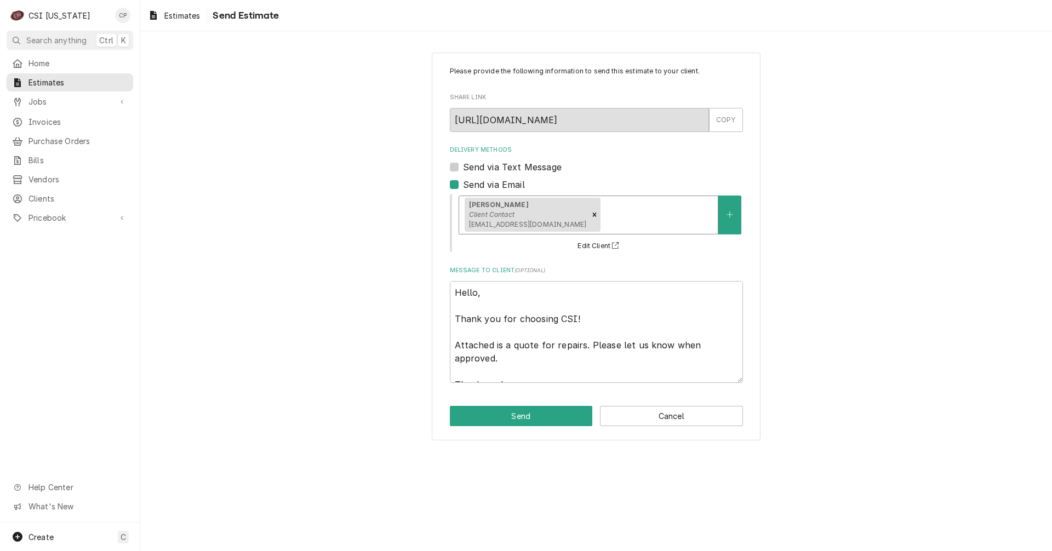
click at [352, 280] on div "Please provide the following information to send this estimate to your client. …" at bounding box center [596, 246] width 912 height 407
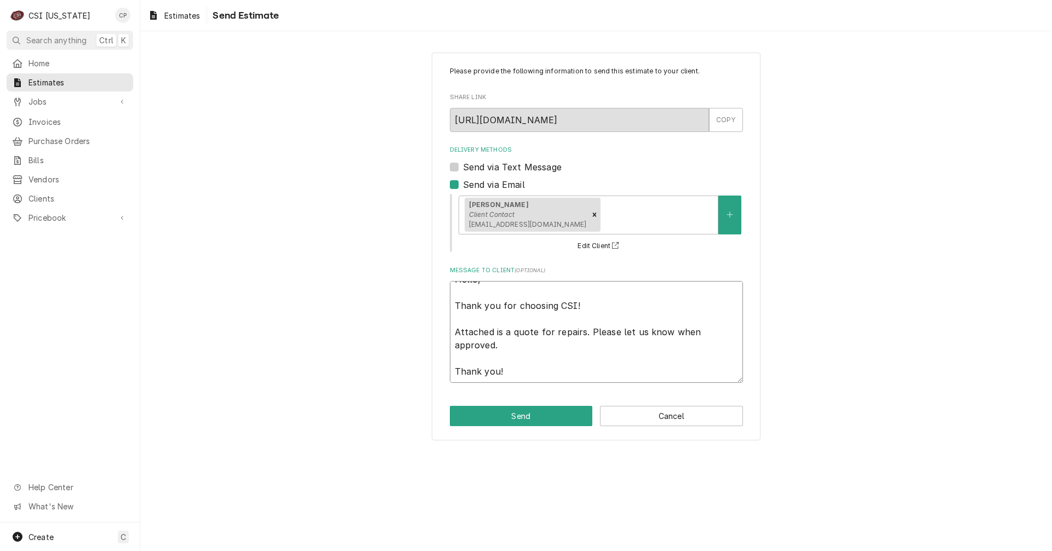
drag, startPoint x: 506, startPoint y: 342, endPoint x: 705, endPoint y: 383, distance: 203.0
click at [705, 383] on textarea "Hello, Thank you for choosing CSI! Attached is a quote for repairs. Please let …" at bounding box center [596, 332] width 293 height 102
type textarea "x"
type textarea "Hello, Thank you for choosing CSI! Attached is t"
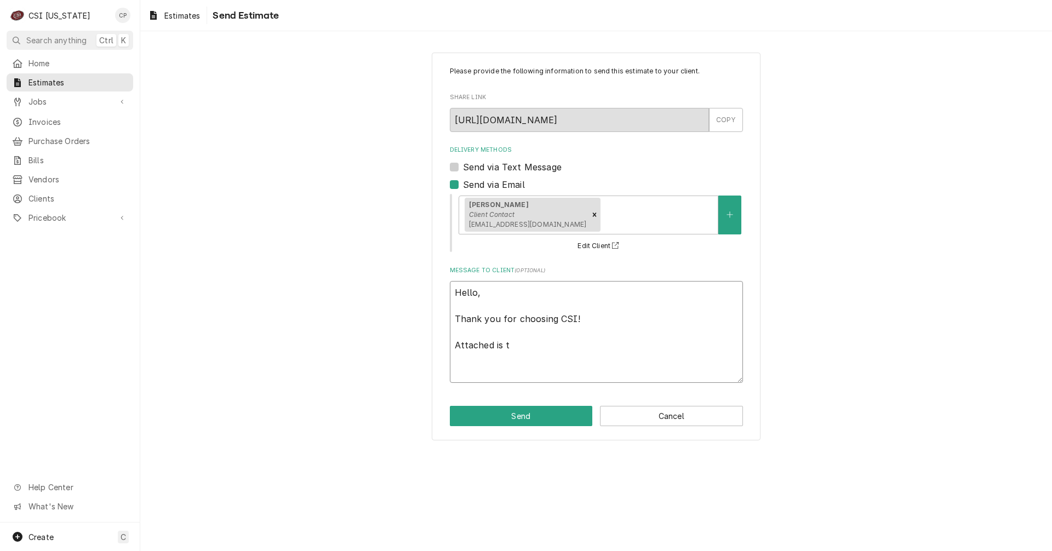
type textarea "x"
type textarea "Hello, Thank you for choosing CSI! Attached is th"
type textarea "x"
type textarea "Hello, Thank you for choosing CSI! Attached is the"
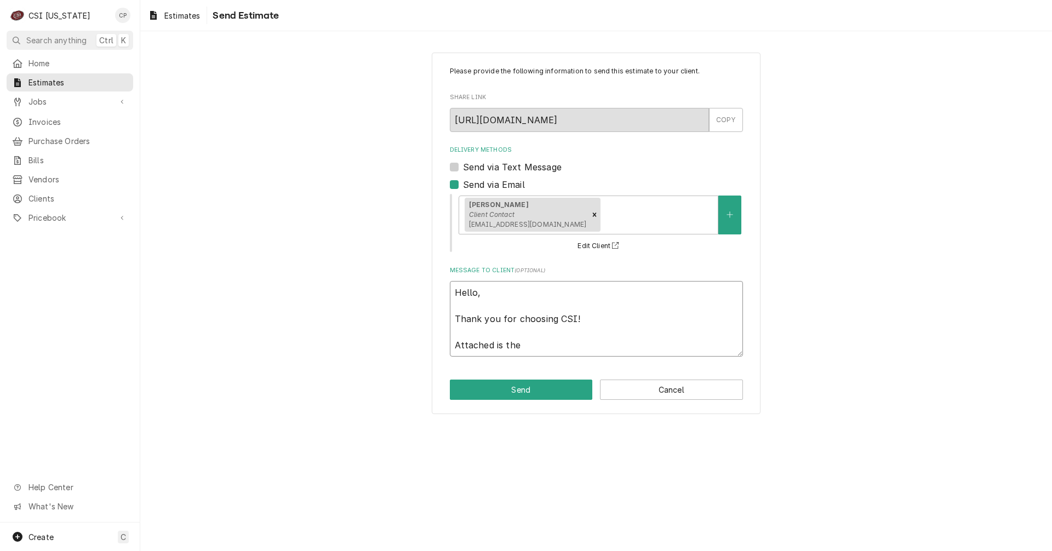
type textarea "x"
type textarea "Hello, Thank you for choosing CSI! Attached is the"
type textarea "x"
type textarea "Hello, Thank you for choosing CSI! Attached is the r"
type textarea "x"
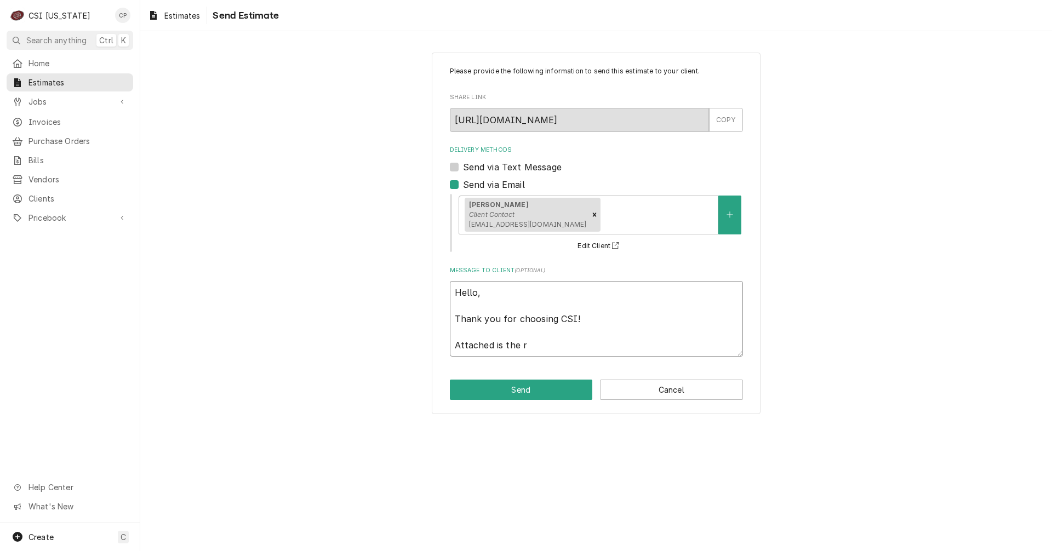
type textarea "Hello, Thank you for choosing CSI! Attached is the re"
type textarea "x"
type textarea "Hello, Thank you for choosing CSI! Attached is the rev"
type textarea "x"
type textarea "Hello, Thank you for choosing CSI! Attached is the revi"
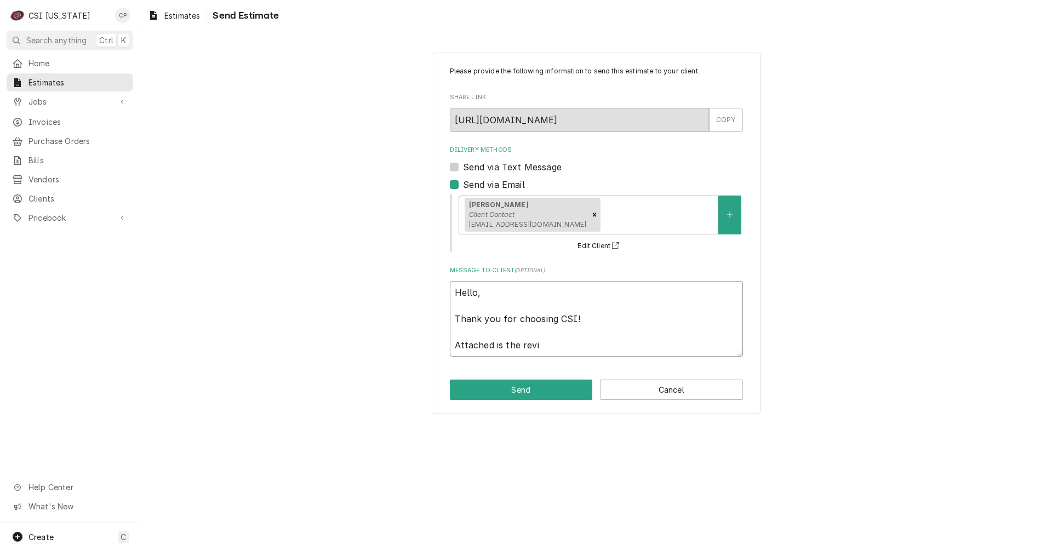
type textarea "x"
type textarea "Hello, Thank you for choosing CSI! Attached is the revis"
type textarea "x"
type textarea "Hello, Thank you for choosing CSI! Attached is the revise"
type textarea "x"
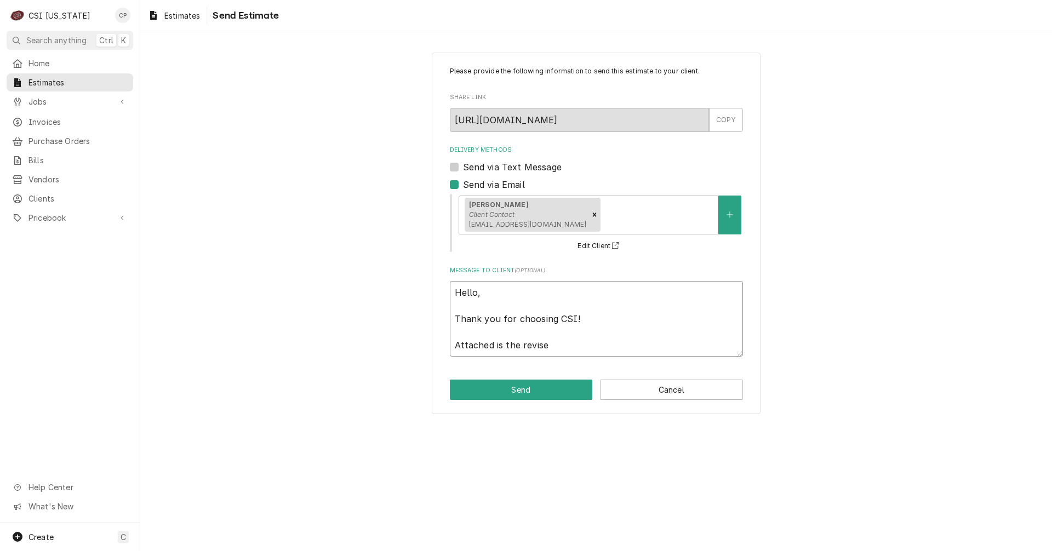
type textarea "Hello, Thank you for choosing CSI! Attached is the revised"
type textarea "x"
type textarea "Hello, Thank you for choosing CSI! Attached is the revised"
type textarea "x"
type textarea "Hello, Thank you for choosing CSI! Attached is the revised q"
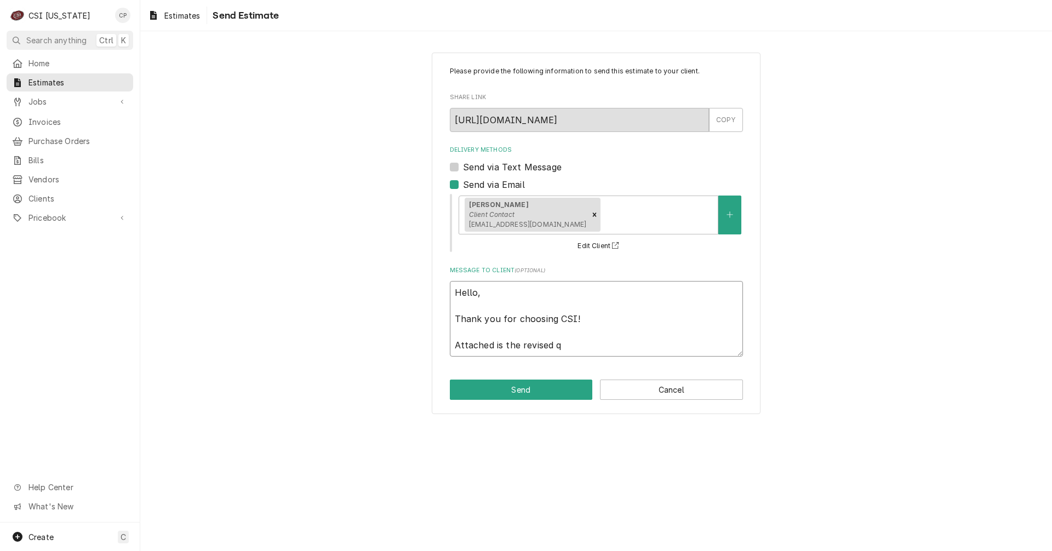
type textarea "x"
type textarea "Hello, Thank you for choosing CSI! Attached is the revised qu"
type textarea "x"
type textarea "Hello, Thank you for choosing CSI! Attached is the revised quo"
type textarea "x"
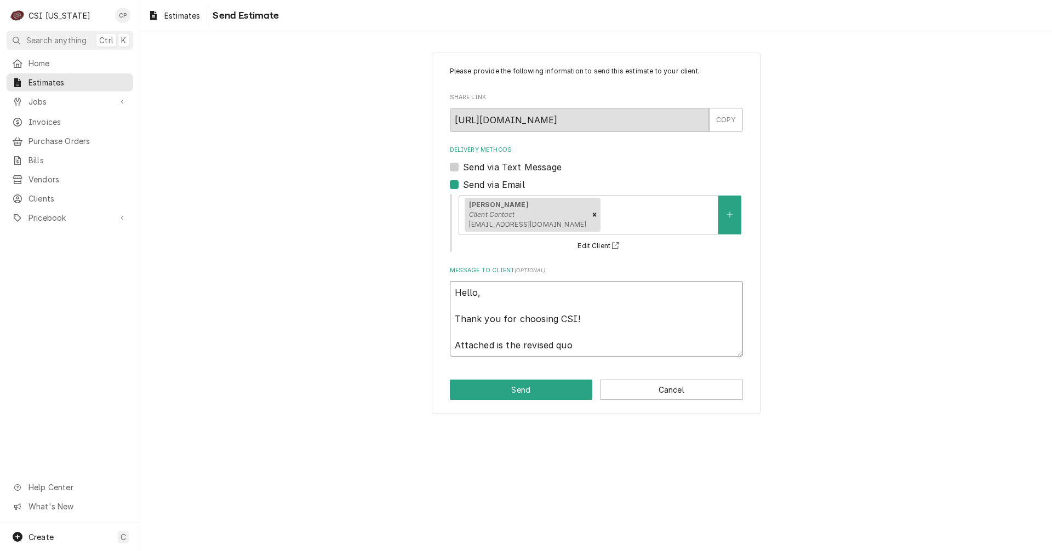
type textarea "Hello, Thank you for choosing CSI! Attached is the revised quot"
type textarea "x"
type textarea "Hello, Thank you for choosing CSI! Attached is the revised quote"
type textarea "x"
type textarea "Hello, Thank you for choosing CSI! Attached is the revised quote"
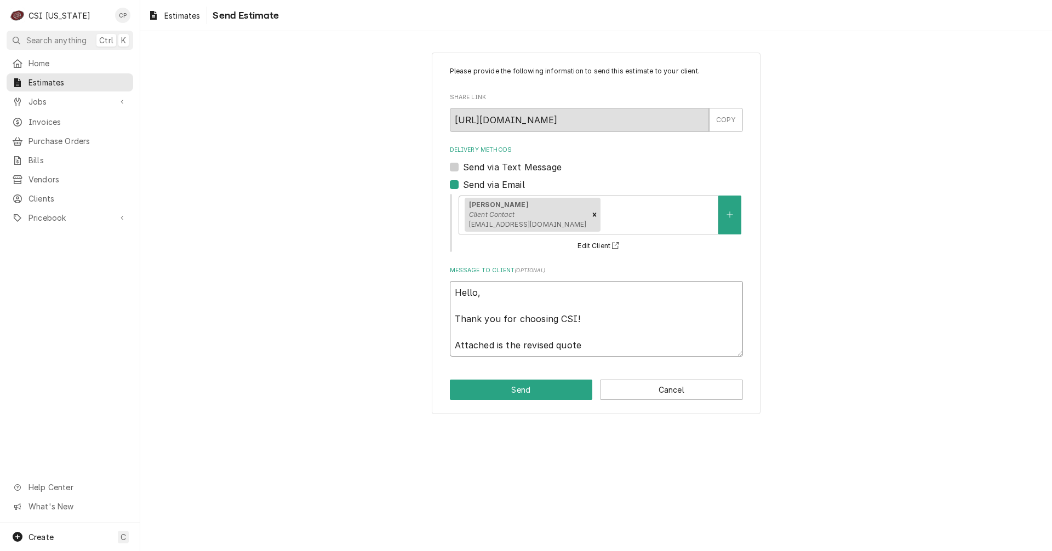
type textarea "x"
type textarea "Hello, Thank you for choosing CSI! Attached is the revised quote t"
type textarea "x"
type textarea "Hello, Thank you for choosing CSI! Attached is the revised quote to"
type textarea "x"
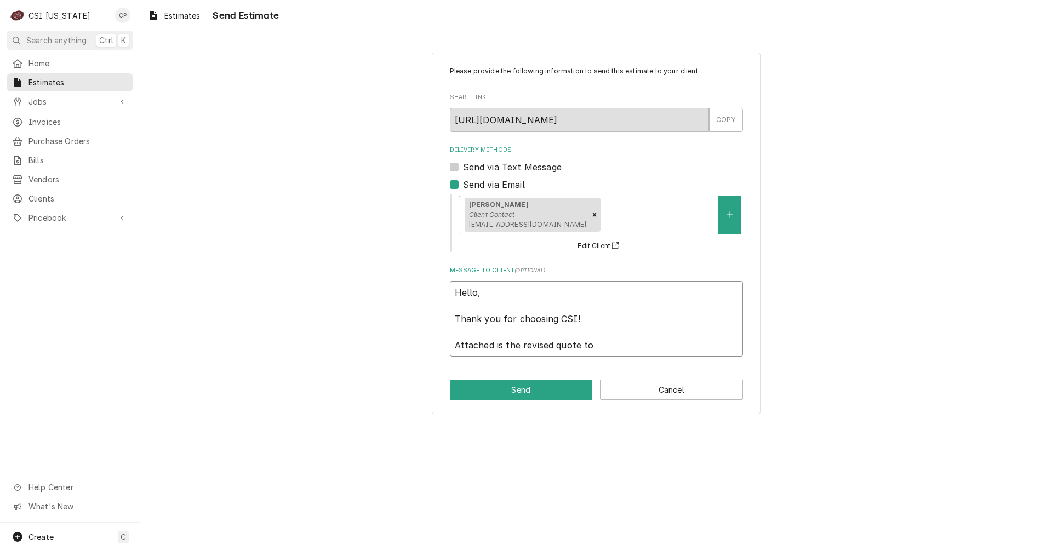
type textarea "Hello, Thank you for choosing CSI! Attached is the revised quote to"
type textarea "x"
type textarea "Hello, Thank you for choosing CSI! Attached is the revised quote to a"
type textarea "x"
type textarea "Hello, Thank you for choosing CSI! Attached is the revised quote to ad"
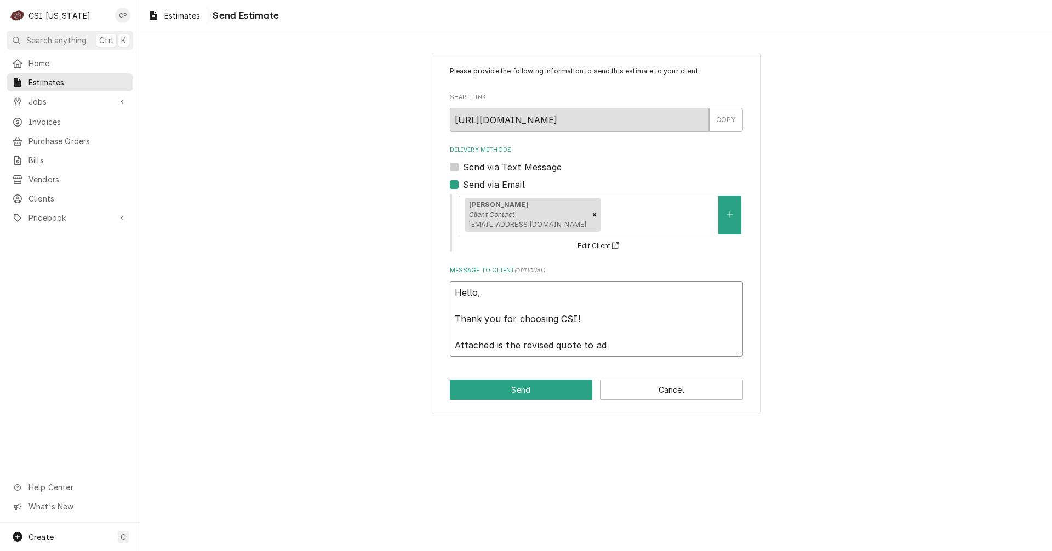
type textarea "x"
type textarea "Hello, Thank you for choosing CSI! Attached is the revised quote to add"
type textarea "x"
type textarea "Hello, Thank you for choosing CSI! Attached is the revised quote to add"
type textarea "x"
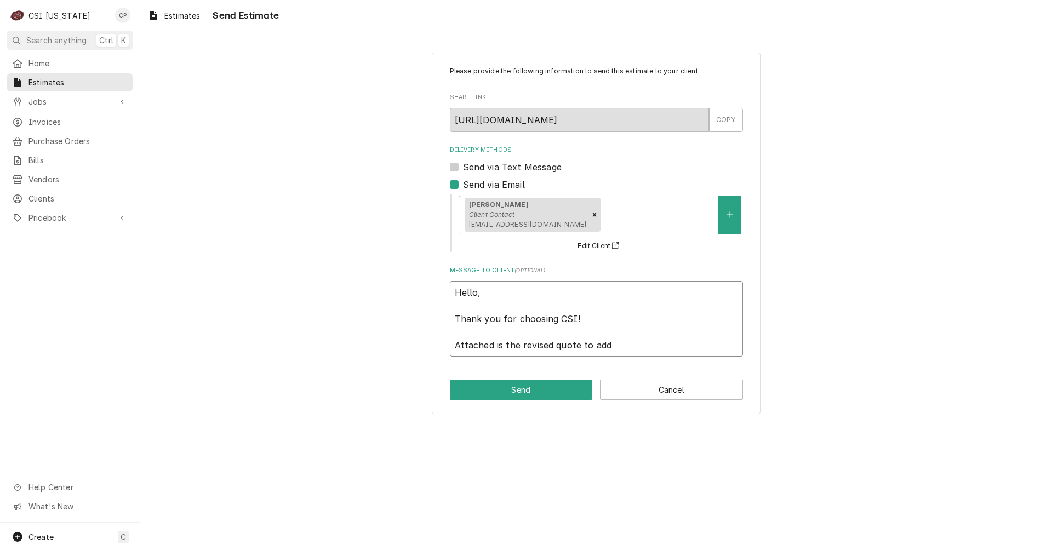
type textarea "Hello, Thank you for choosing CSI! Attached is the revised quote to add o"
type textarea "x"
type textarea "Hello, Thank you for choosing CSI! Attached is the revised quote to add on"
type textarea "x"
type textarea "Hello, Thank you for choosing CSI! Attached is the revised quote to add on"
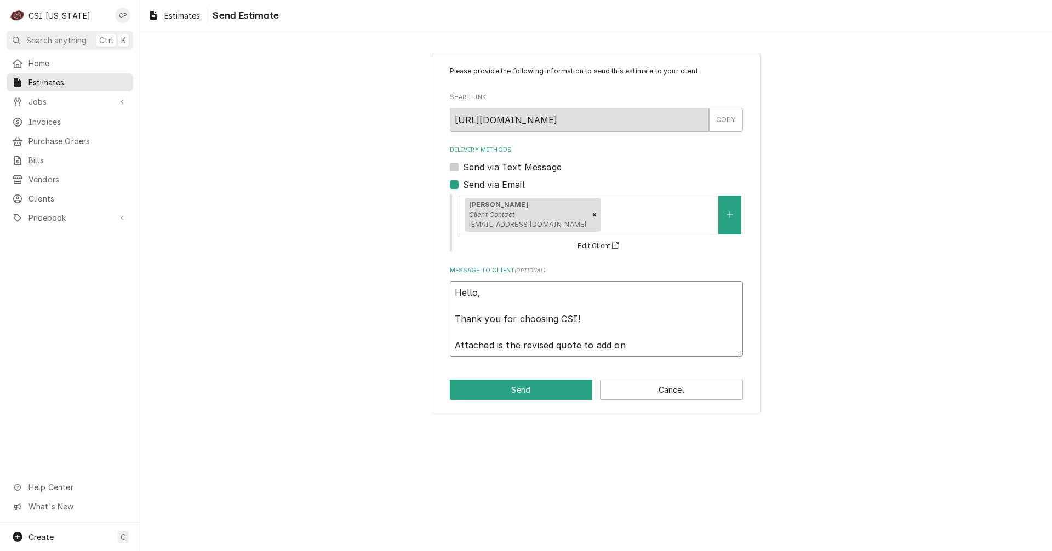
type textarea "x"
type textarea "Hello, Thank you for choosing CSI! Attached is the revised quote to add on t"
type textarea "x"
type textarea "Hello, Thank you for choosing CSI! Attached is the revised quote to add on th"
type textarea "x"
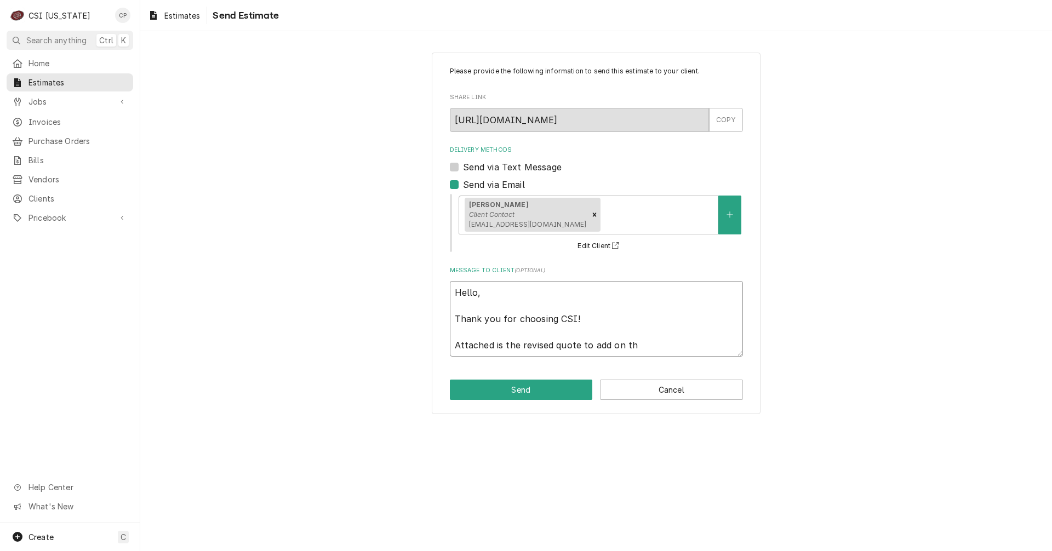
type textarea "Hello, Thank you for choosing CSI! Attached is the revised quote to add on the"
type textarea "x"
type textarea "Hello, Thank you for choosing CSI! Attached is the revised quote to add on the"
type textarea "x"
type textarea "Hello, Thank you for choosing CSI! Attached is the revised quote to add on the"
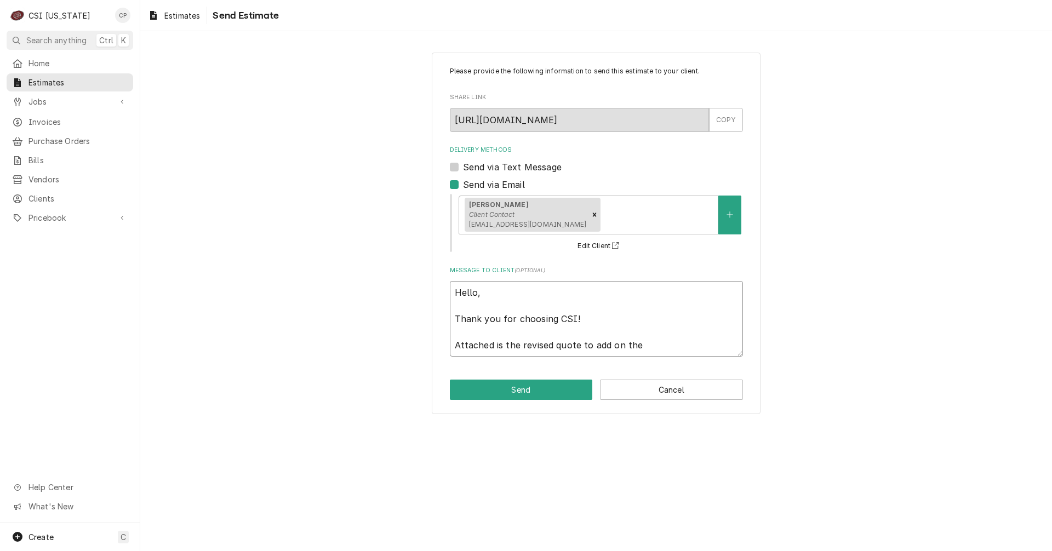
type textarea "x"
type textarea "Hello, Thank you for choosing CSI! Attached is the revised quote to add on th"
type textarea "x"
type textarea "Hello, Thank you for choosing CSI! Attached is the revised quote to add on t"
type textarea "x"
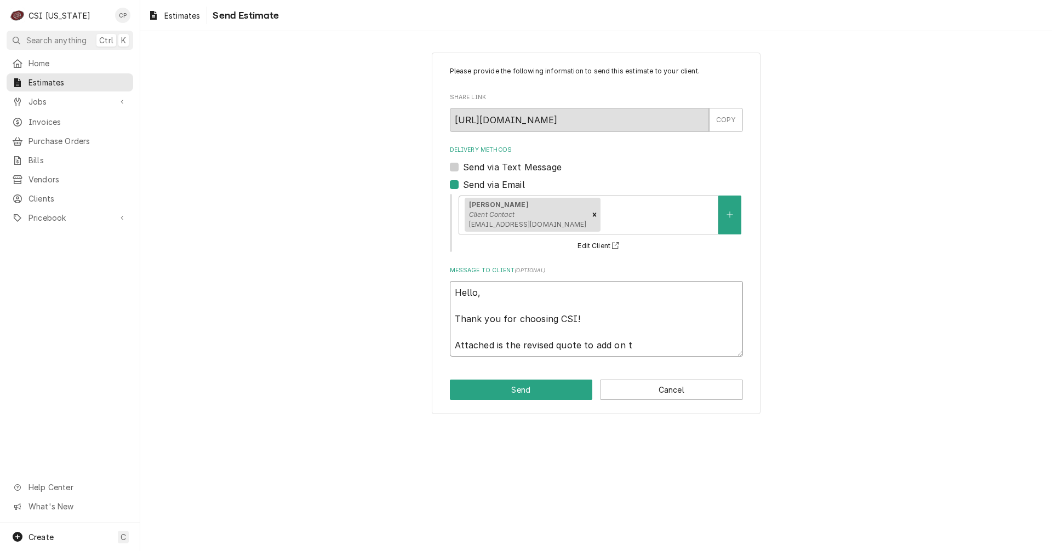
type textarea "Hello, Thank you for choosing CSI! Attached is the revised quote to add on"
type textarea "x"
type textarea "Hello, Thank you for choosing CSI! Attached is the revised quote to add on C"
type textarea "x"
type textarea "Hello, Thank you for choosing CSI! Attached is the revised quote to add on CS"
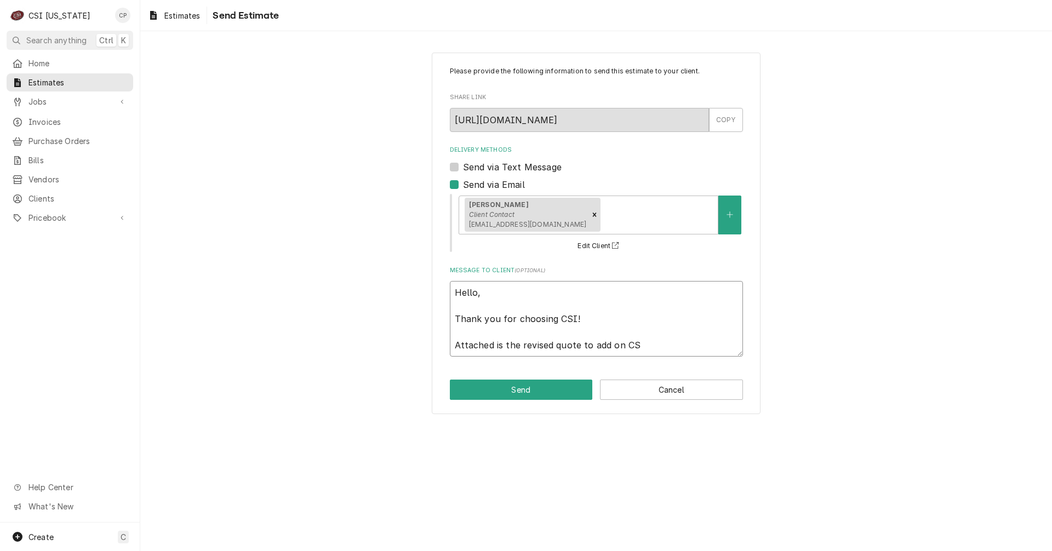
type textarea "x"
type textarea "Hello, Thank you for choosing CSI! Attached is the revised quote to add on CSI"
type textarea "x"
type textarea "Hello, Thank you for choosing CSI! Attached is the revised quote to add on CSI"
type textarea "x"
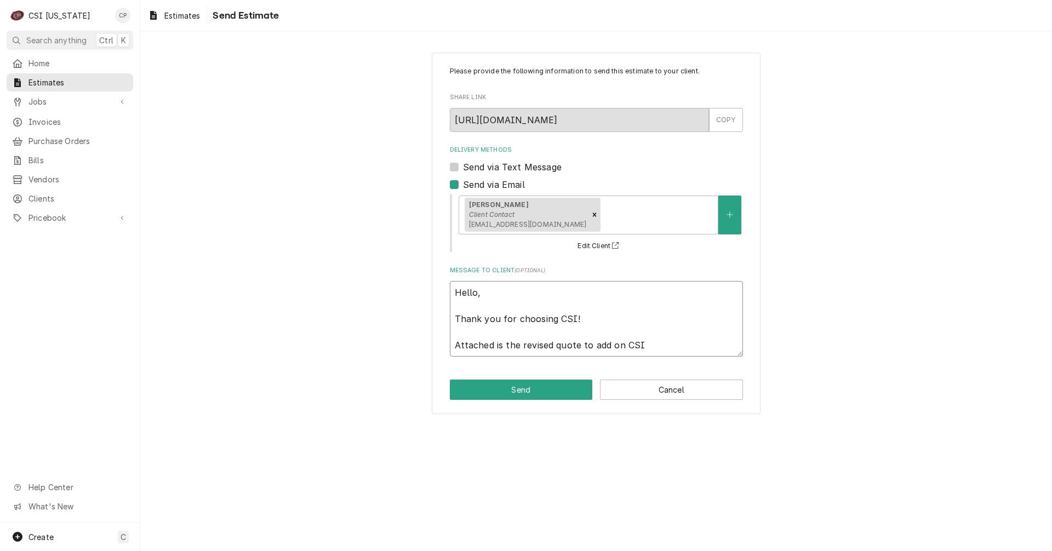
type textarea "Hello, Thank you for choosing CSI! Attached is the revised quote to add on CSI s"
type textarea "x"
type textarea "Hello, Thank you for choosing CSI! Attached is the revised quote to add on CSI …"
type textarea "x"
type textarea "Hello, Thank you for choosing CSI! Attached is the revised quote to add on CSI s"
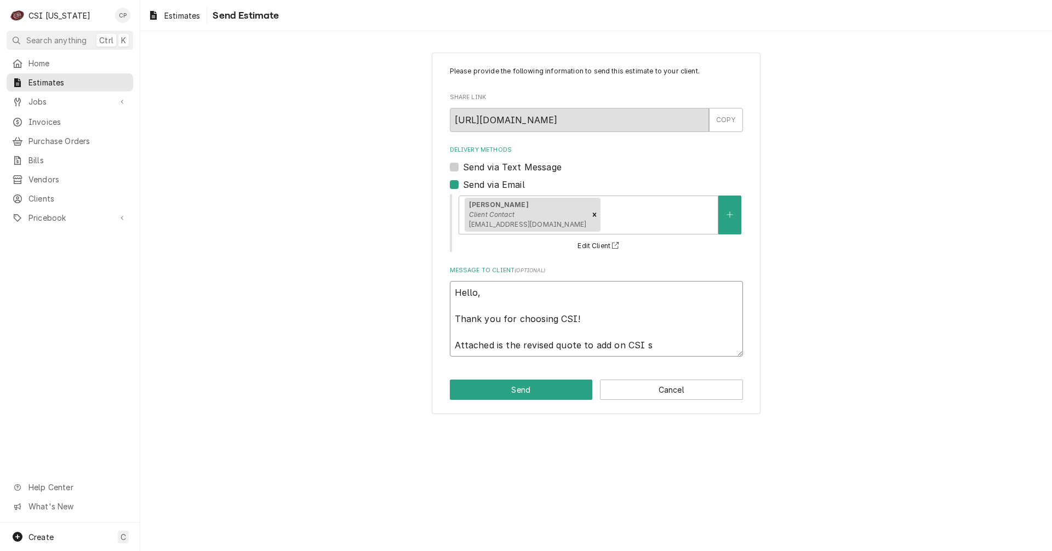
type textarea "x"
type textarea "Hello, Thank you for choosing CSI! Attached is the revised quote to add on CSI"
type textarea "x"
type textarea "Hello, Thank you for choosing CSI! Attached is the revised quote to add on CSI i"
type textarea "x"
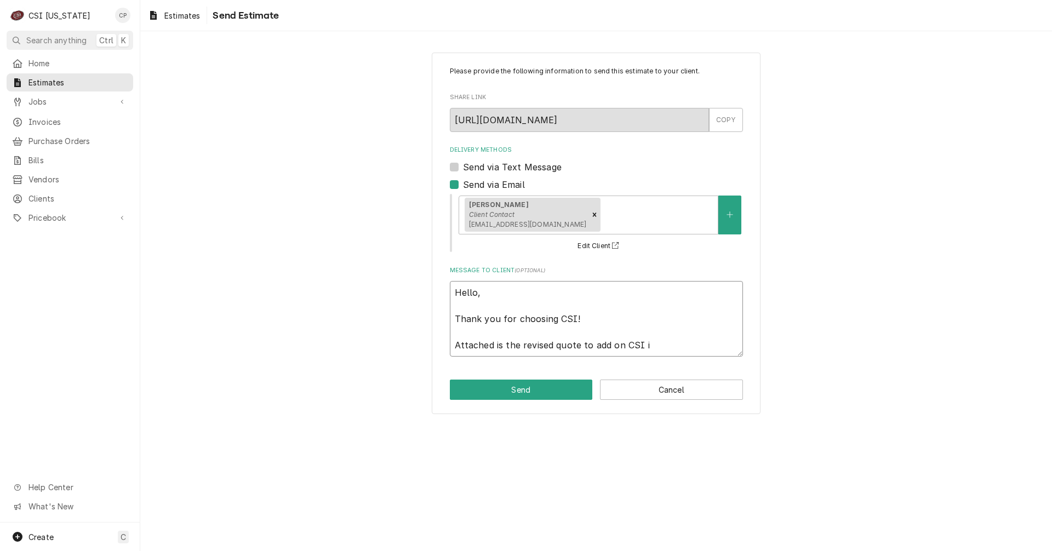
type textarea "Hello, Thank you for choosing CSI! Attached is the revised quote to add on CSI …"
type textarea "x"
type textarea "Hello, Thank you for choosing CSI! Attached is the revised quote to add on CSI …"
type textarea "x"
type textarea "Hello, Thank you for choosing CSI! Attached is the revised quote to add on CSI …"
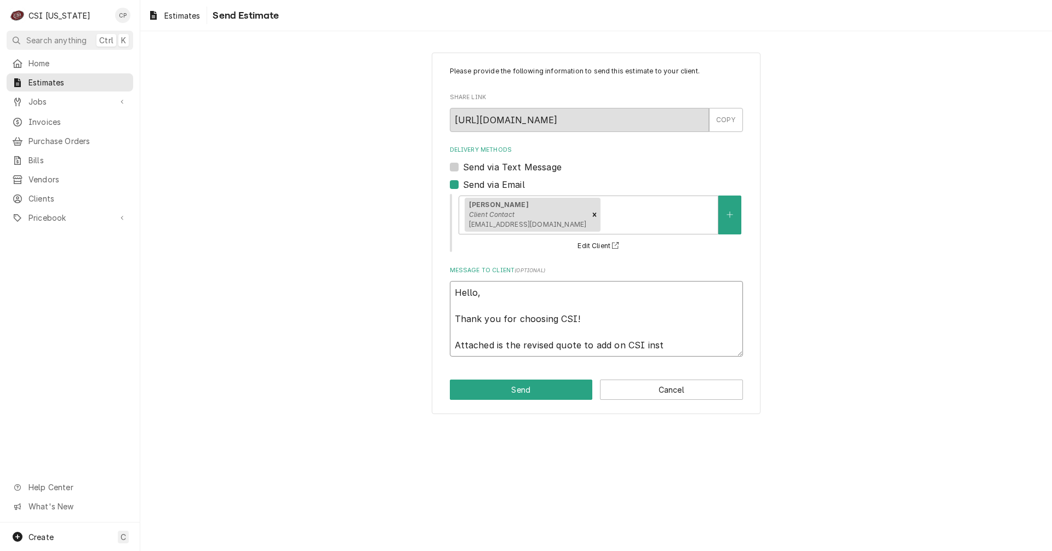
type textarea "x"
type textarea "Hello, Thank you for choosing CSI! Attached is the revised quote to add on CSI …"
type textarea "x"
type textarea "Hello, Thank you for choosing CSI! Attached is the revised quote to add on CSI …"
type textarea "x"
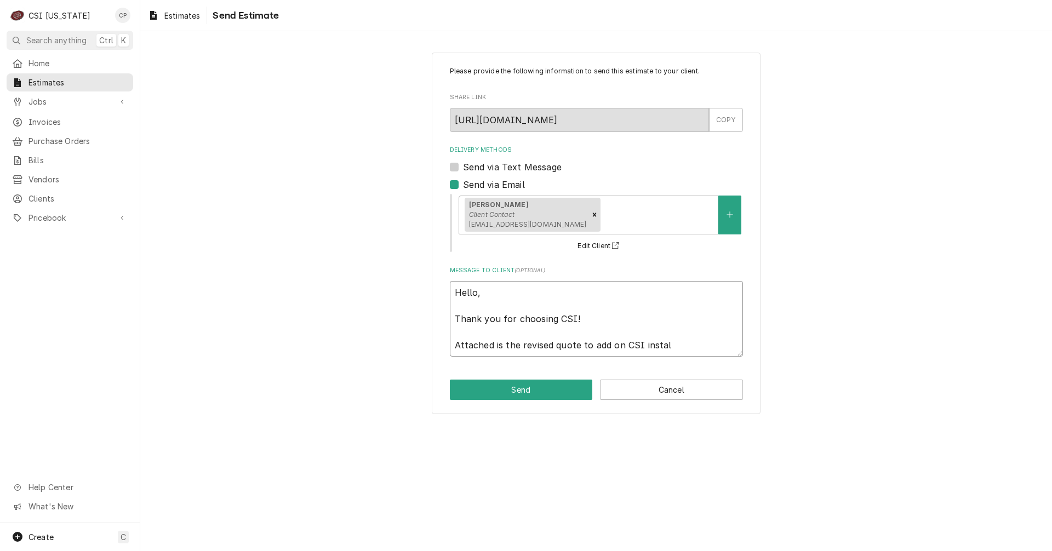
type textarea "Hello, Thank you for choosing CSI! Attached is the revised quote to add on CSI …"
type textarea "x"
type textarea "Hello, Thank you for choosing CSI! Attached is the revised quote to add on CSI …"
type textarea "x"
type textarea "Hello, Thank you for choosing CSI! Attached is the revised quote to add on CSI …"
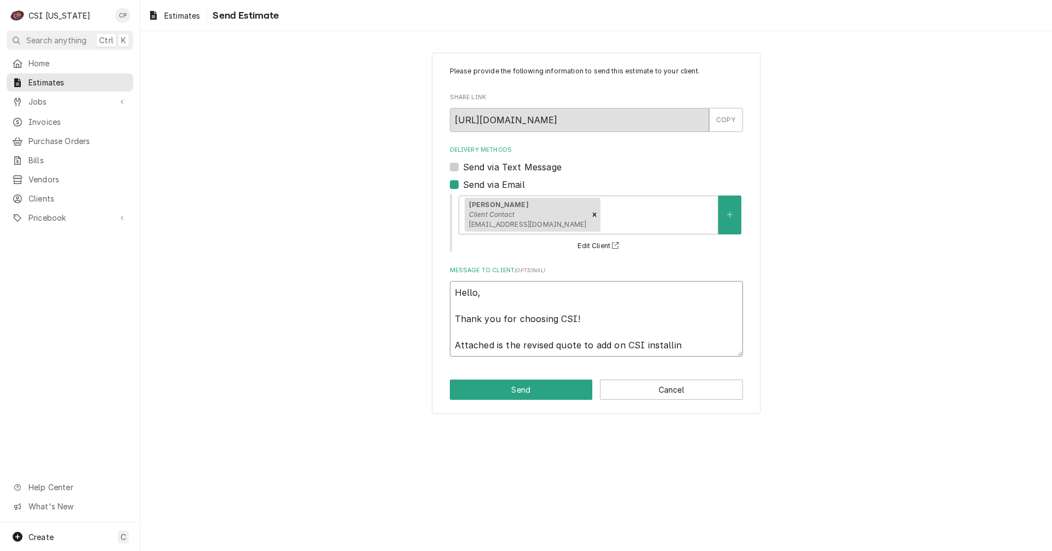
type textarea "x"
type textarea "Hello, Thank you for choosing CSI! Attached is the revised quote to add on CSI …"
type textarea "x"
type textarea "Hello, Thank you for choosing CSI! Attached is the revised quote to add on CSI …"
type textarea "x"
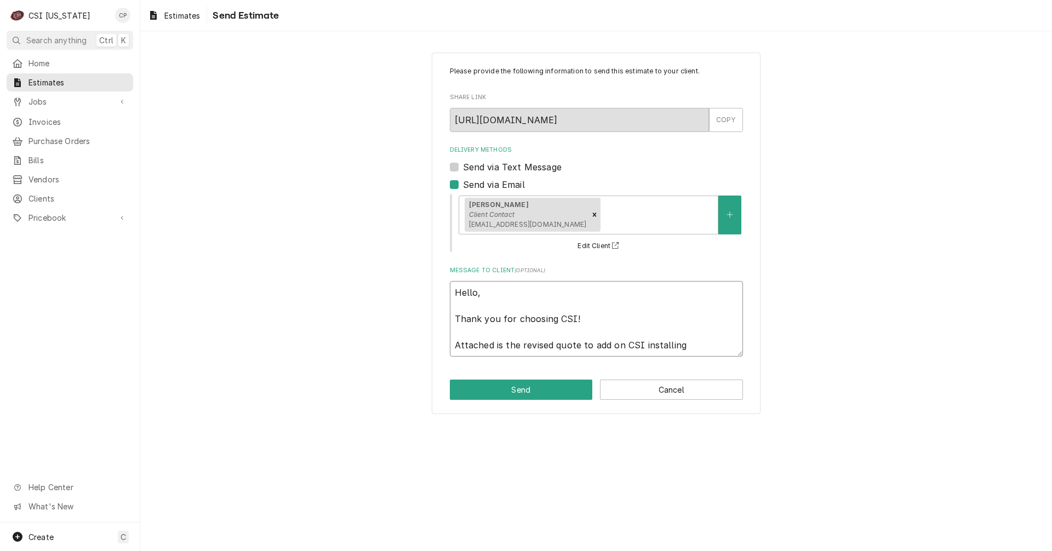
type textarea "Hello, Thank you for choosing CSI! Attached is the revised quote to add on CSI …"
type textarea "x"
type textarea "Hello, Thank you for choosing CSI! Attached is the revised quote to add on CSI …"
type textarea "x"
type textarea "Hello, Thank you for choosing CSI! Attached is the revised quote to add on CSI …"
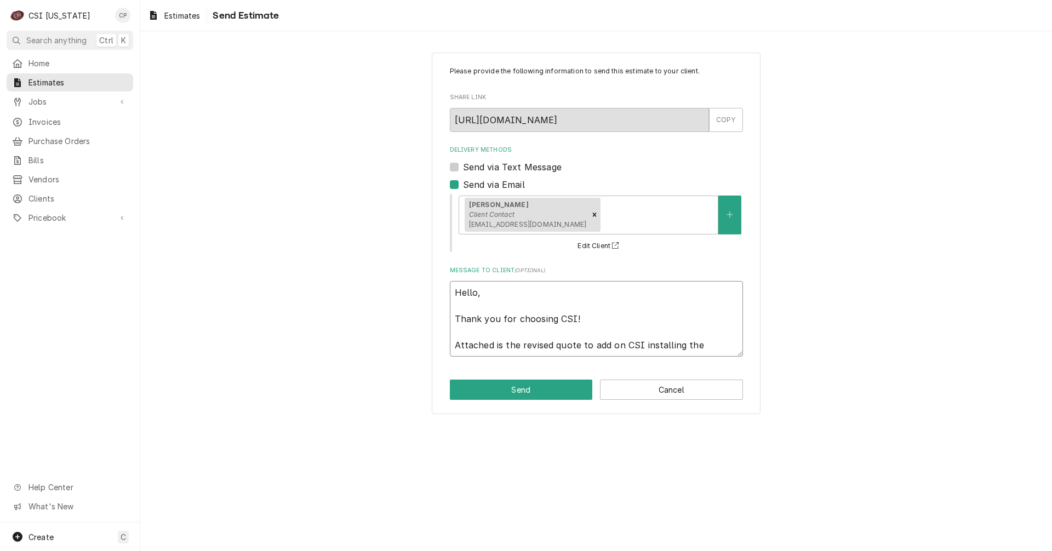
type textarea "x"
type textarea "Hello, Thank you for choosing CSI! Attached is the revised quote to add on CSI …"
type textarea "x"
type textarea "Hello, Thank you for choosing CSI! Attached is the revised quote to add on CSI …"
type textarea "x"
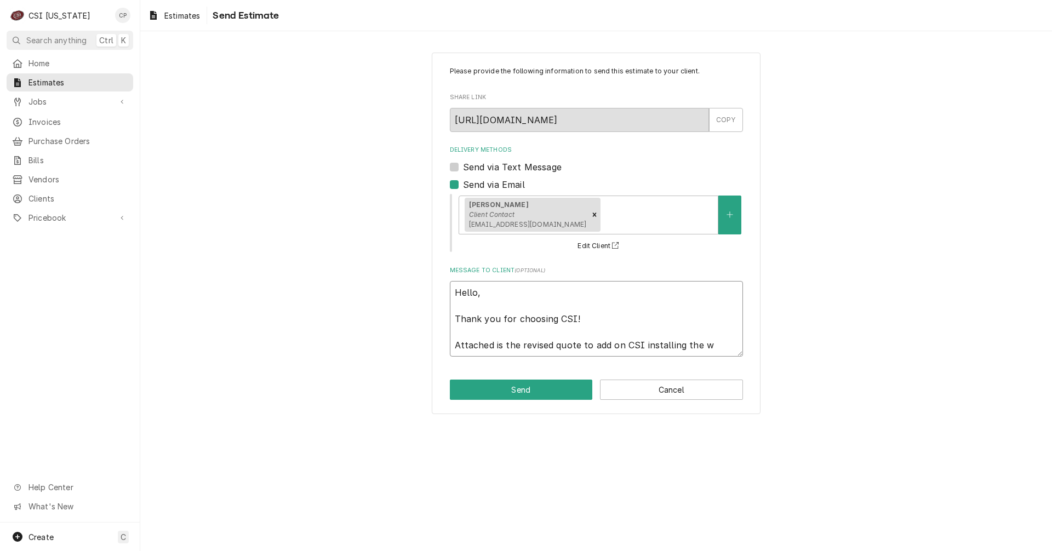
type textarea "Hello, Thank you for choosing CSI! Attached is the revised quote to add on CSI …"
type textarea "x"
type textarea "Hello, Thank you for choosing CSI! Attached is the revised quote to add on CSI …"
type textarea "x"
type textarea "Hello, Thank you for choosing CSI! Attached is the revised quote to add on CSI …"
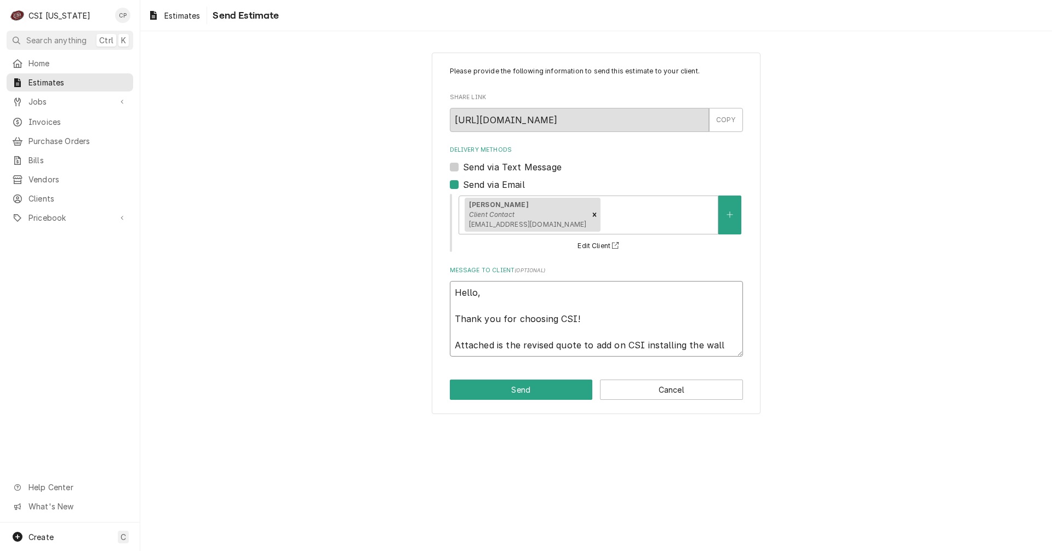
type textarea "x"
type textarea "Hello, Thank you for choosing CSI! Attached is the revised quote to add on CSI …"
type textarea "x"
type textarea "Hello, Thank you for choosing CSI! Attached is the revised quote to add on CSI …"
type textarea "x"
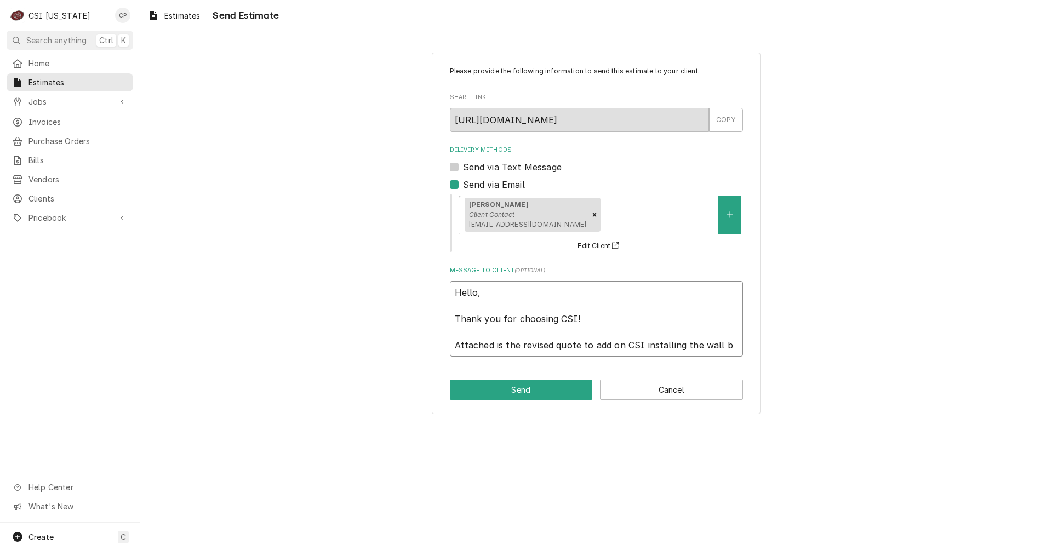
type textarea "Hello, Thank you for choosing CSI! Attached is the revised quote to add on CSI …"
type textarea "x"
type textarea "Hello, Thank you for choosing CSI! Attached is the revised quote to add on CSI …"
type textarea "x"
type textarea "Hello, Thank you for choosing CSI! Attached is the revised quote to add on CSI …"
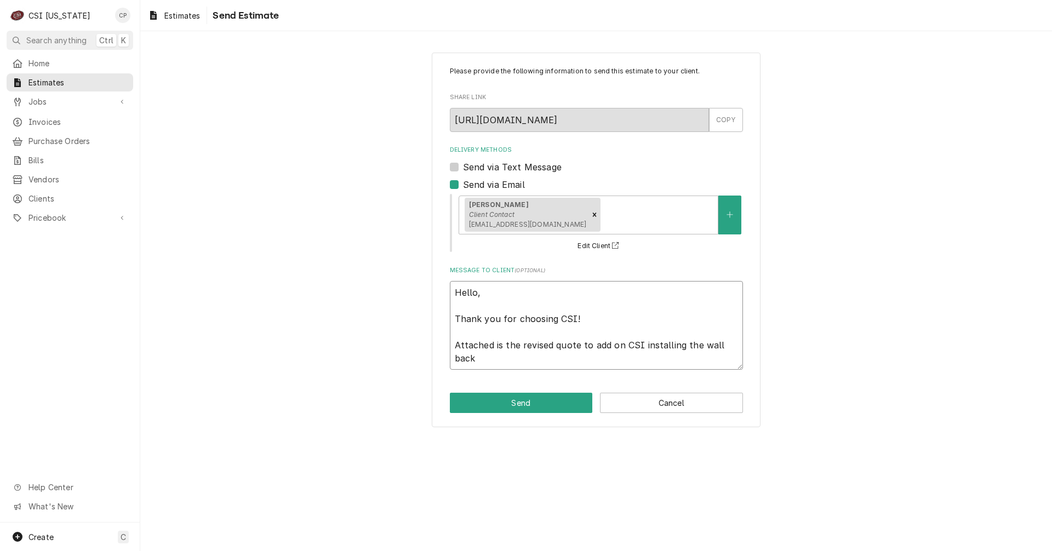
type textarea "x"
type textarea "Hello, Thank you for choosing CSI! Attached is the revised quote to add on CSI …"
type textarea "x"
type textarea "Hello, Thank you for choosing CSI! Attached is the revised quote to add on CSI …"
type textarea "x"
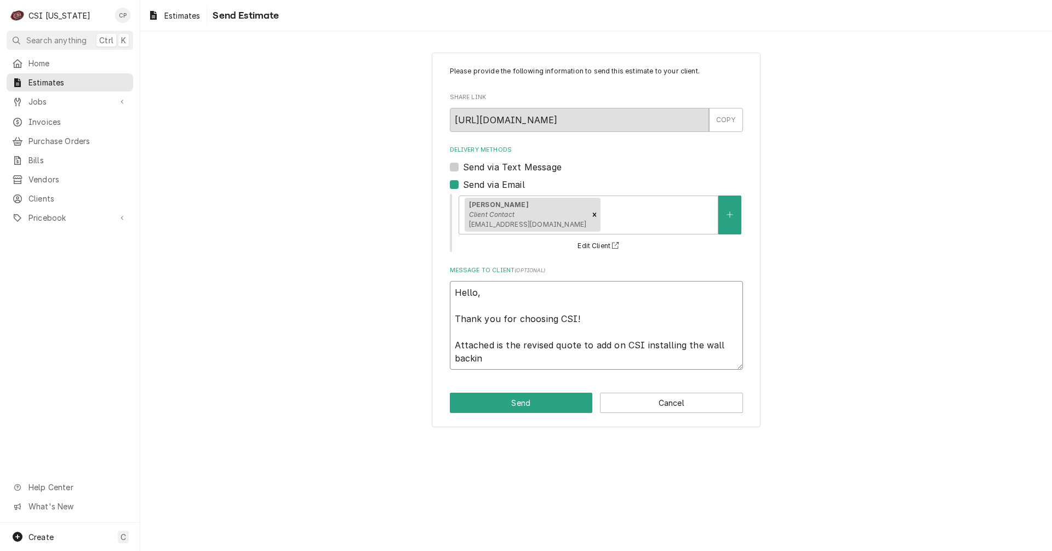
type textarea "Hello, Thank you for choosing CSI! Attached is the revised quote to add on CSI …"
type textarea "x"
type textarea "Hello, Thank you for choosing CSI! Attached is the revised quote to add on CSI …"
type textarea "x"
type textarea "Hello, Thank you for choosing CSI! Attached is the revised quote to add on CSI …"
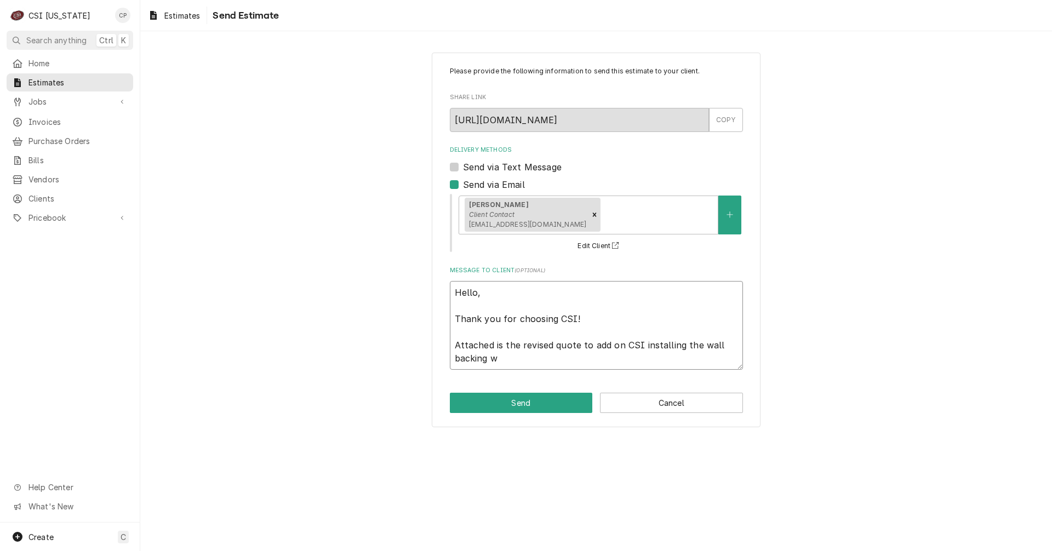
type textarea "x"
type textarea "Hello, Thank you for choosing CSI! Attached is the revised quote to add on CSI …"
type textarea "x"
type textarea "Hello, Thank you for choosing CSI! Attached is the revised quote to add on CSI …"
type textarea "x"
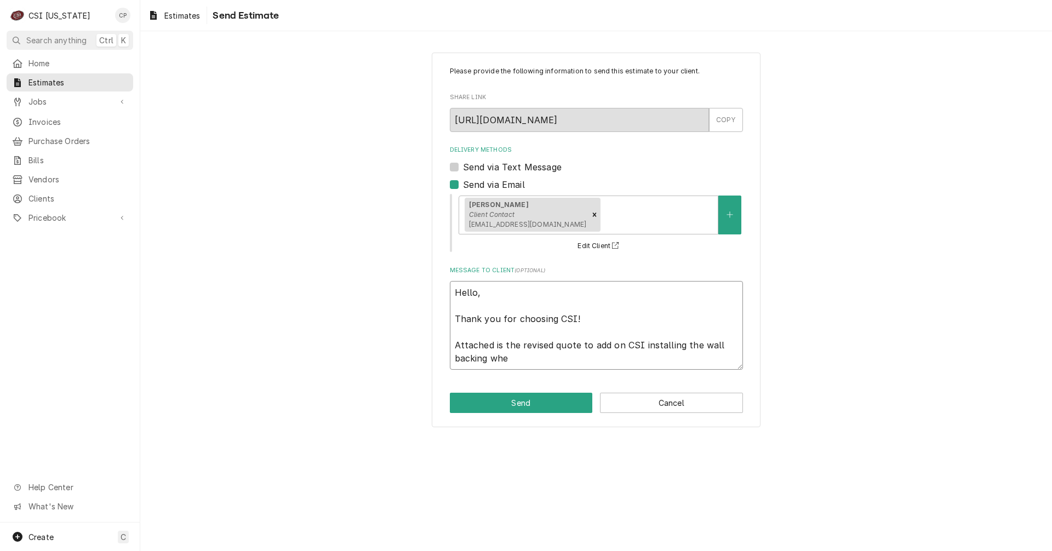
type textarea "Hello, Thank you for choosing CSI! Attached is the revised quote to add on CSI …"
type textarea "x"
type textarea "Hello, Thank you for choosing CSI! Attached is the revised quote to add on CSI …"
type textarea "x"
type textarea "Hello, Thank you for choosing CSI! Attached is the revised quote to add on CSI …"
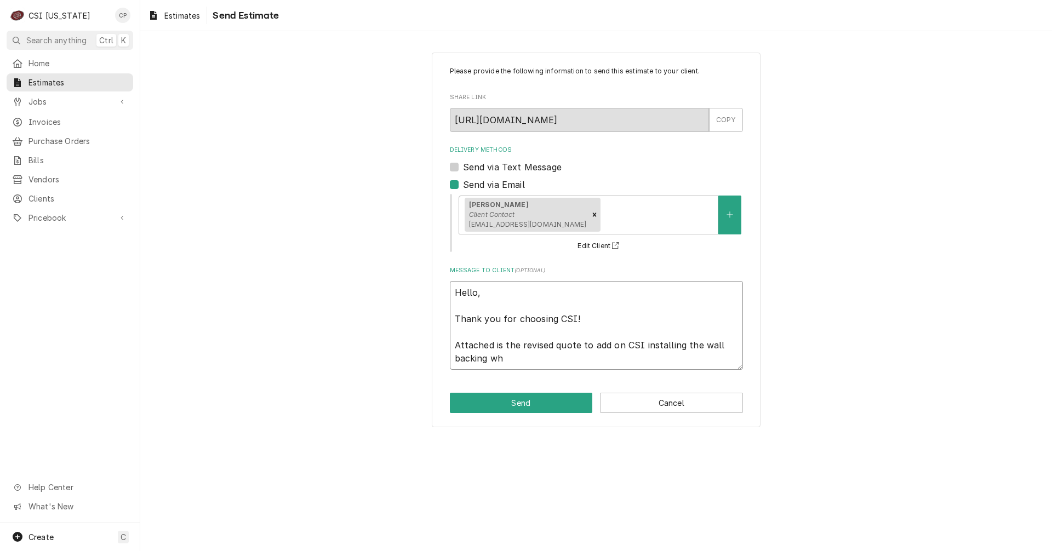
type textarea "x"
type textarea "Hello, Thank you for choosing CSI! Attached is the revised quote to add on CSI …"
type textarea "x"
type textarea "Hello, Thank you for choosing CSI! Attached is the revised quote to add on CSI …"
type textarea "x"
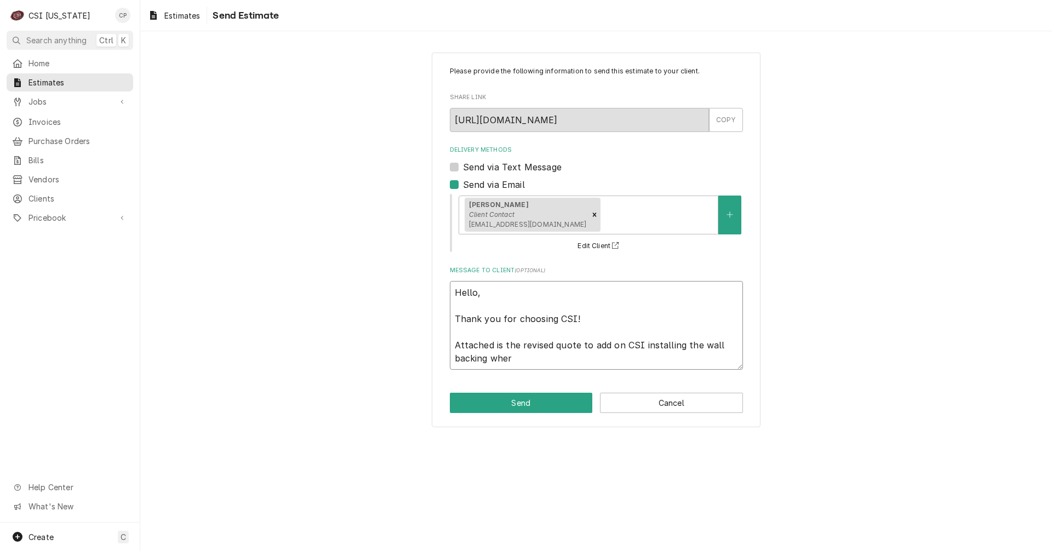
type textarea "Hello, Thank you for choosing CSI! Attached is the revised quote to add on CSI …"
type textarea "x"
type textarea "Hello, Thank you for choosing CSI! Attached is the revised quote to add on CSI …"
type textarea "x"
type textarea "Hello, Thank you for choosing CSI! Attached is the revised quote to add on CSI …"
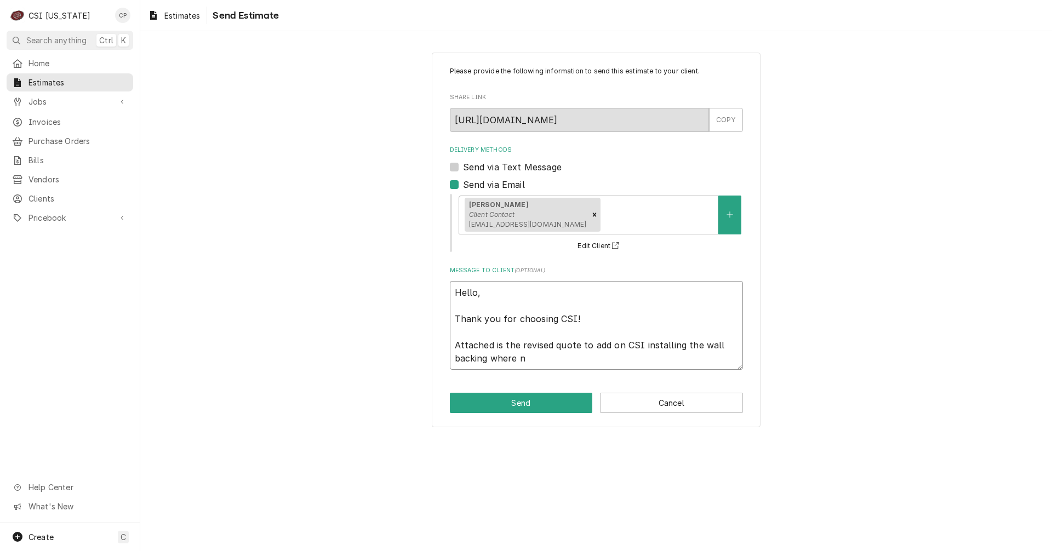
type textarea "x"
type textarea "Hello, Thank you for choosing CSI! Attached is the revised quote to add on CSI …"
type textarea "x"
type textarea "Hello, Thank you for choosing CSI! Attached is the revised quote to add on CSI …"
type textarea "x"
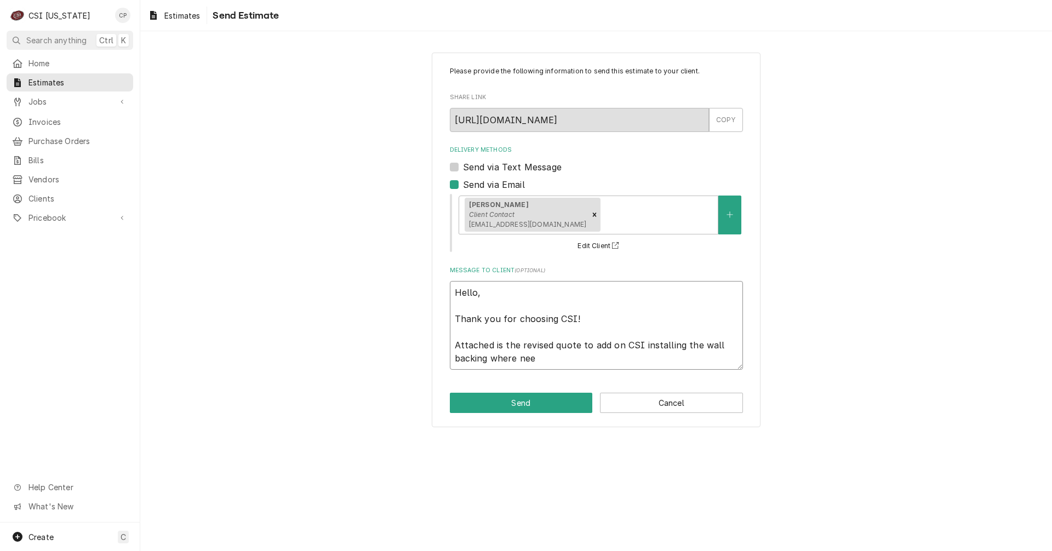
type textarea "Hello, Thank you for choosing CSI! Attached is the revised quote to add on CSI …"
type textarea "x"
type textarea "Hello, Thank you for choosing CSI! Attached is the revised quote to add on CSI …"
type textarea "x"
type textarea "Hello, Thank you for choosing CSI! Attached is the revised quote to add on CSI …"
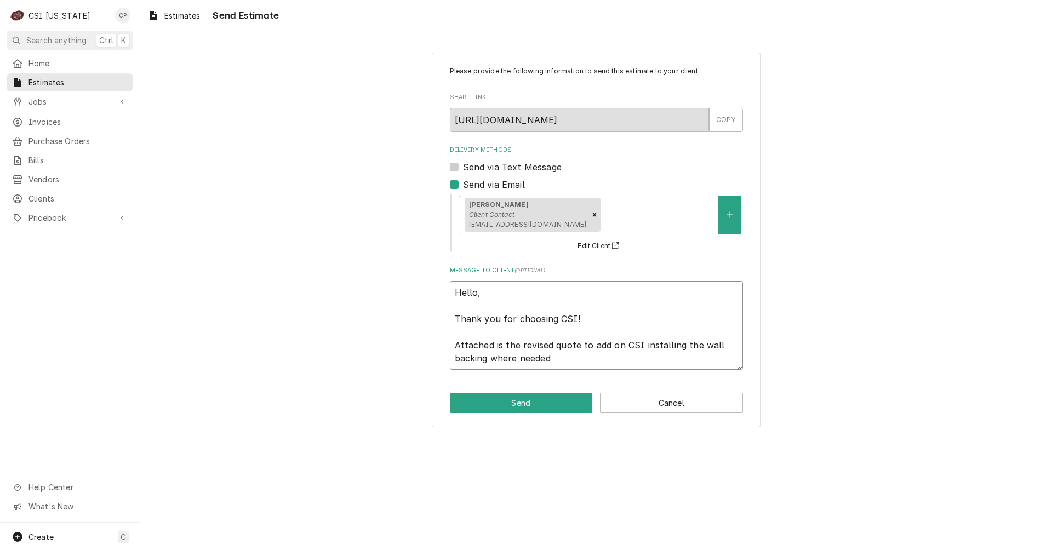
type textarea "x"
type textarea "Hello, Thank you for choosing CSI! Attached is the revised quote to add on CSI …"
type textarea "x"
type textarea "Hello, Thank you for choosing CSI! Attached is the revised quote to add on CSI …"
type textarea "x"
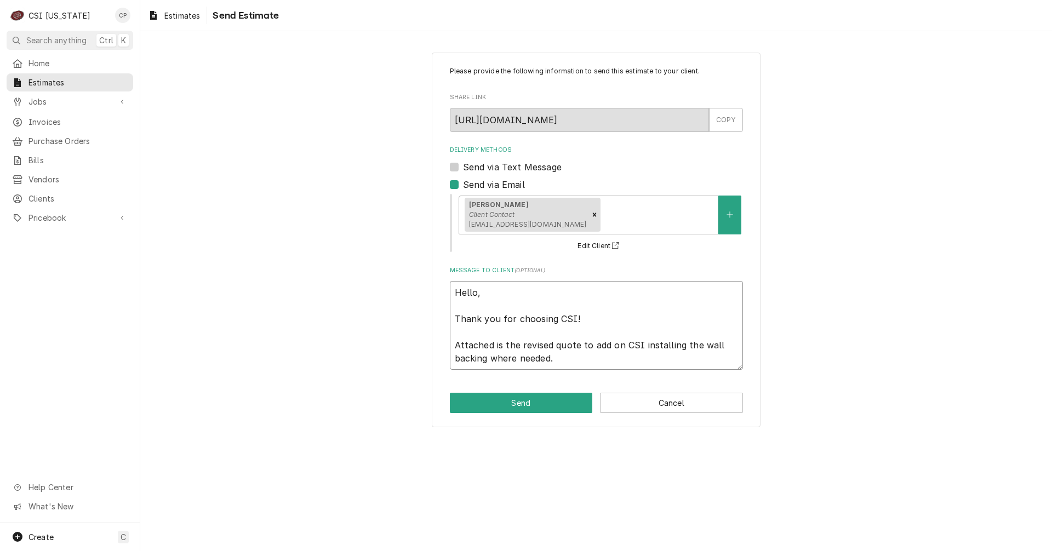
type textarea "Hello, Thank you for choosing CSI! Attached is the revised quote to add on CSI …"
type textarea "x"
type textarea "Hello, Thank you for choosing CSI! Attached is the revised quote to add on CSI …"
type textarea "x"
type textarea "Hello, Thank you for choosing CSI! Attached is the revised quote to add on CSI …"
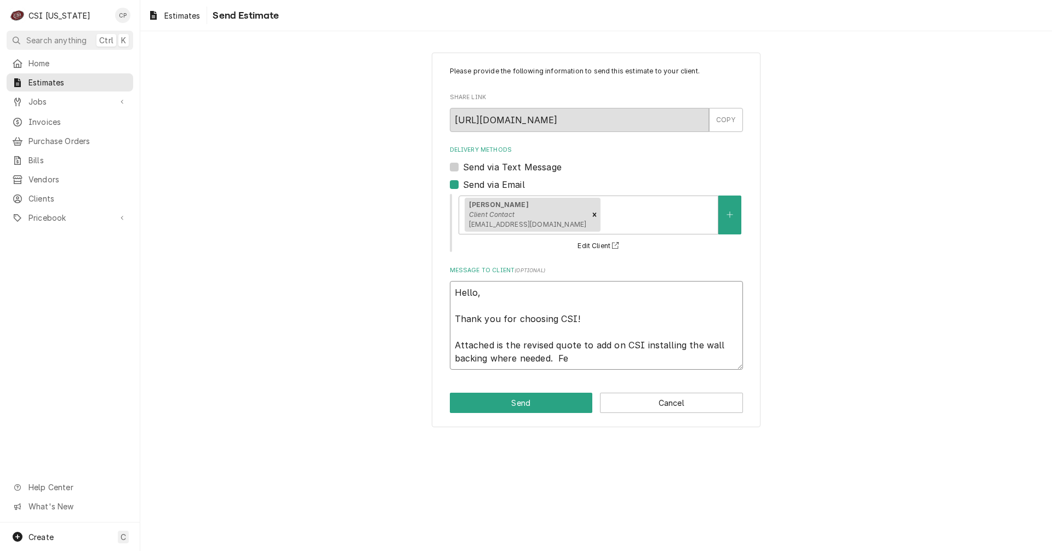
type textarea "x"
type textarea "Hello, Thank you for choosing CSI! Attached is the revised quote to add on CSI …"
type textarea "x"
type textarea "Hello, Thank you for choosing CSI! Attached is the revised quote to add on CSI …"
type textarea "x"
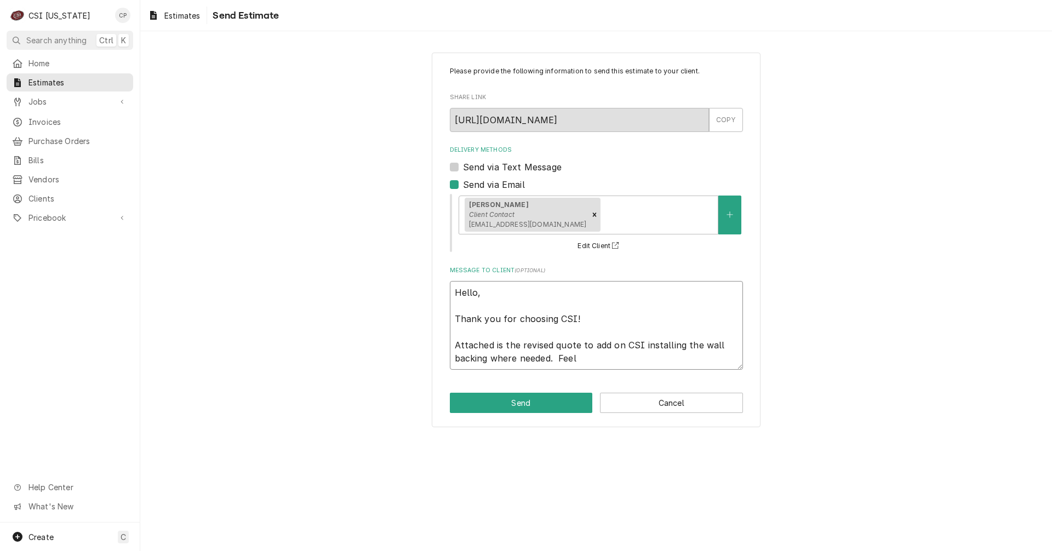
type textarea "Hello, Thank you for choosing CSI! Attached is the revised quote to add on CSI …"
type textarea "x"
type textarea "Hello, Thank you for choosing CSI! Attached is the revised quote to add on CSI …"
type textarea "x"
type textarea "Hello, Thank you for choosing CSI! Attached is the revised quote to add on CSI …"
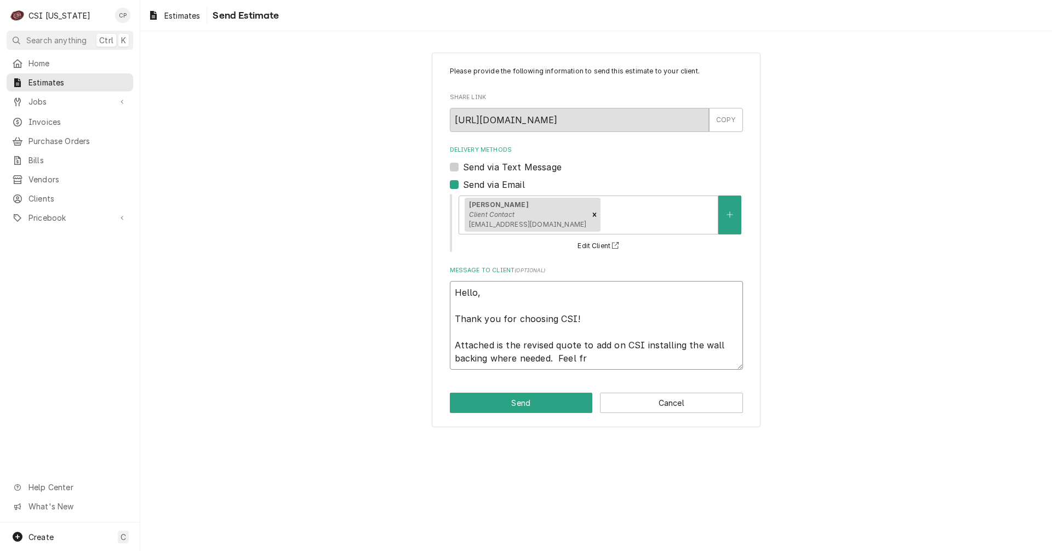
type textarea "x"
type textarea "Hello, Thank you for choosing CSI! Attached is the revised quote to add on CSI …"
type textarea "x"
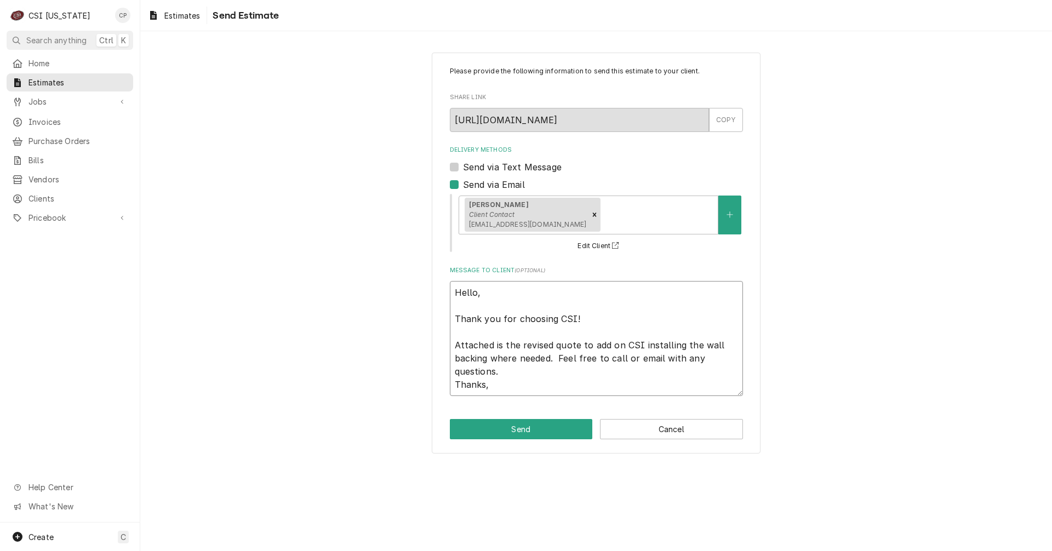
drag, startPoint x: 510, startPoint y: 385, endPoint x: 431, endPoint y: 293, distance: 120.8
click at [431, 293] on div "Please provide the following information to send this estimate to your client. …" at bounding box center [596, 253] width 912 height 420
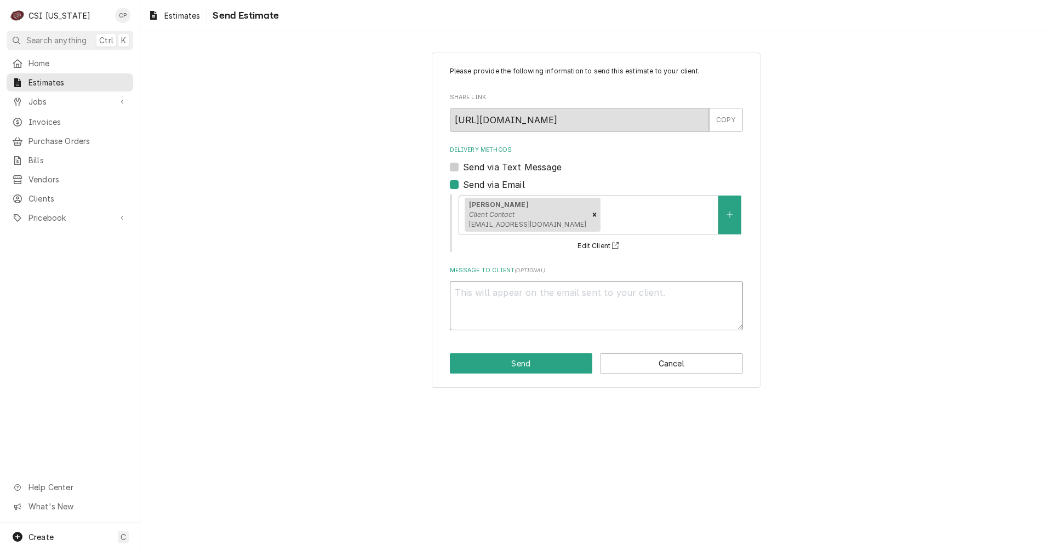
paste textarea "Hello, Thank you for choosing CSI! Attached is the revised quote to add on CSI …"
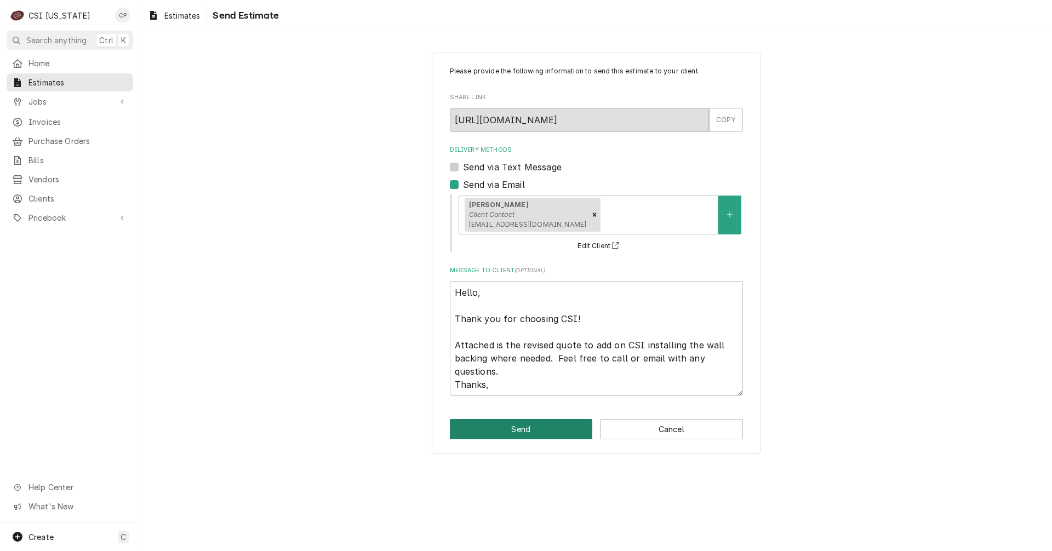
click at [553, 423] on button "Send" at bounding box center [521, 429] width 143 height 20
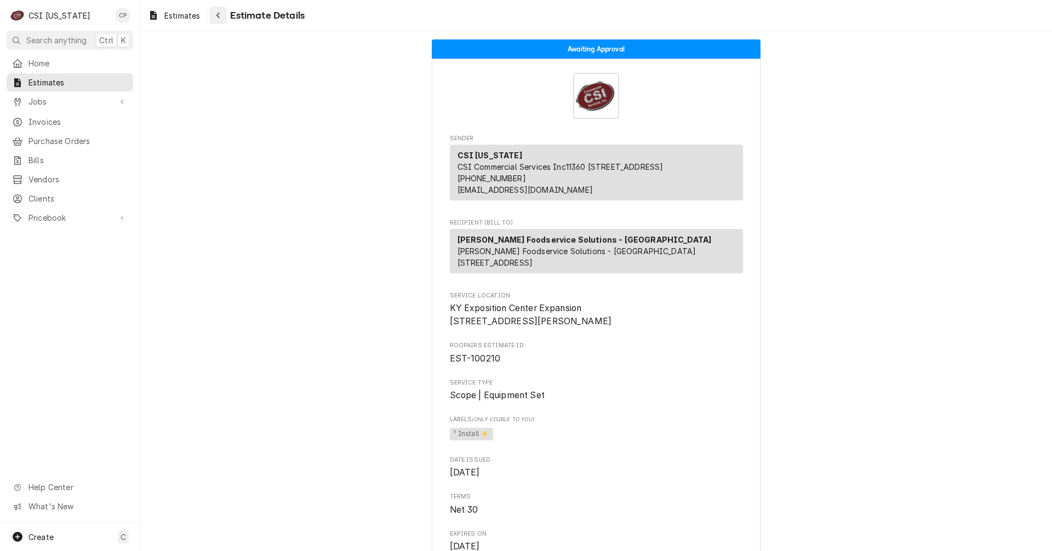
click at [221, 19] on div "Navigate back" at bounding box center [218, 15] width 11 height 11
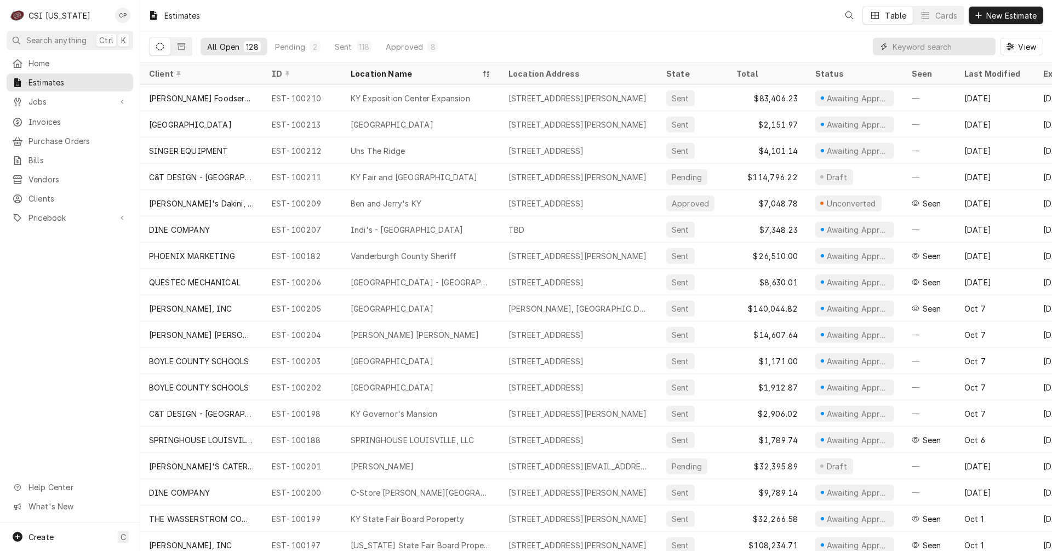
click at [932, 52] on input "Dynamic Content Wrapper" at bounding box center [941, 47] width 98 height 18
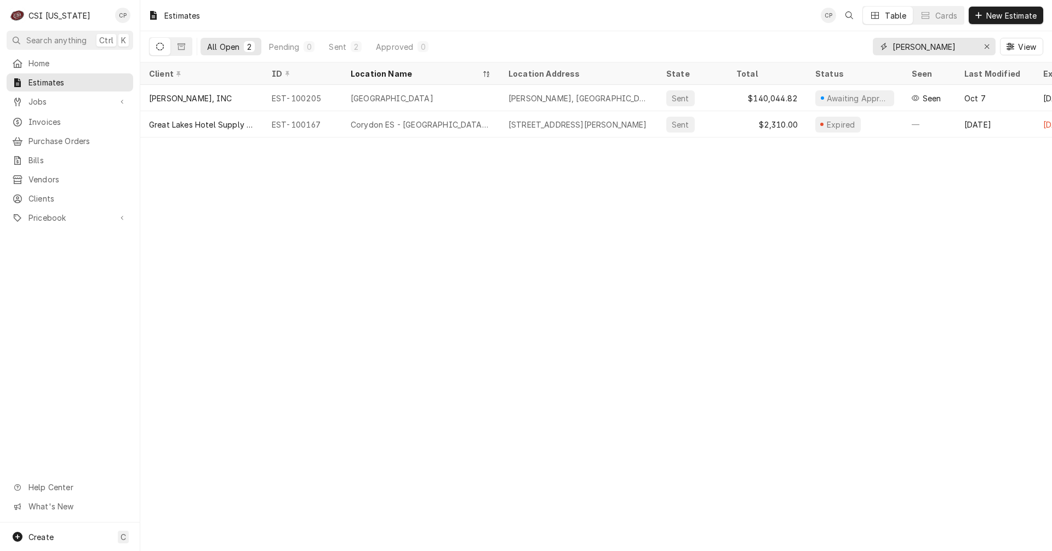
type input "harrison"
